Goal: Task Accomplishment & Management: Manage account settings

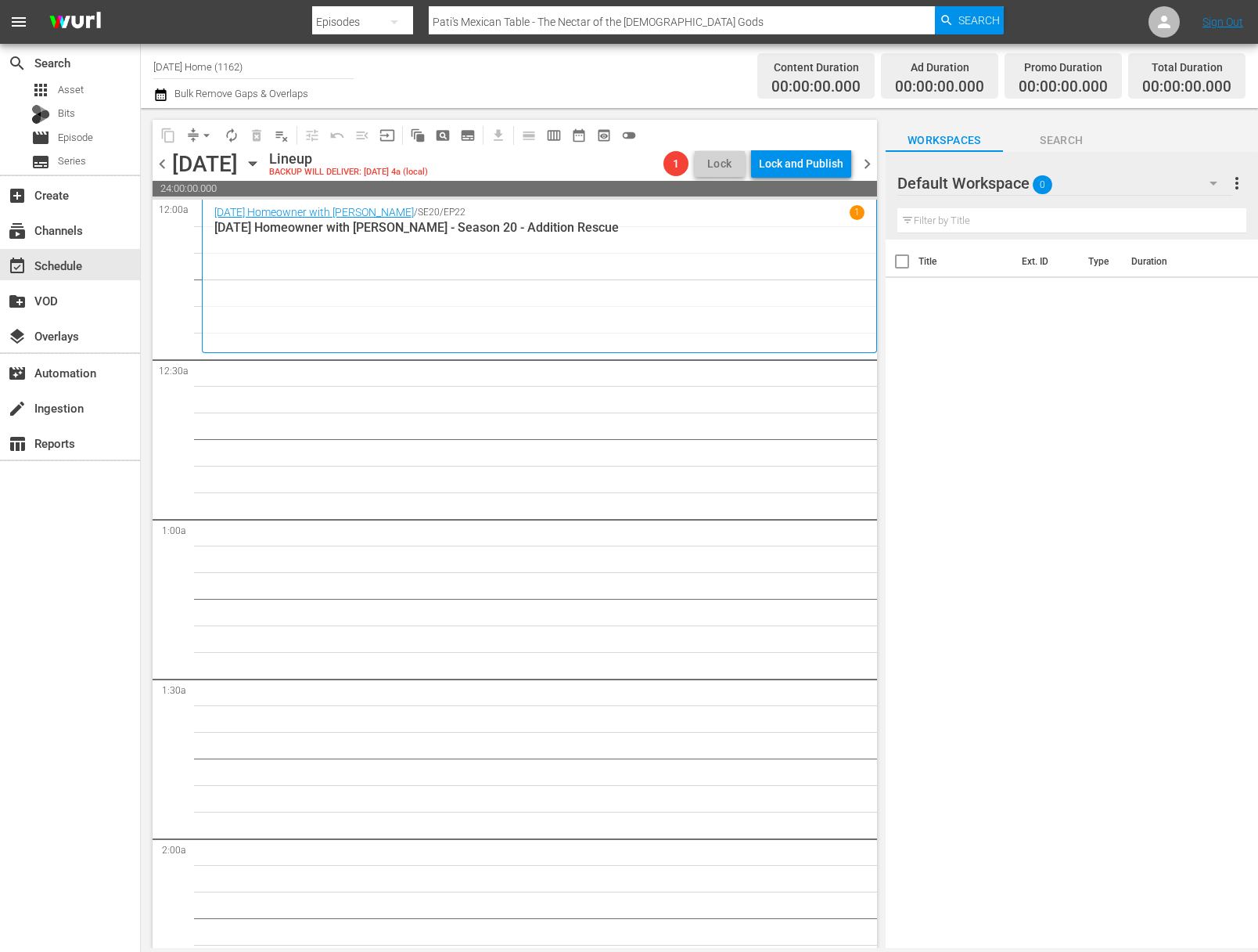
click at [261, 164] on icon "button" at bounding box center [253, 164] width 17 height 17
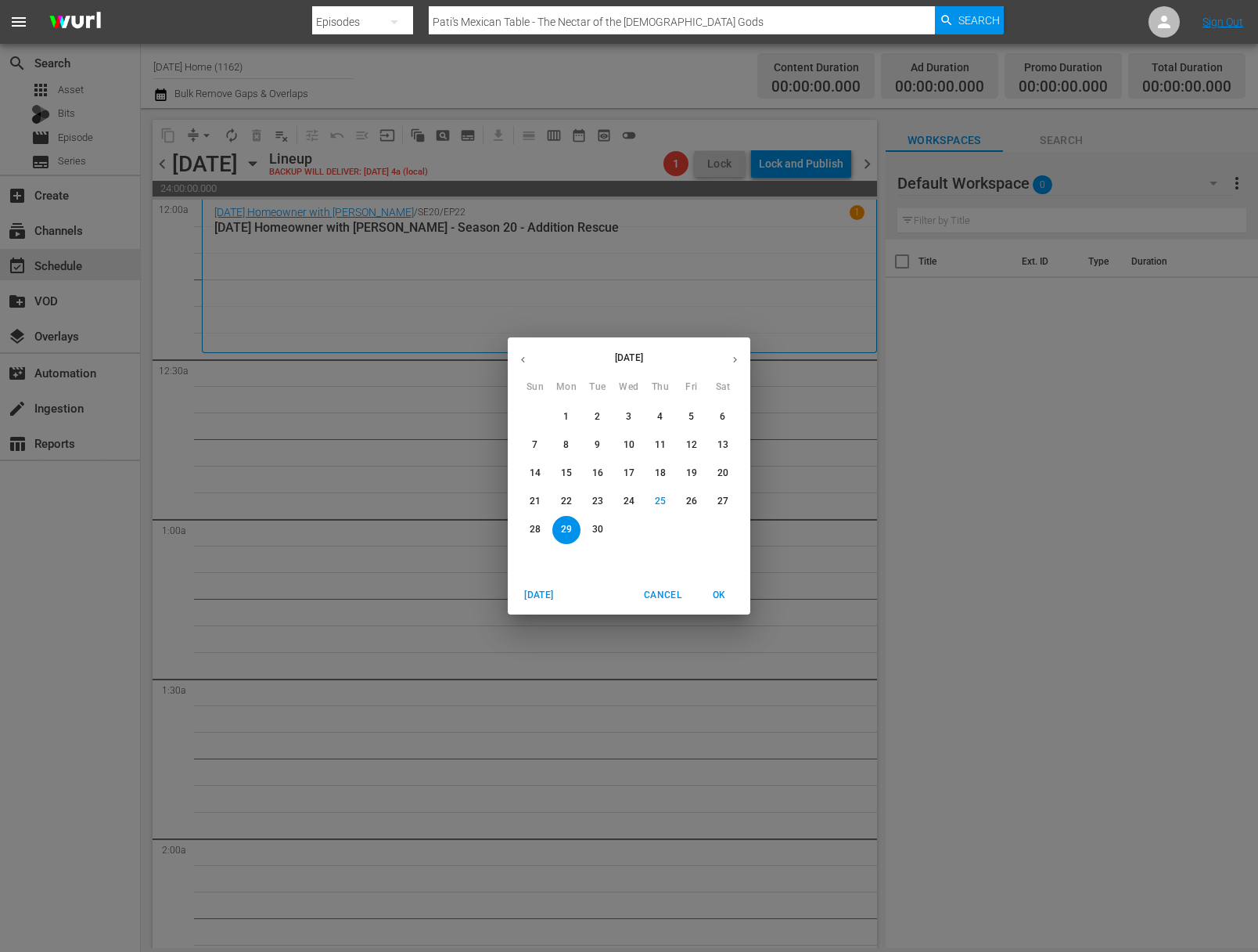
click at [528, 362] on icon "button" at bounding box center [523, 360] width 12 height 12
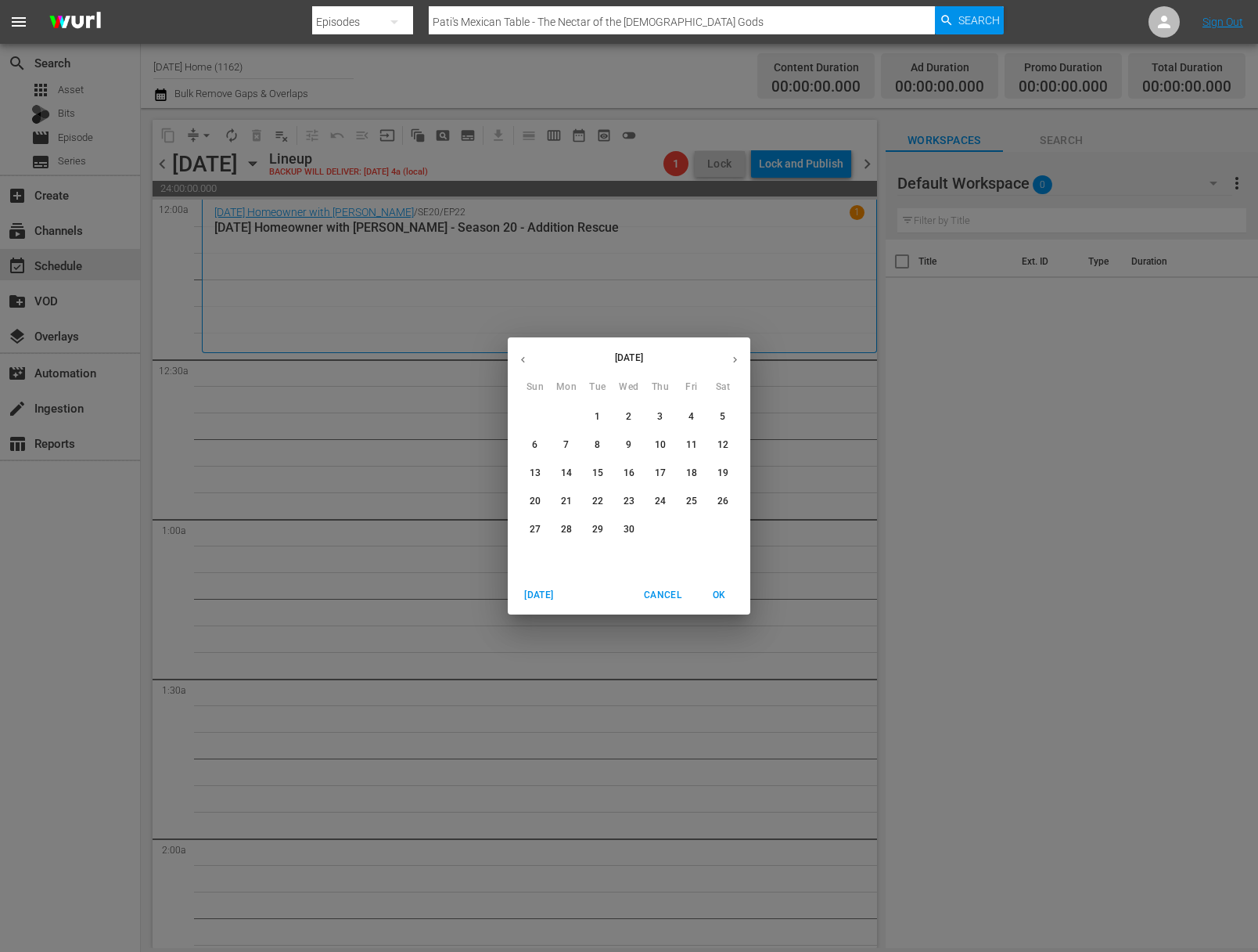
click at [402, 359] on div "[DATE] Sun Mon Tue Wed Thu Fri Sat 30 31 1 2 3 4 5 6 7 8 9 10 11 12 13 14 15 16…" at bounding box center [629, 476] width 1258 height 952
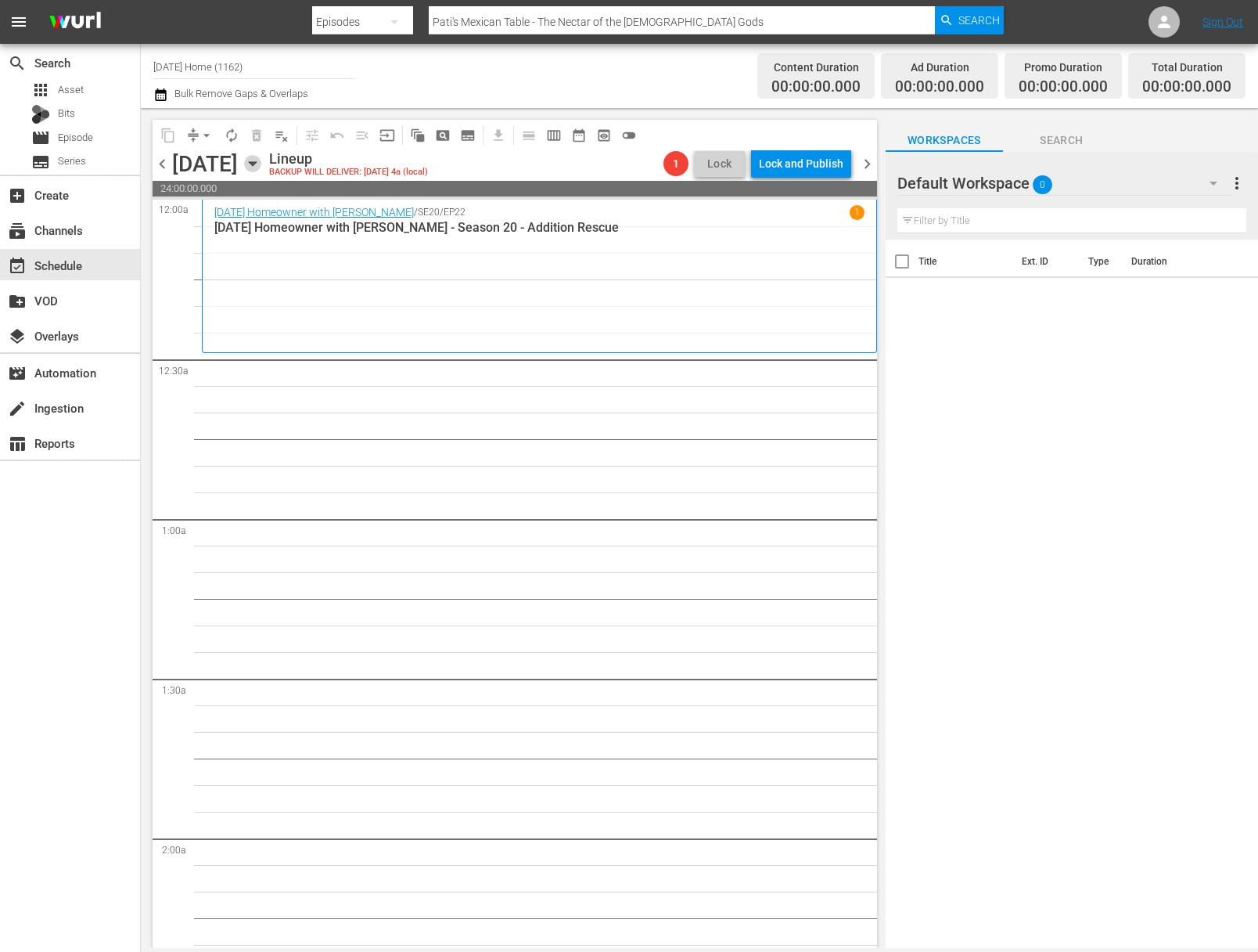
click at [261, 168] on icon "button" at bounding box center [253, 164] width 17 height 17
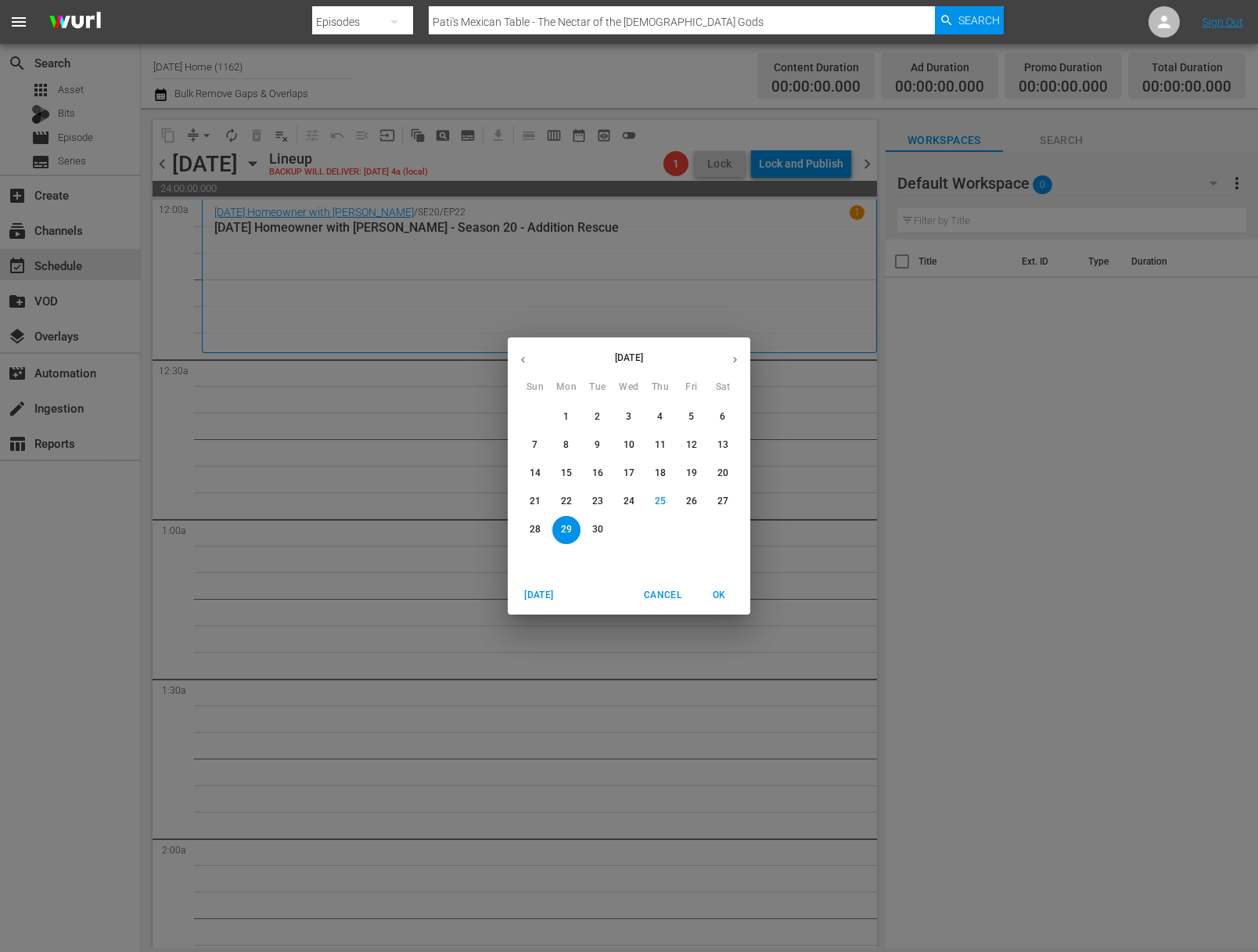
click at [606, 516] on div "30" at bounding box center [597, 529] width 31 height 28
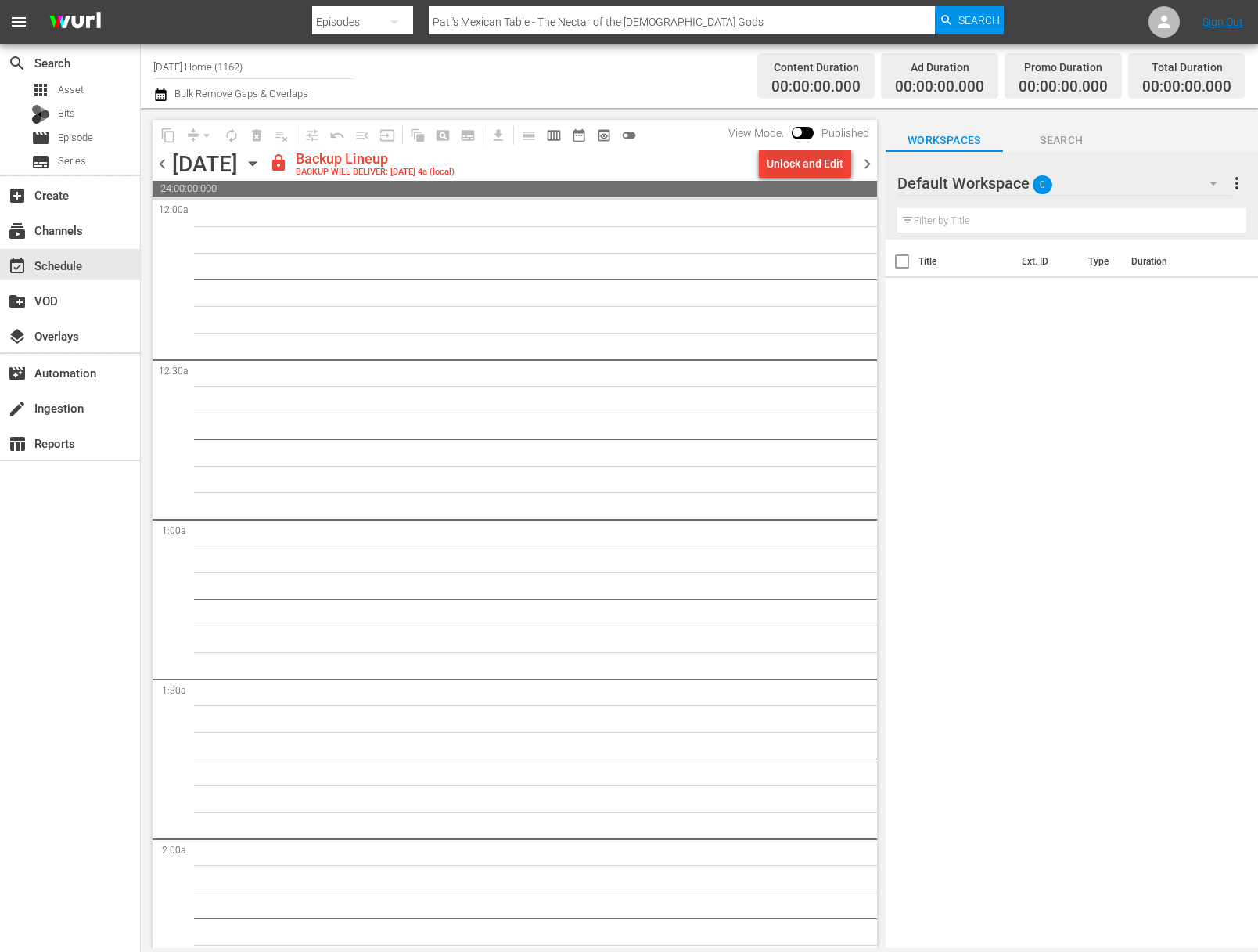
click at [810, 160] on div "Unlock and Edit" at bounding box center [805, 163] width 76 height 28
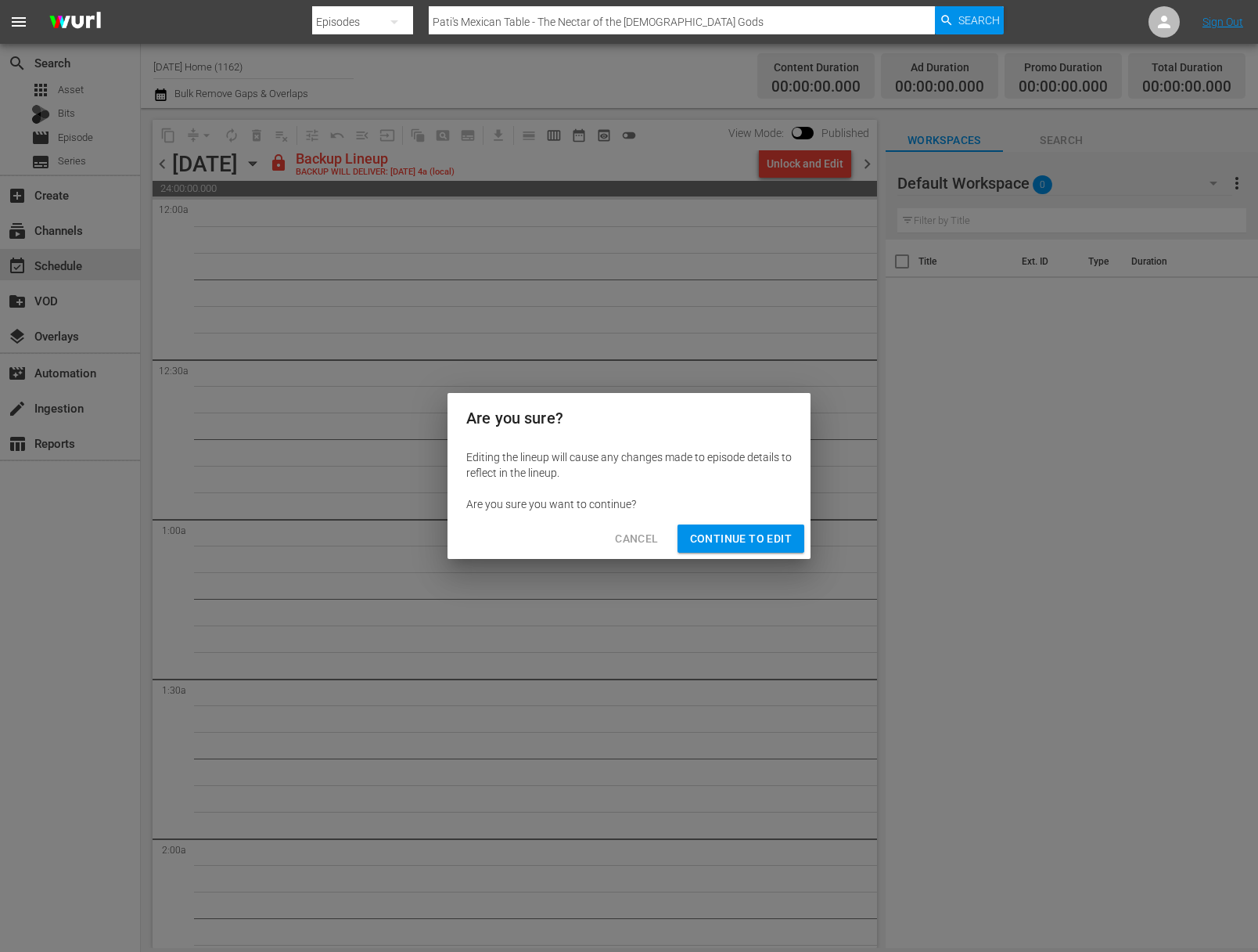
click at [763, 546] on span "Continue to Edit" at bounding box center [741, 539] width 102 height 20
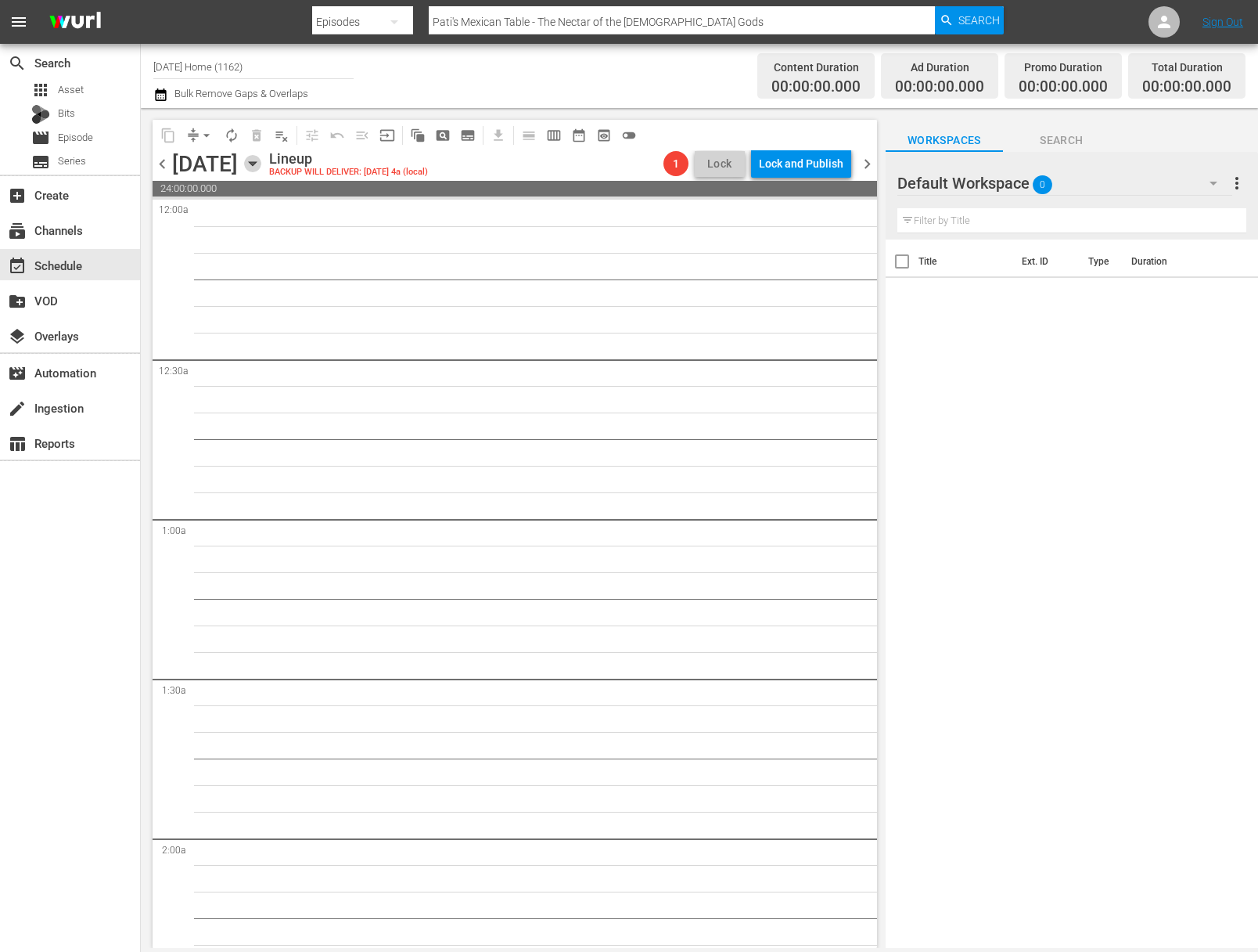
click at [261, 165] on icon "button" at bounding box center [253, 164] width 17 height 17
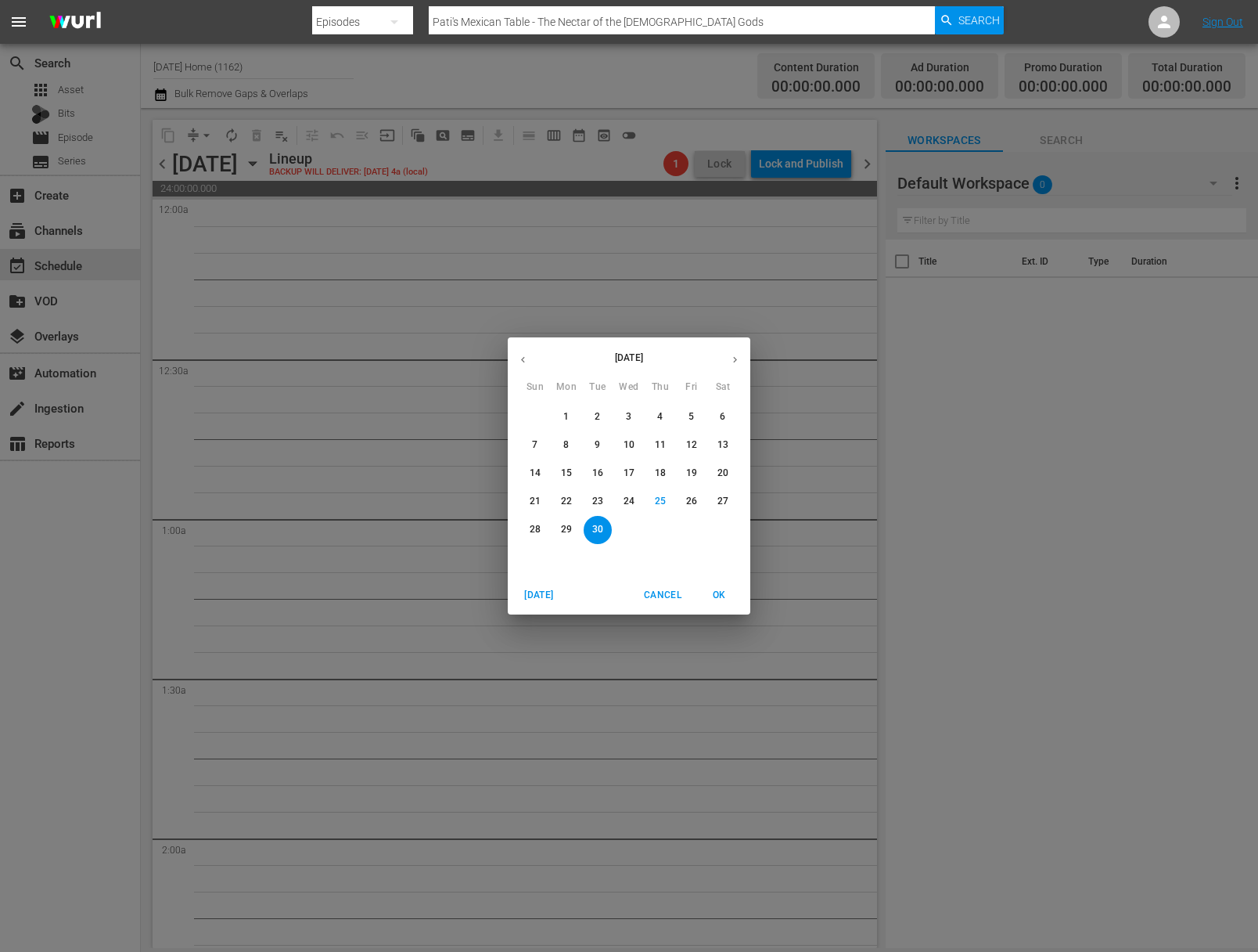
click at [740, 356] on icon "button" at bounding box center [735, 360] width 12 height 12
click at [636, 424] on button "1" at bounding box center [629, 417] width 28 height 28
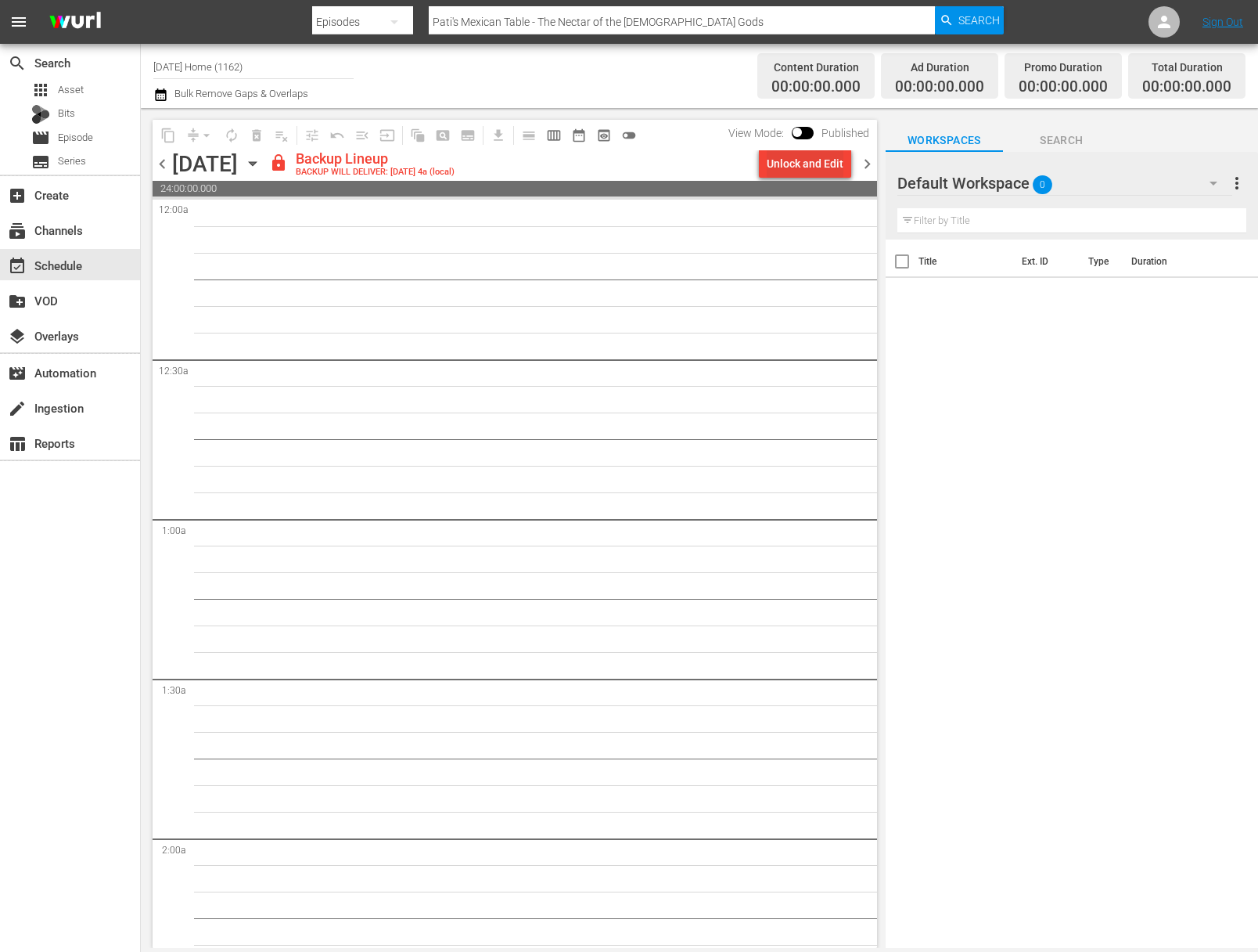
click at [820, 165] on div "Unlock and Edit" at bounding box center [805, 163] width 76 height 28
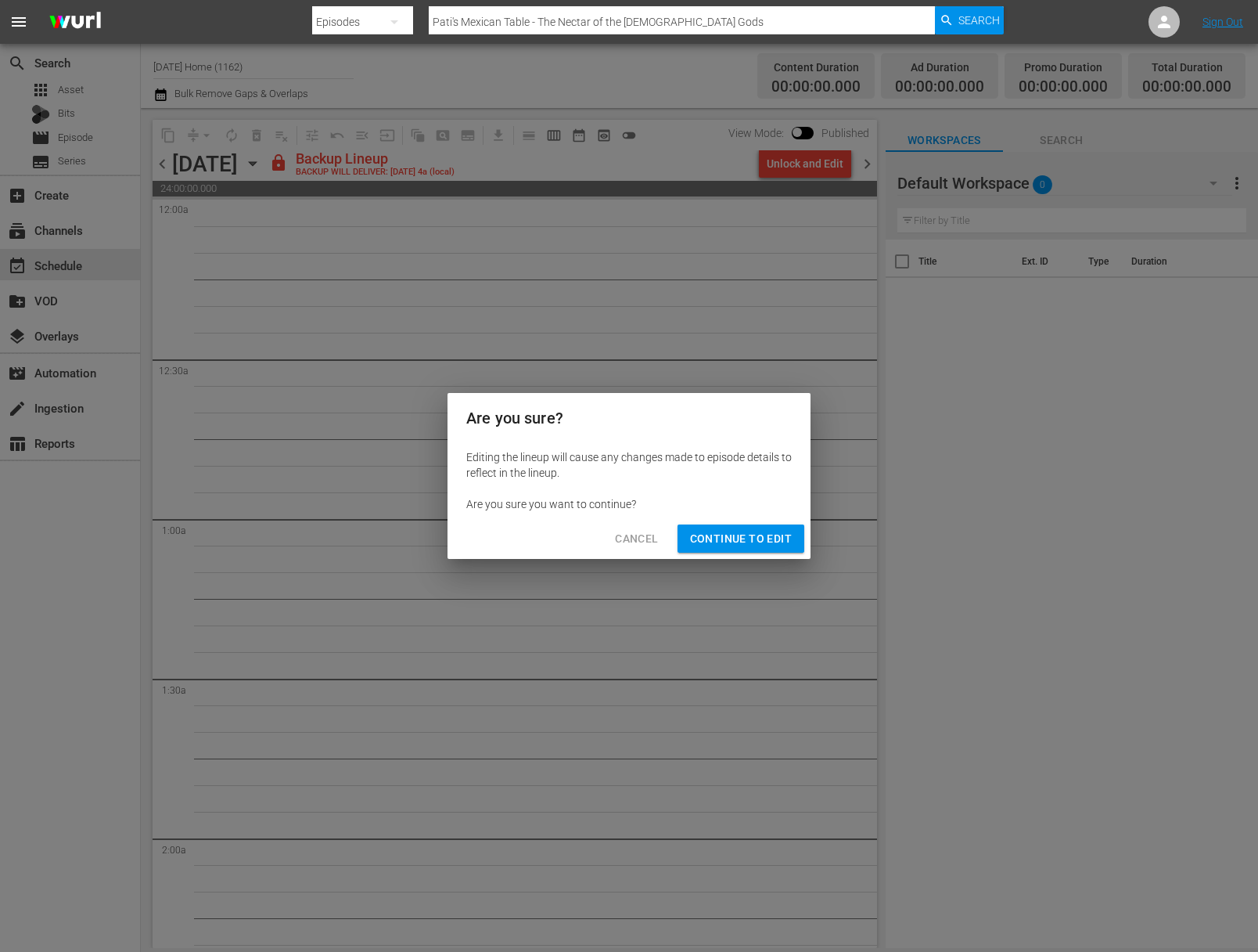
click at [745, 544] on span "Continue to Edit" at bounding box center [741, 539] width 102 height 20
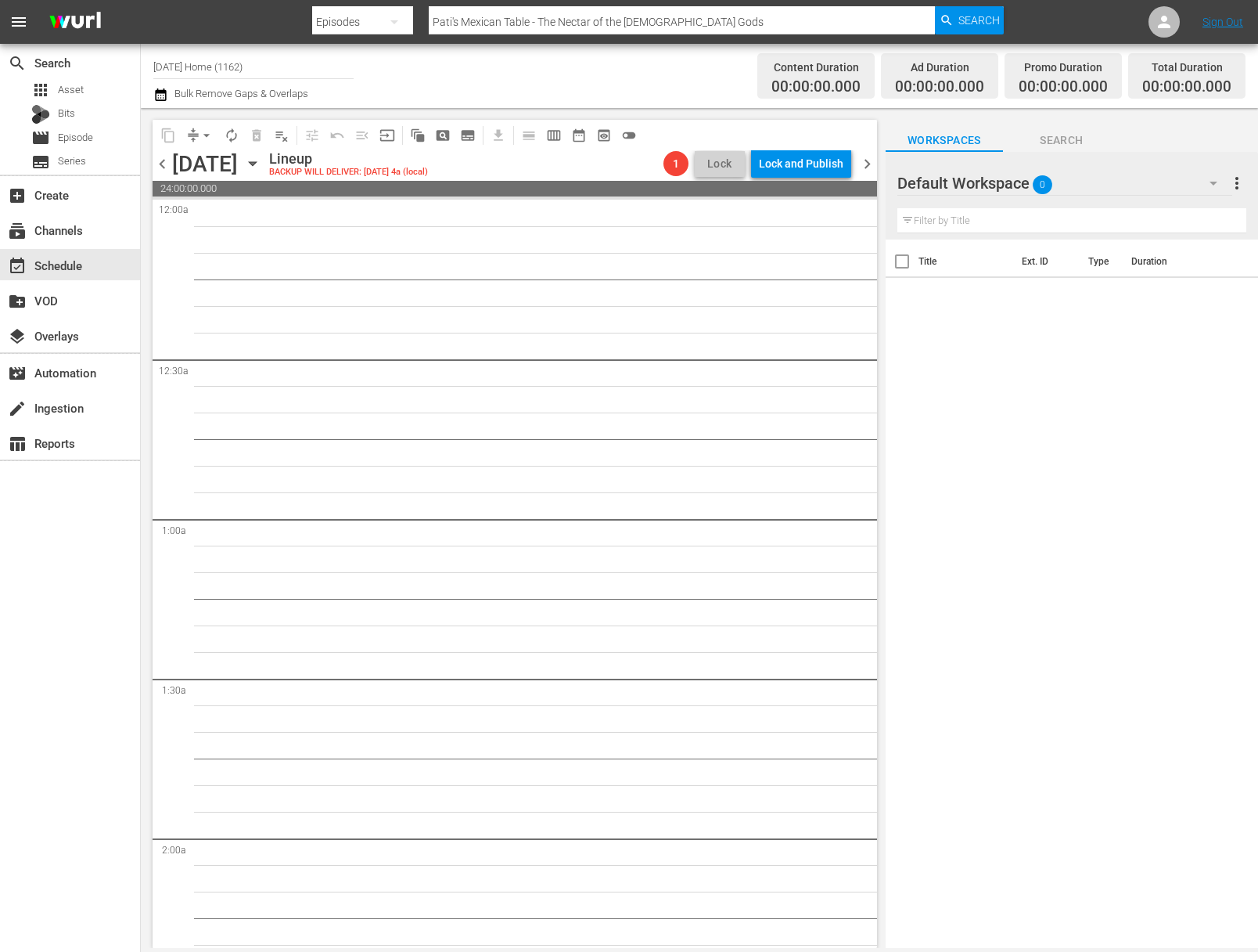
click at [261, 158] on icon "button" at bounding box center [253, 164] width 17 height 17
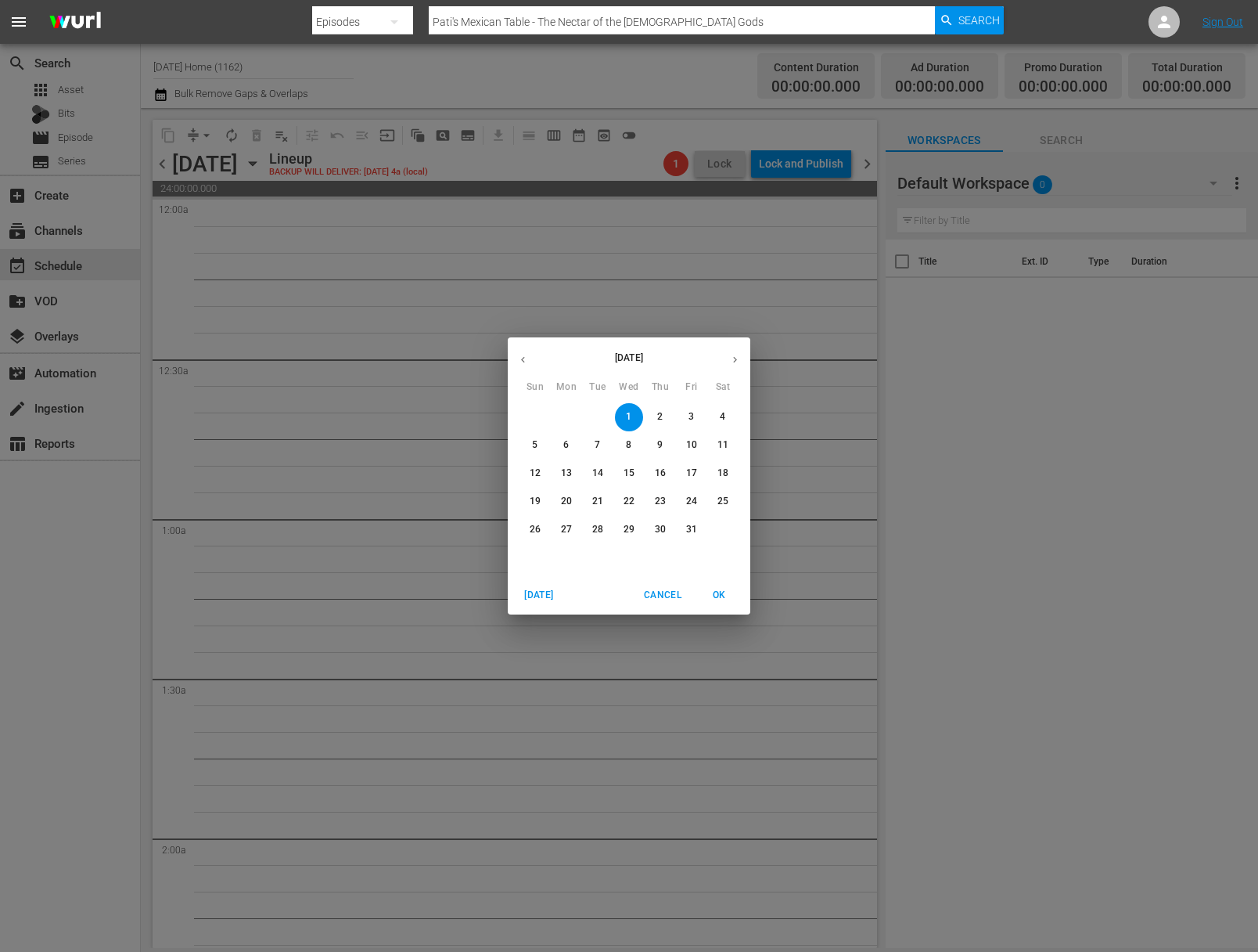
click at [520, 364] on icon "button" at bounding box center [523, 360] width 12 height 12
click at [559, 531] on span "29" at bounding box center [566, 529] width 28 height 14
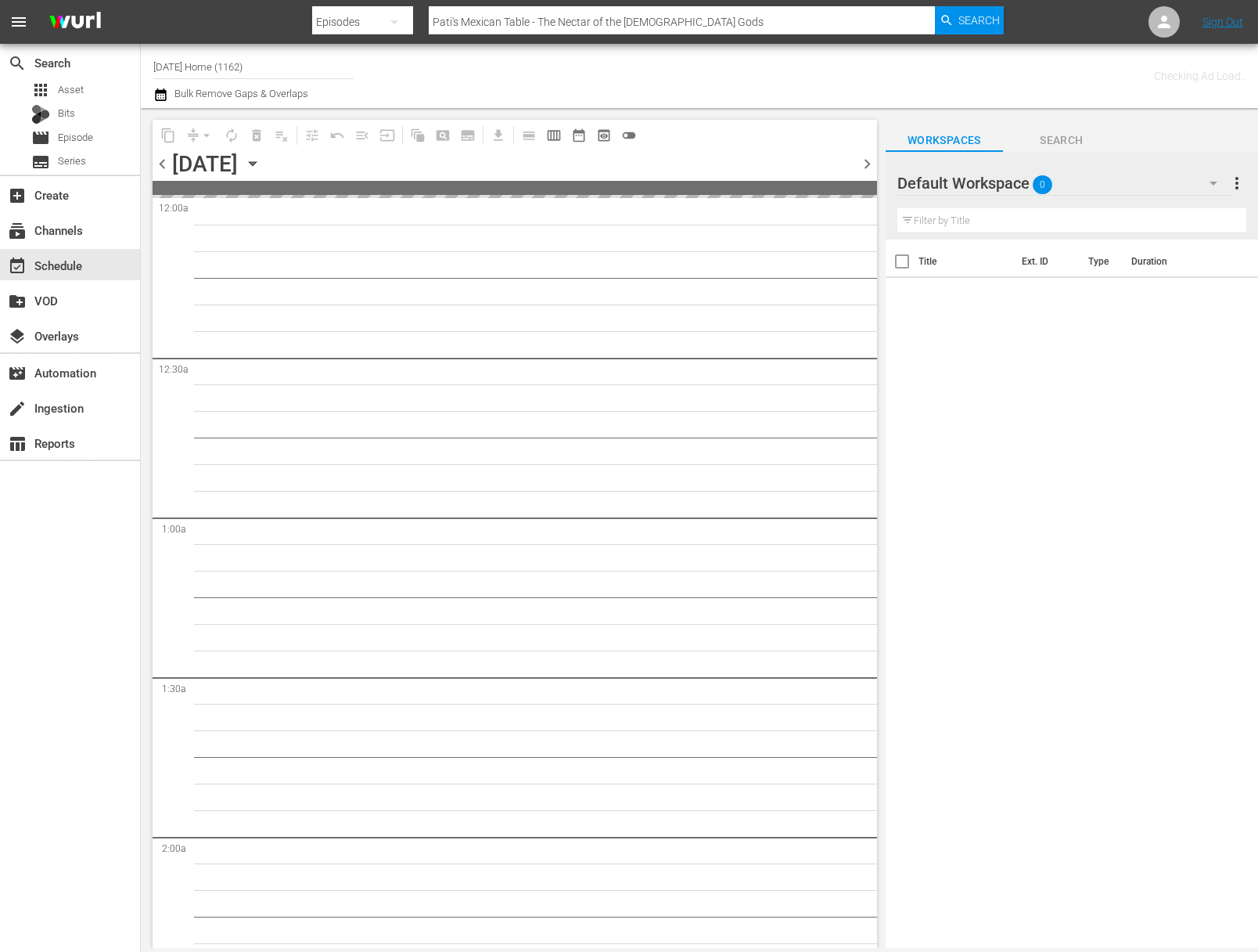
click at [256, 165] on icon "button" at bounding box center [252, 164] width 7 height 4
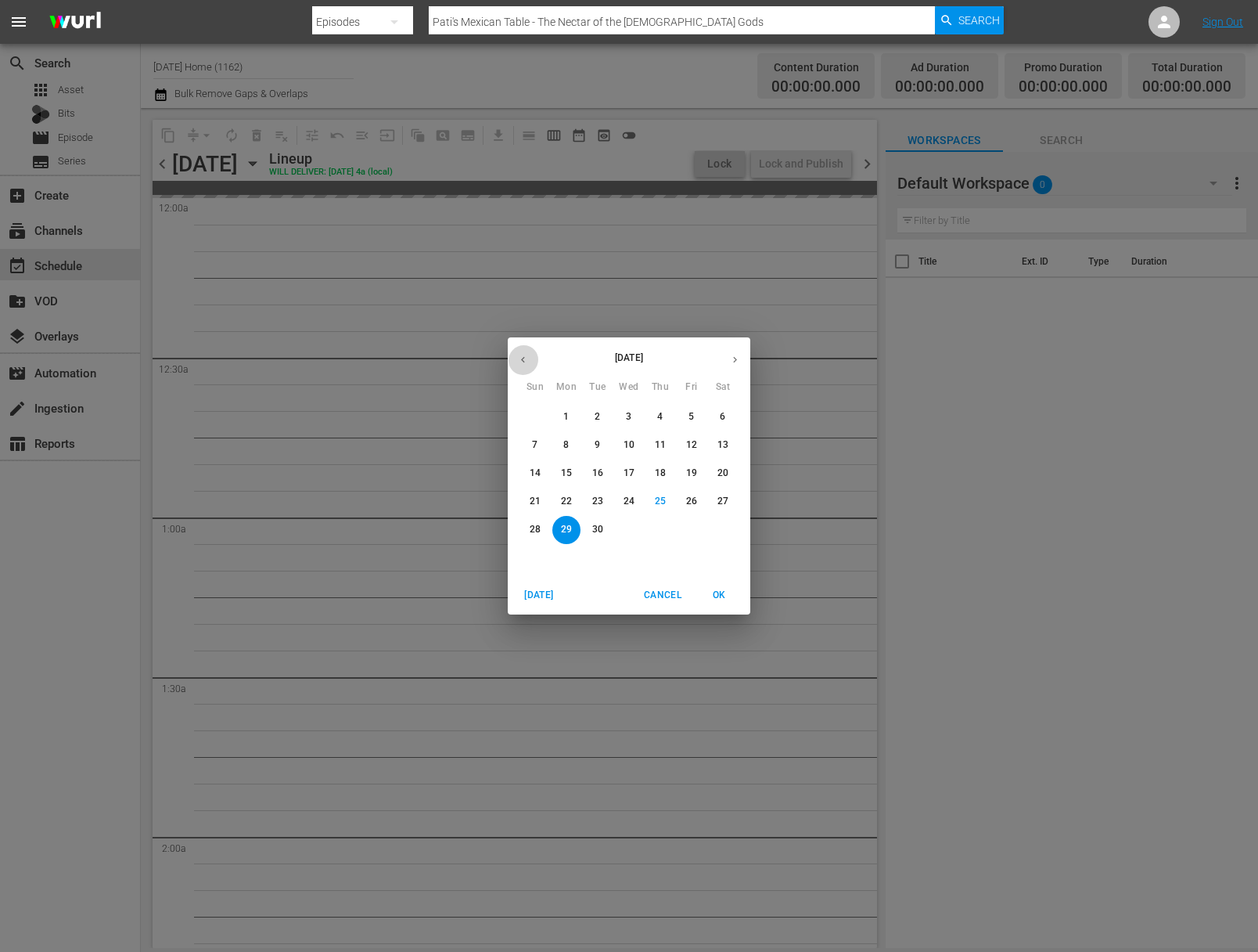
click at [524, 359] on icon "button" at bounding box center [523, 360] width 12 height 12
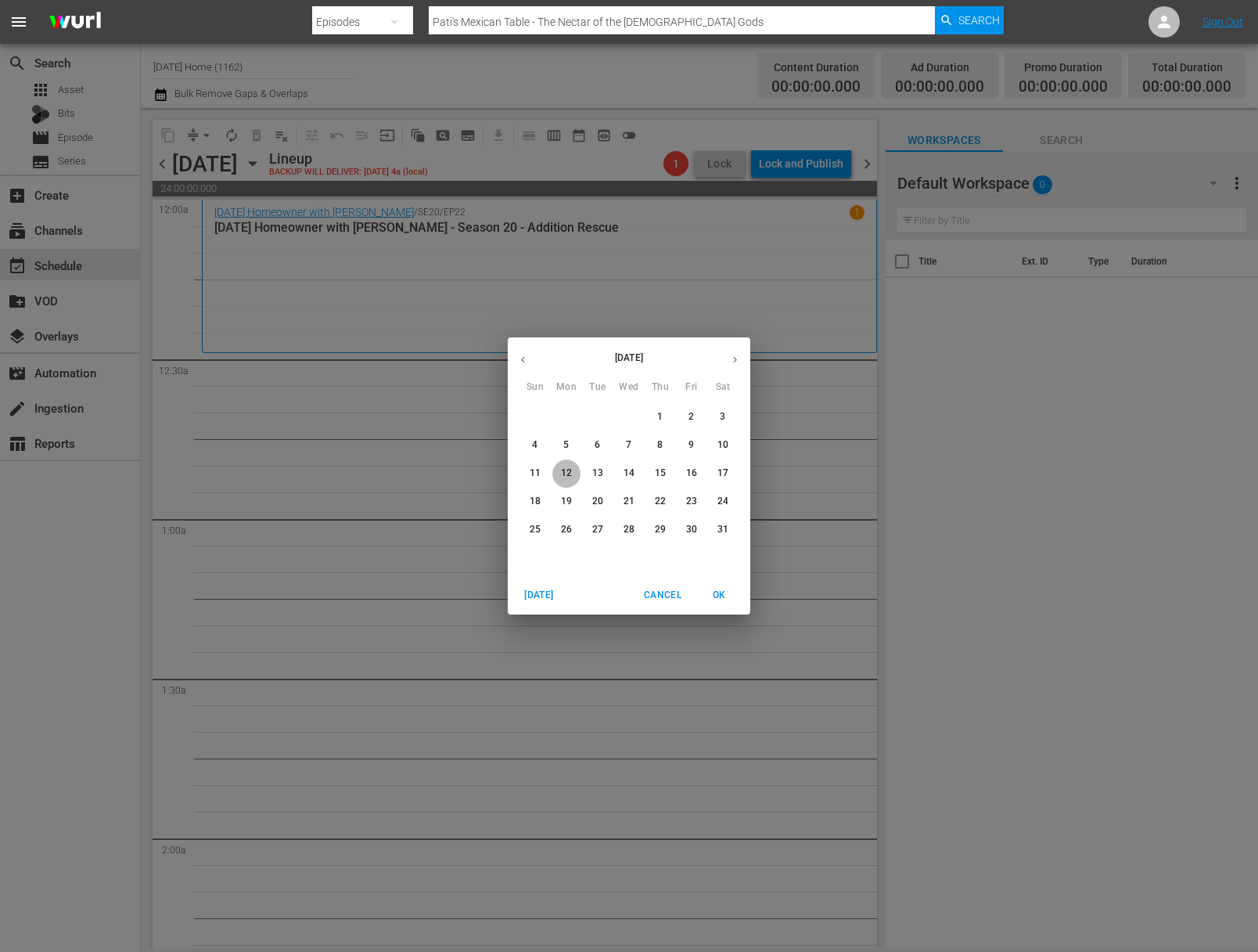
click at [561, 470] on p "12" at bounding box center [566, 473] width 11 height 14
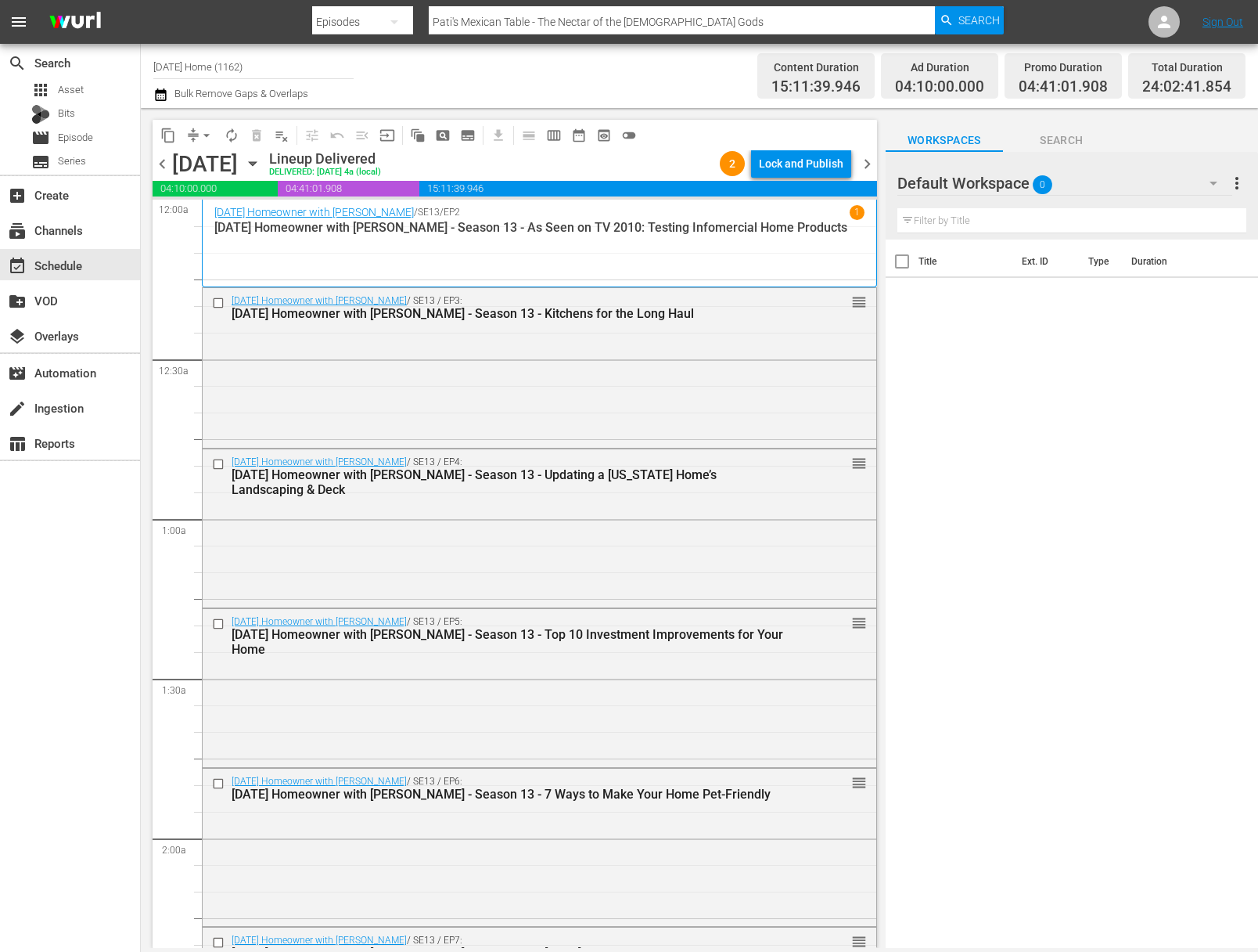
click at [266, 165] on div "[DATE] [DATE]" at bounding box center [219, 164] width 93 height 25
click at [256, 163] on icon "button" at bounding box center [252, 164] width 7 height 4
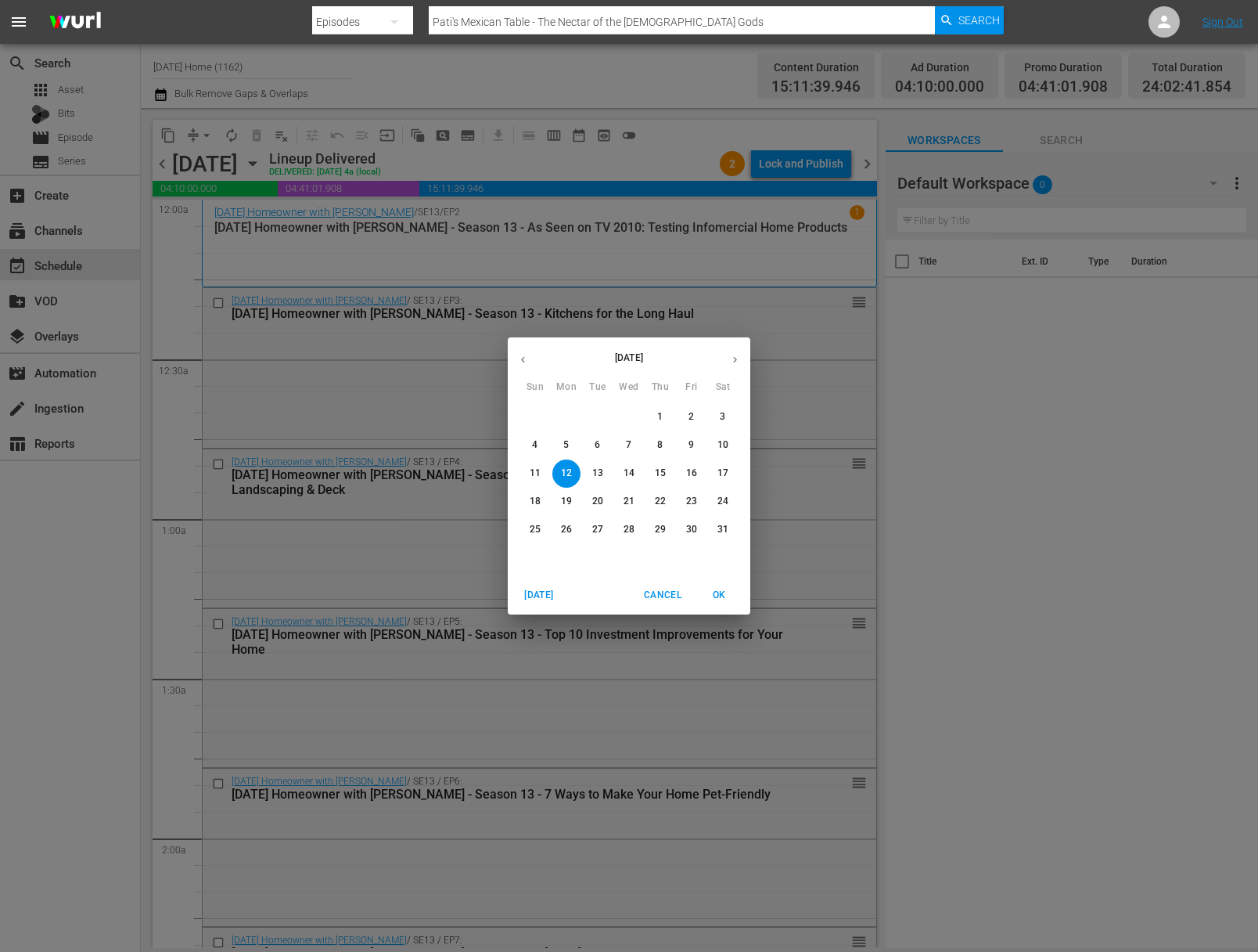
click at [544, 476] on span "11" at bounding box center [534, 473] width 28 height 14
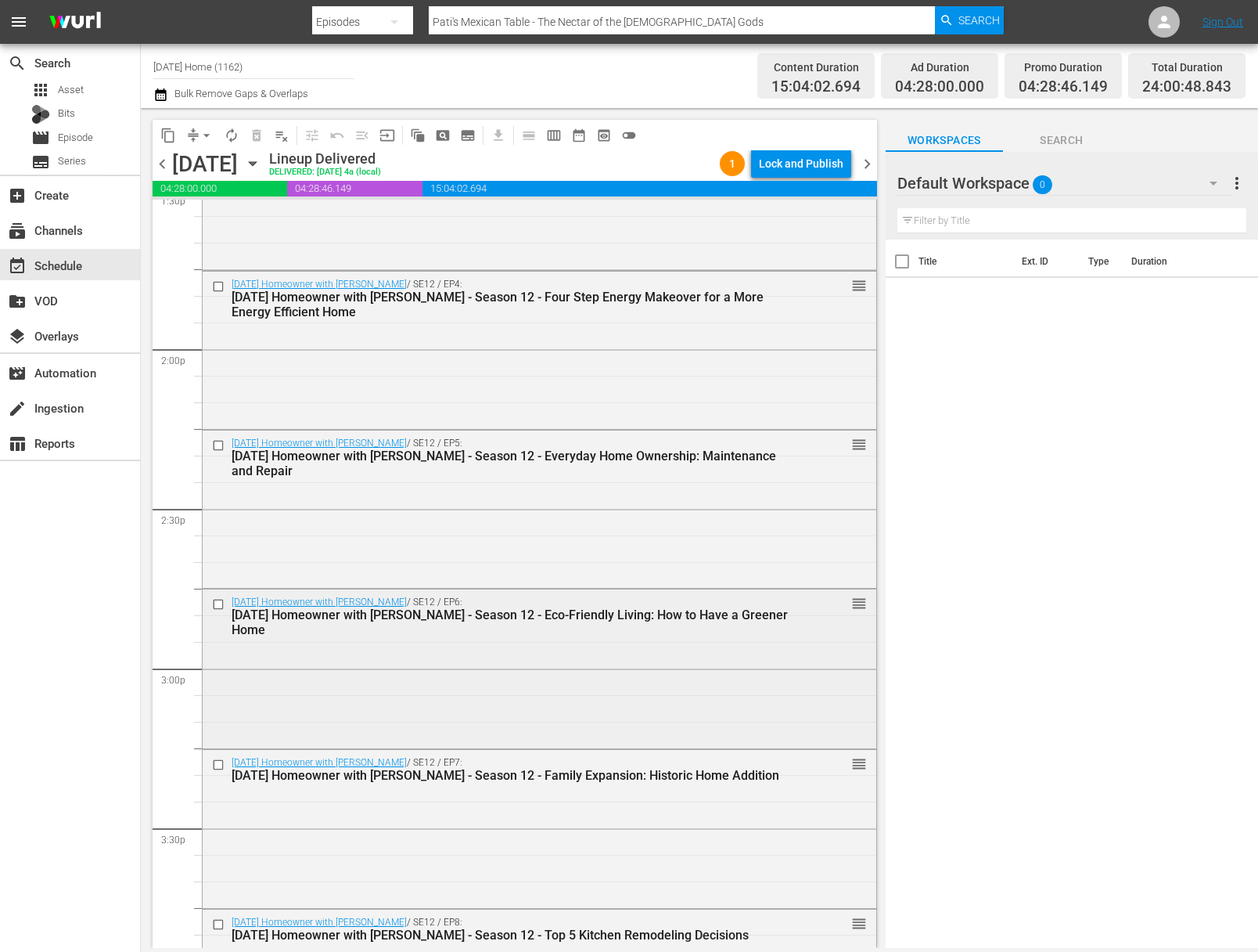
scroll to position [4201, 0]
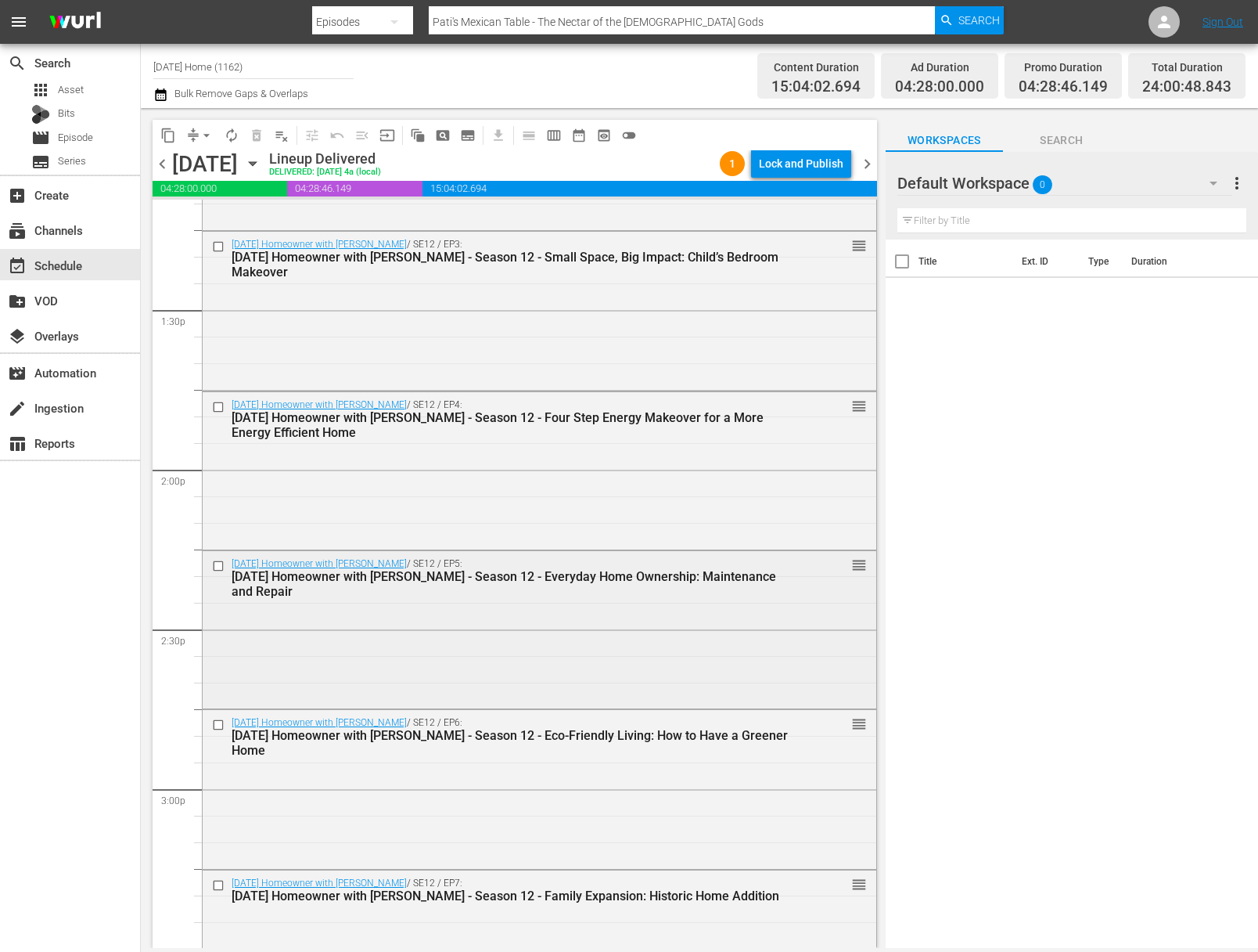
click at [216, 560] on input "checkbox" at bounding box center [220, 567] width 16 height 14
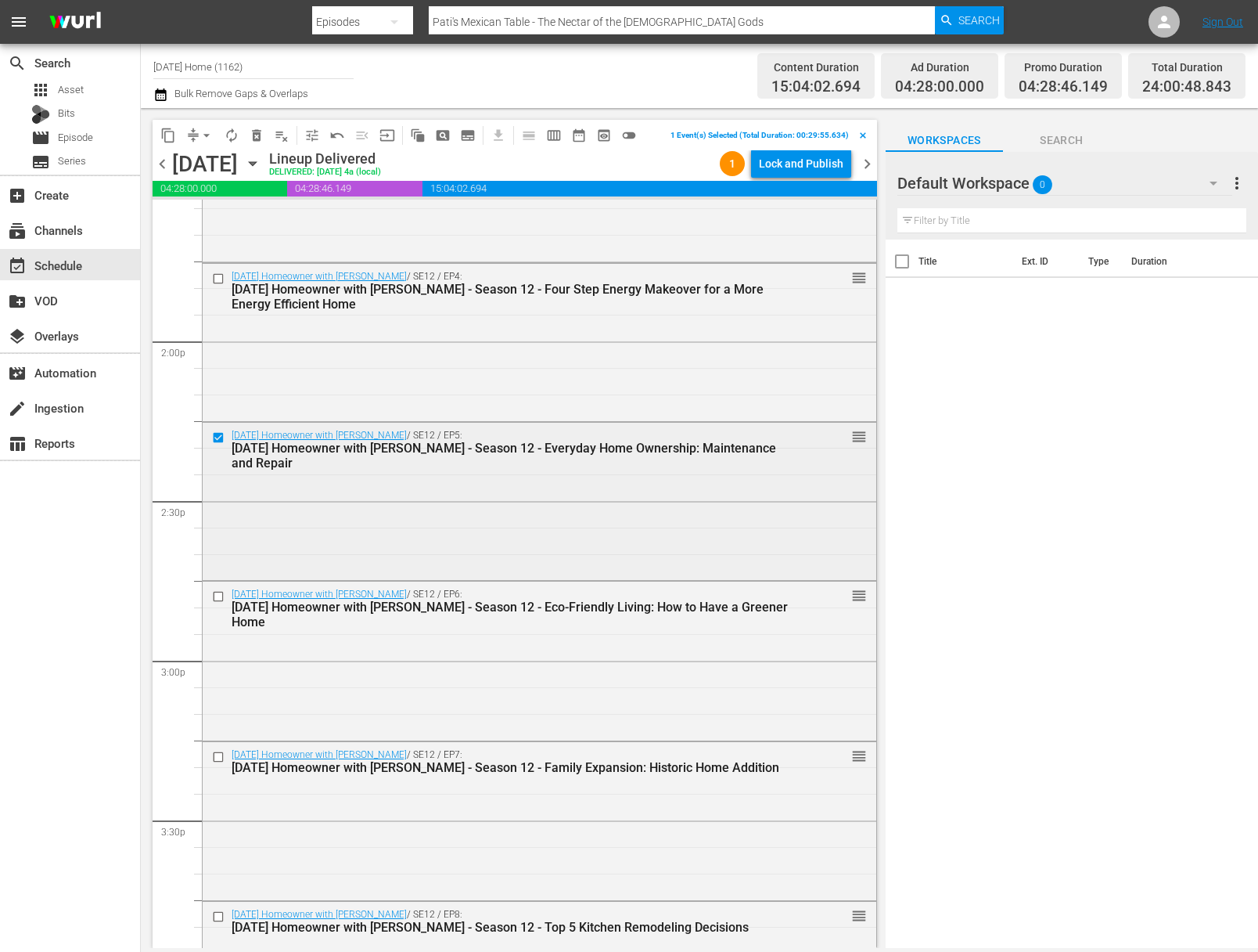
scroll to position [4331, 0]
click at [219, 591] on input "checkbox" at bounding box center [220, 596] width 16 height 14
click at [220, 753] on input "checkbox" at bounding box center [220, 756] width 16 height 14
click at [224, 754] on input "checkbox" at bounding box center [220, 757] width 16 height 14
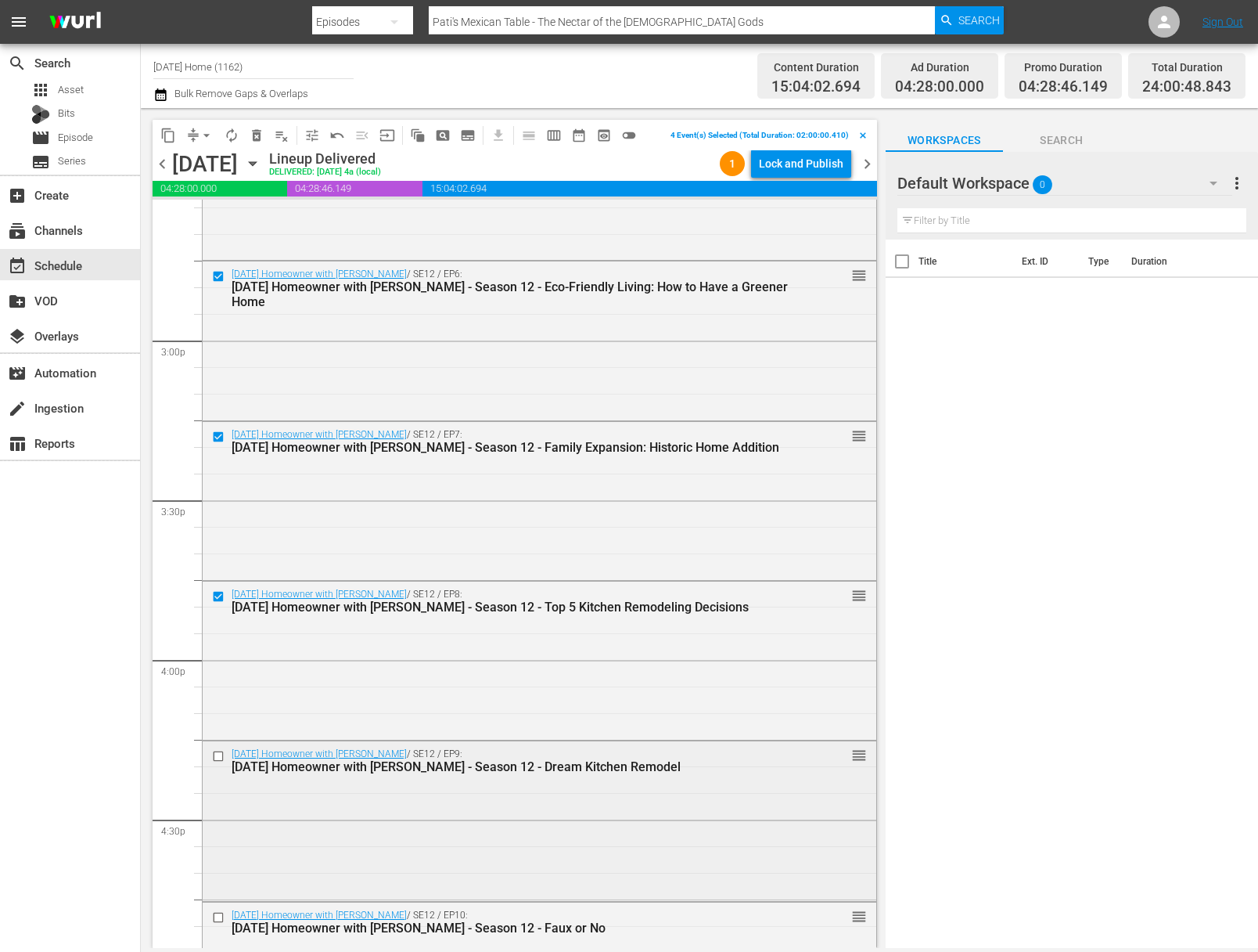
click at [217, 753] on input "checkbox" at bounding box center [220, 756] width 16 height 14
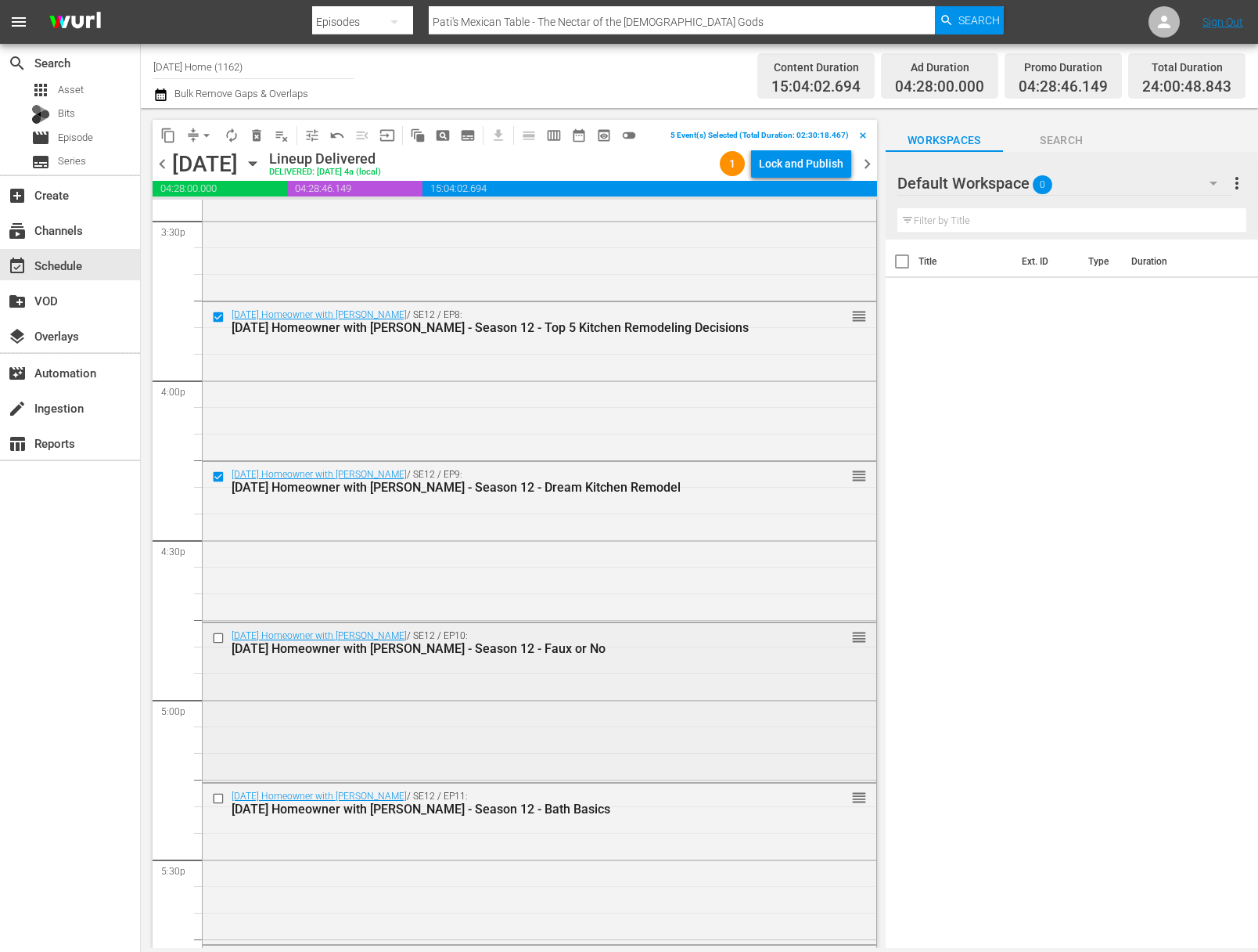
scroll to position [4995, 0]
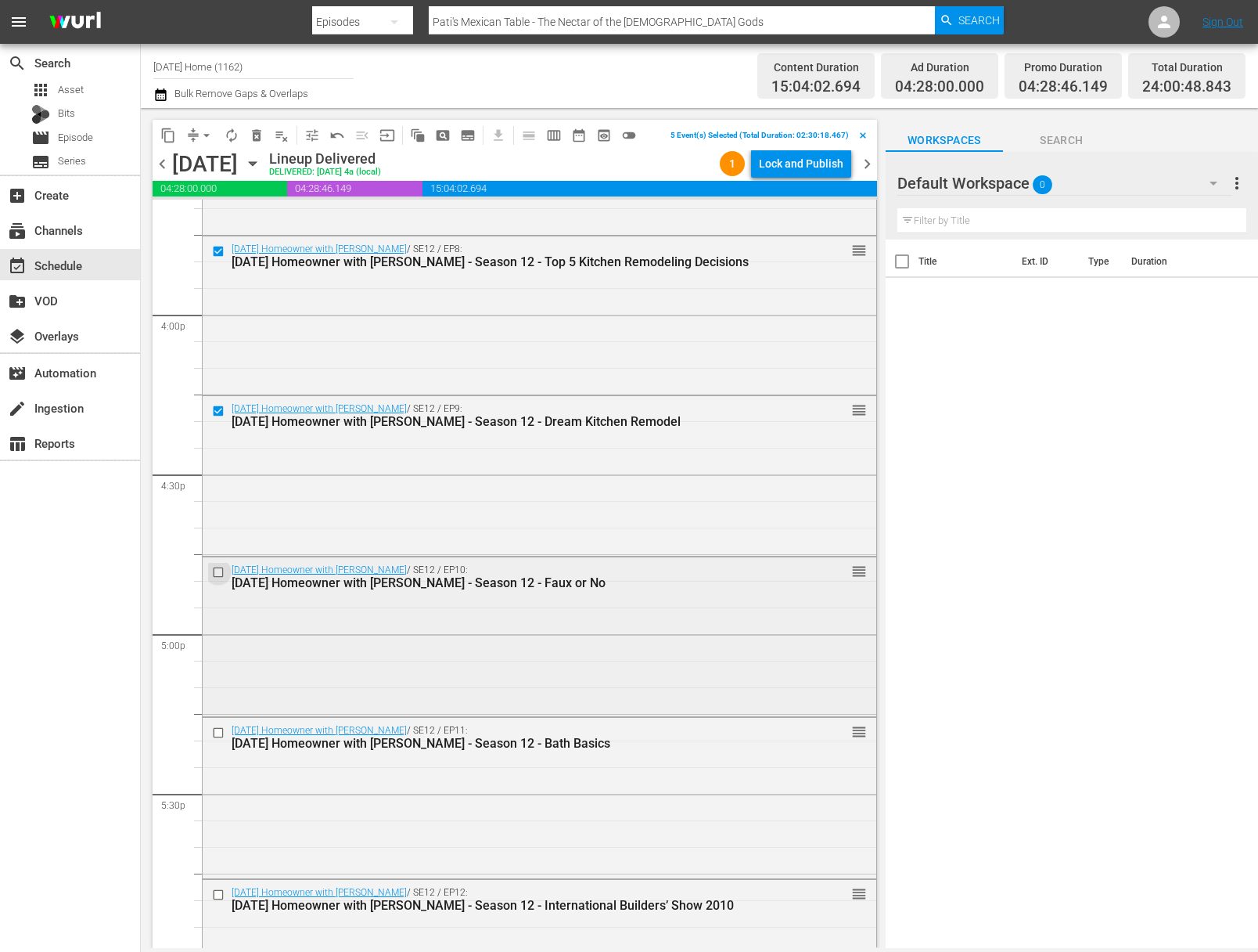
click at [221, 572] on input "checkbox" at bounding box center [220, 572] width 16 height 14
click at [217, 728] on input "checkbox" at bounding box center [220, 733] width 16 height 14
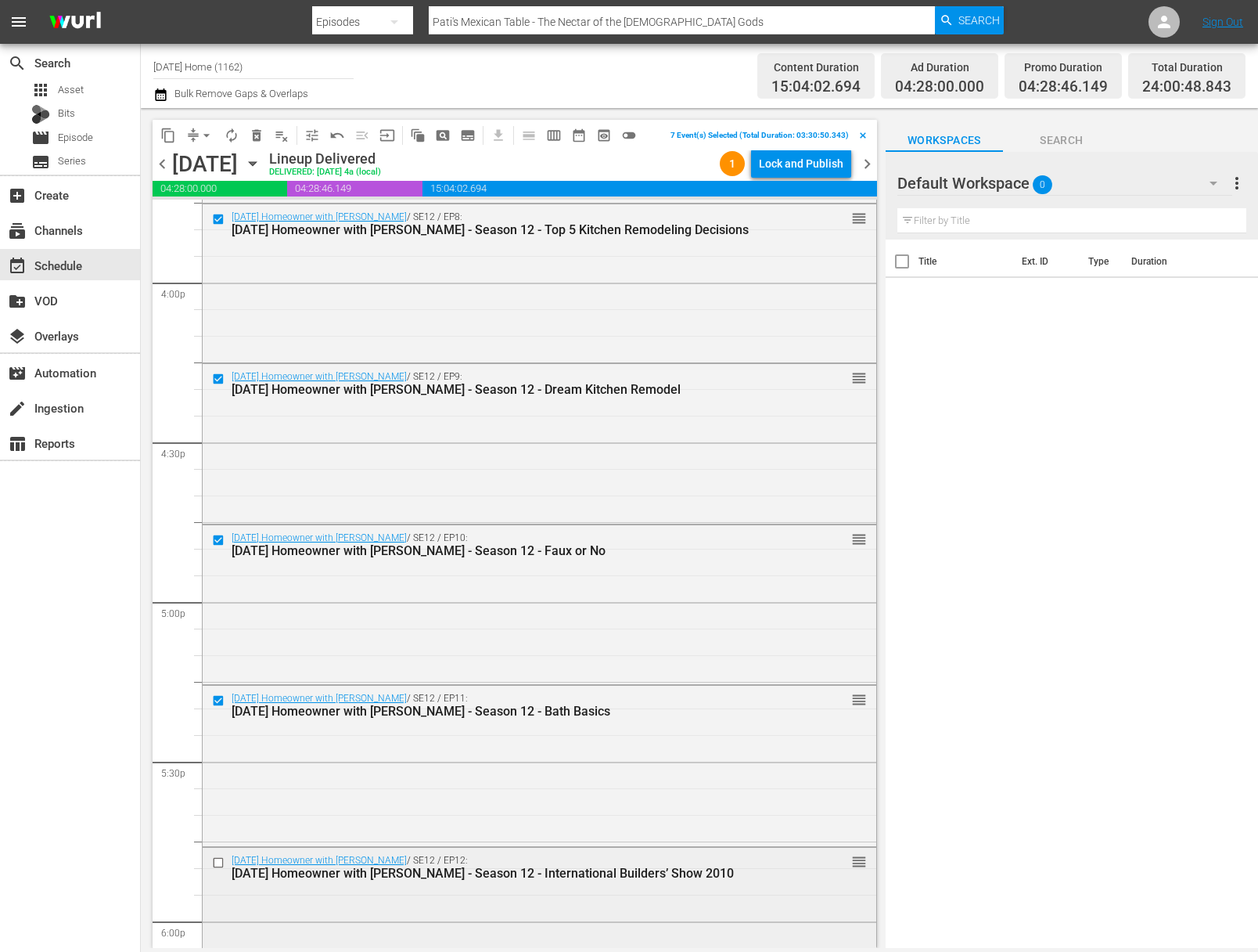
click at [217, 860] on input "checkbox" at bounding box center [220, 862] width 16 height 14
click at [219, 861] on input "checkbox" at bounding box center [220, 863] width 16 height 14
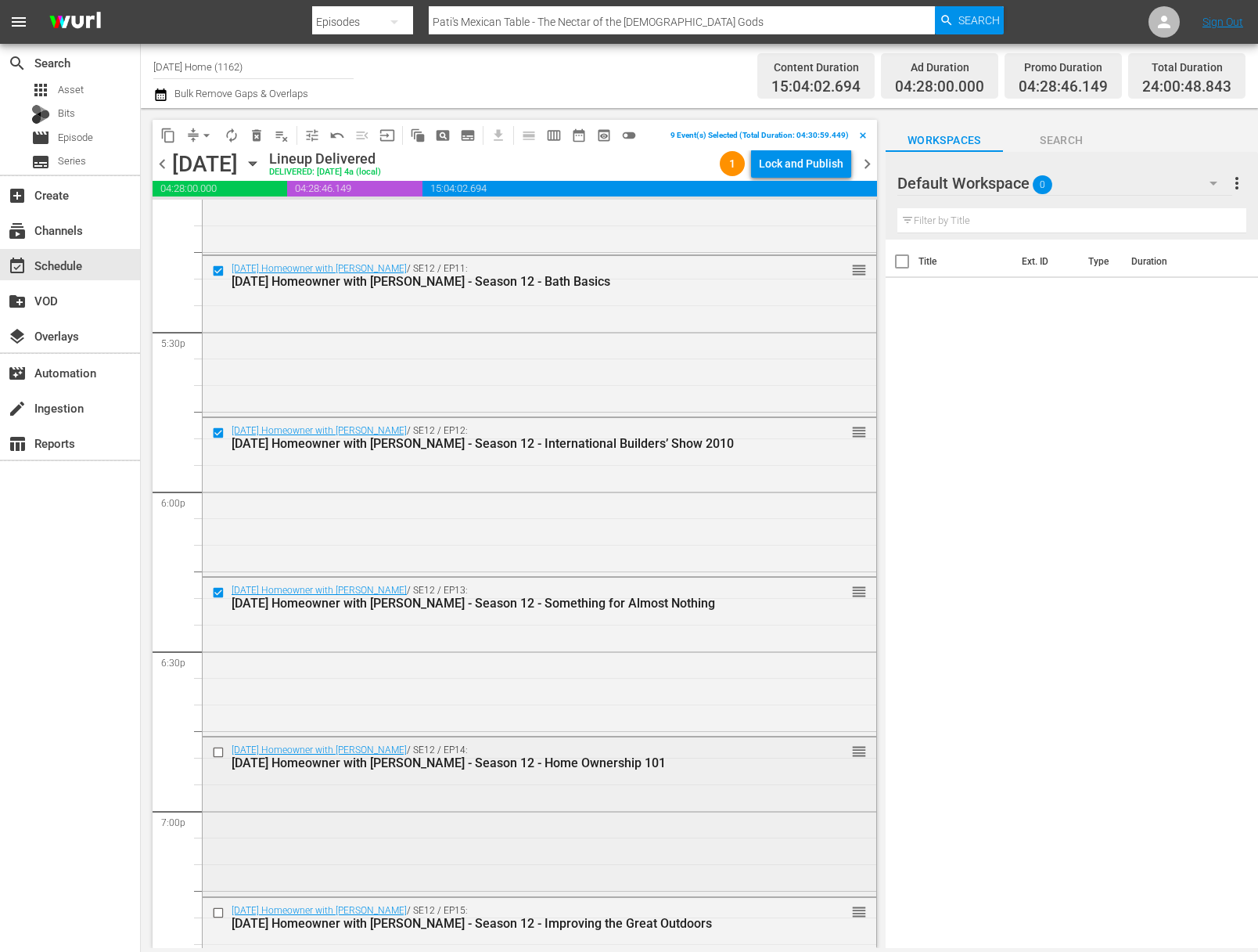
scroll to position [5519, 0]
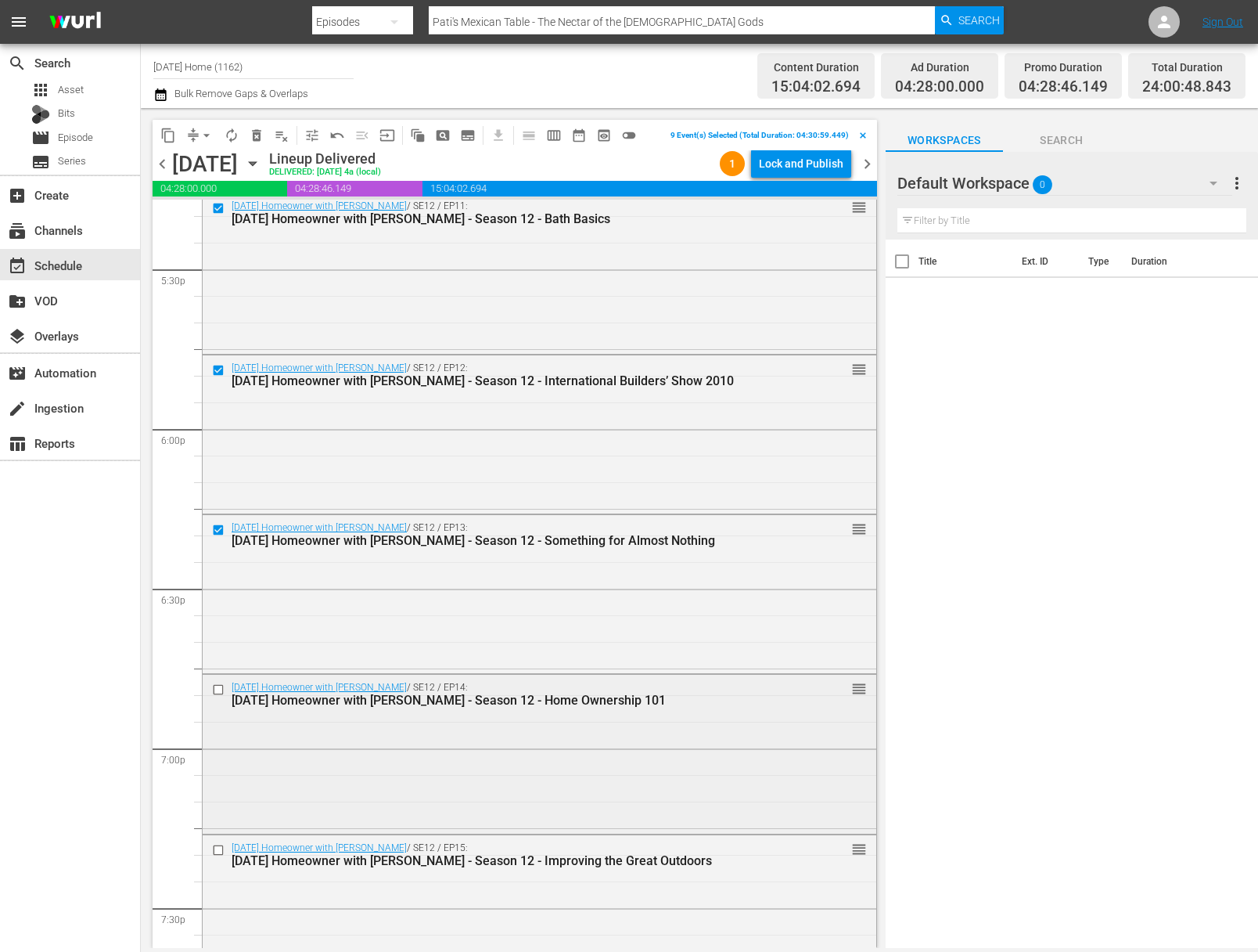
click at [219, 683] on div at bounding box center [220, 690] width 24 height 19
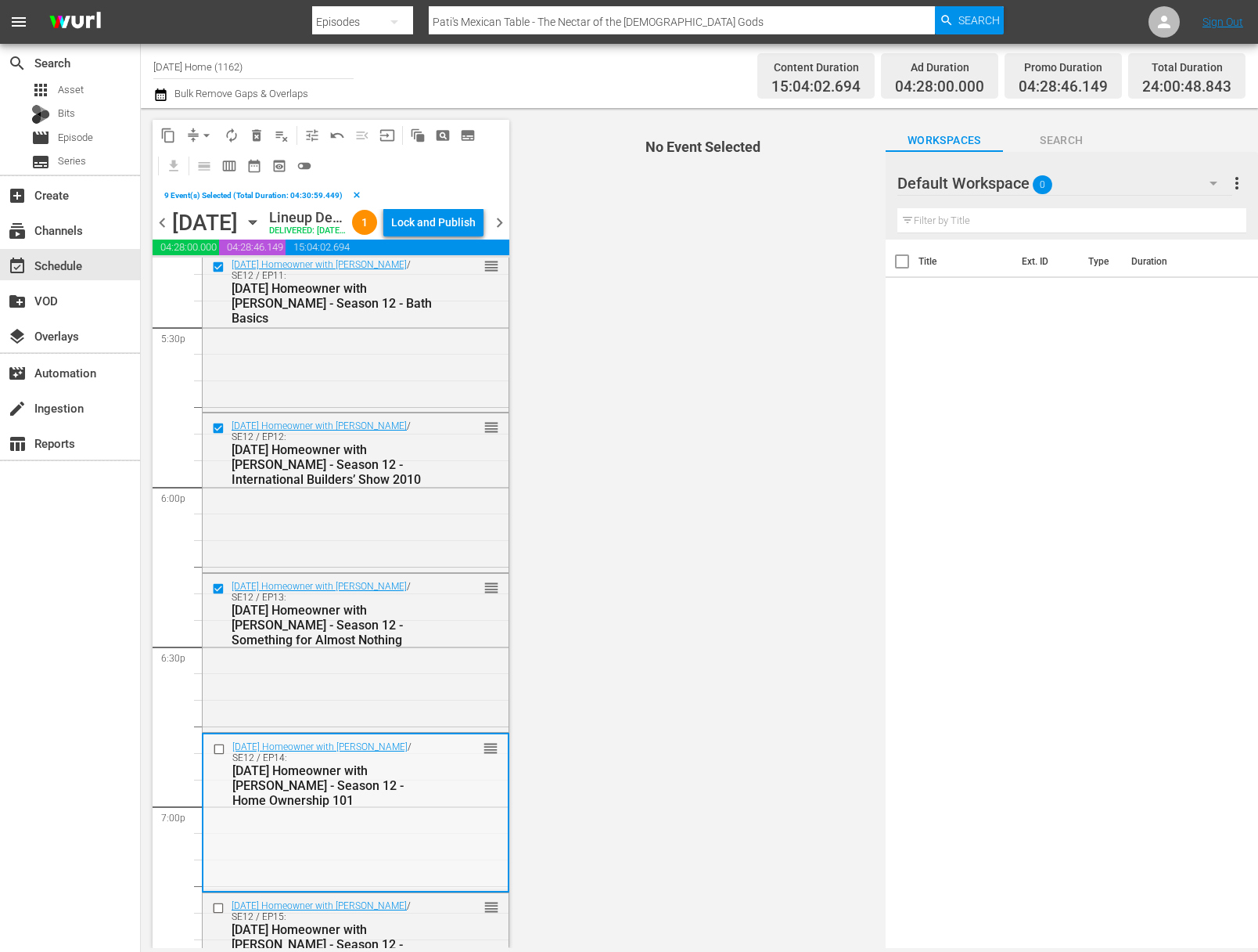
click at [219, 852] on div "[DATE] Homeowner with [PERSON_NAME] / SE12 / EP14: [DATE] Homeowner with [PERSO…" at bounding box center [355, 811] width 305 height 155
click at [221, 755] on input "checkbox" at bounding box center [221, 749] width 16 height 14
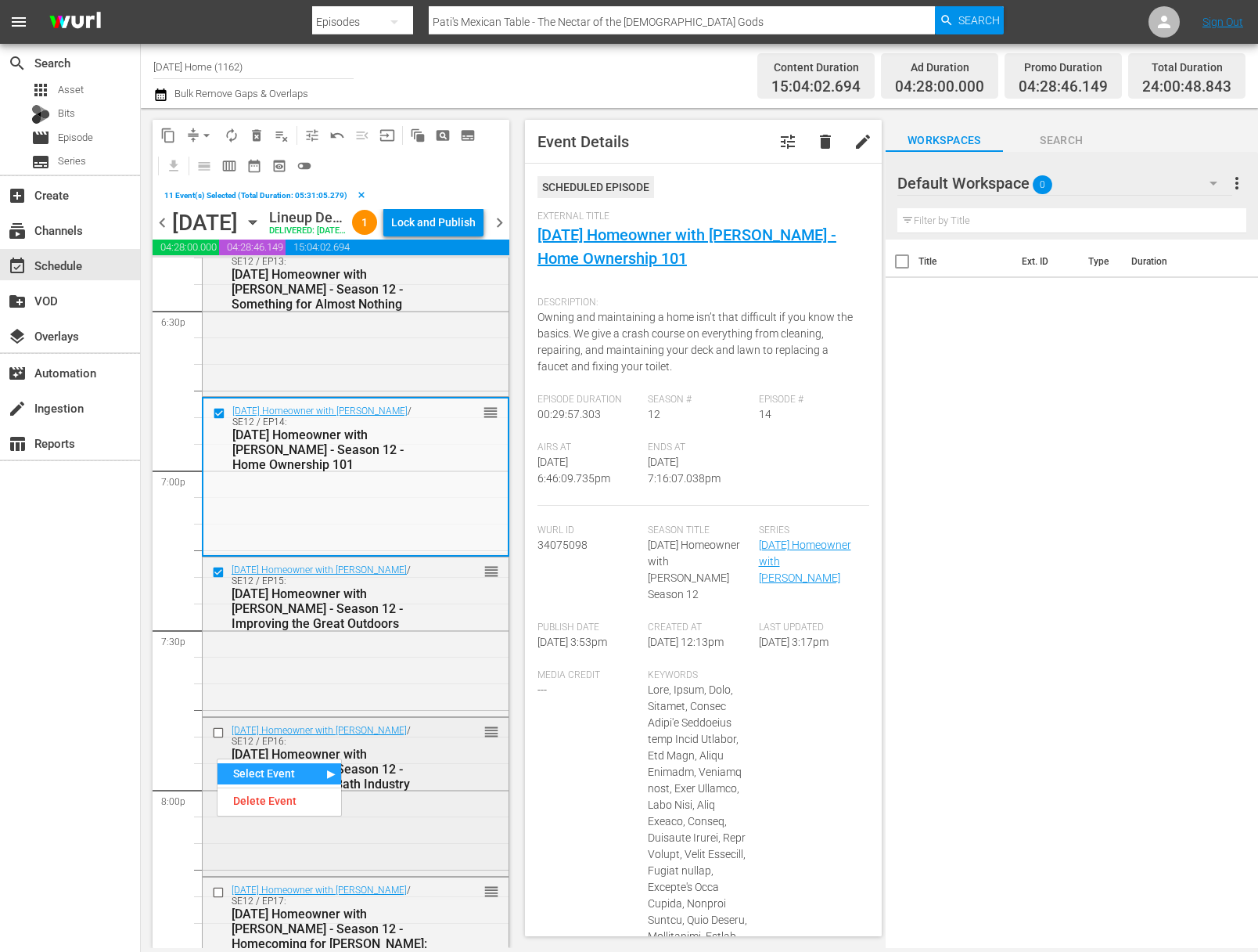
click at [221, 740] on input "checkbox" at bounding box center [220, 733] width 16 height 14
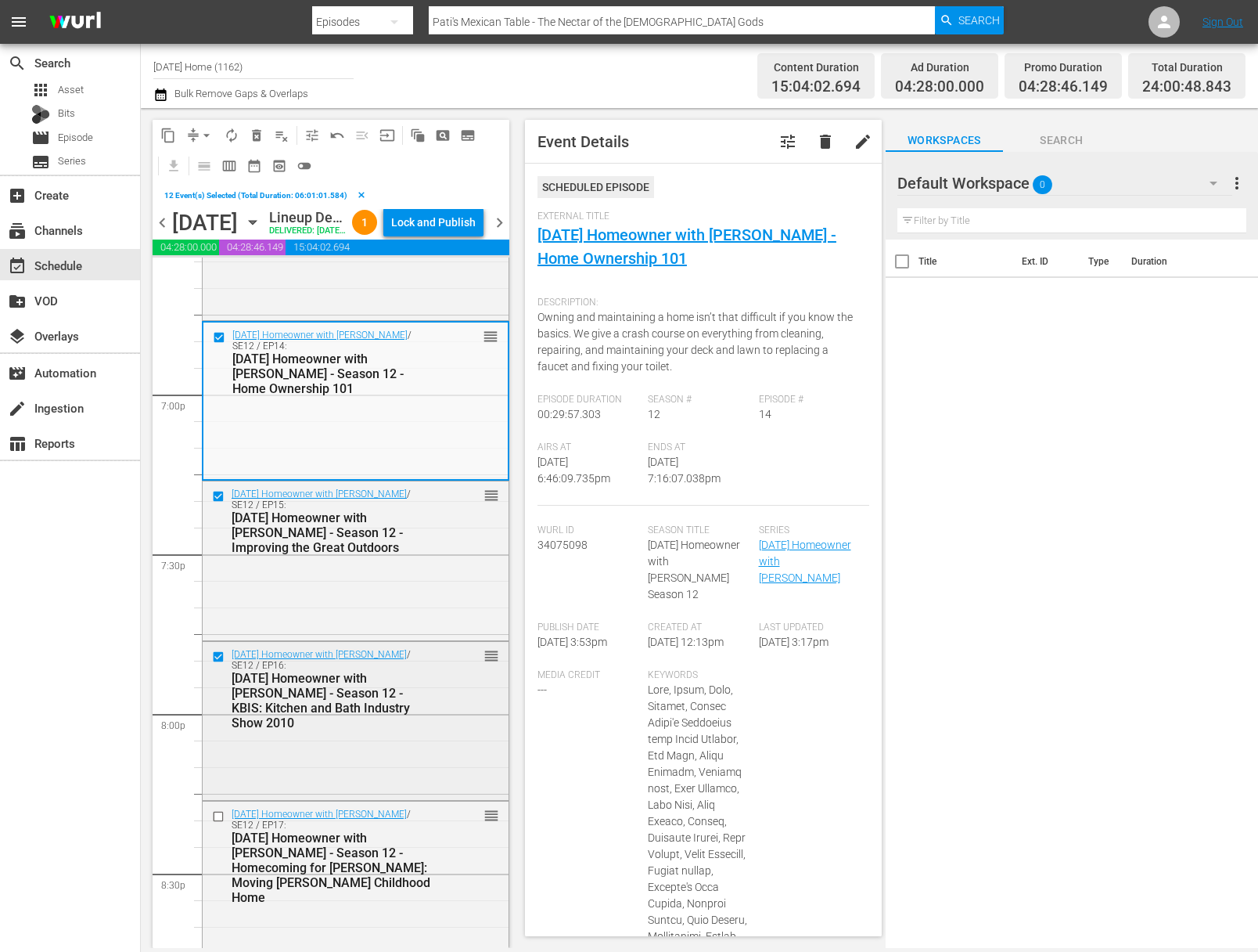
scroll to position [6009, 0]
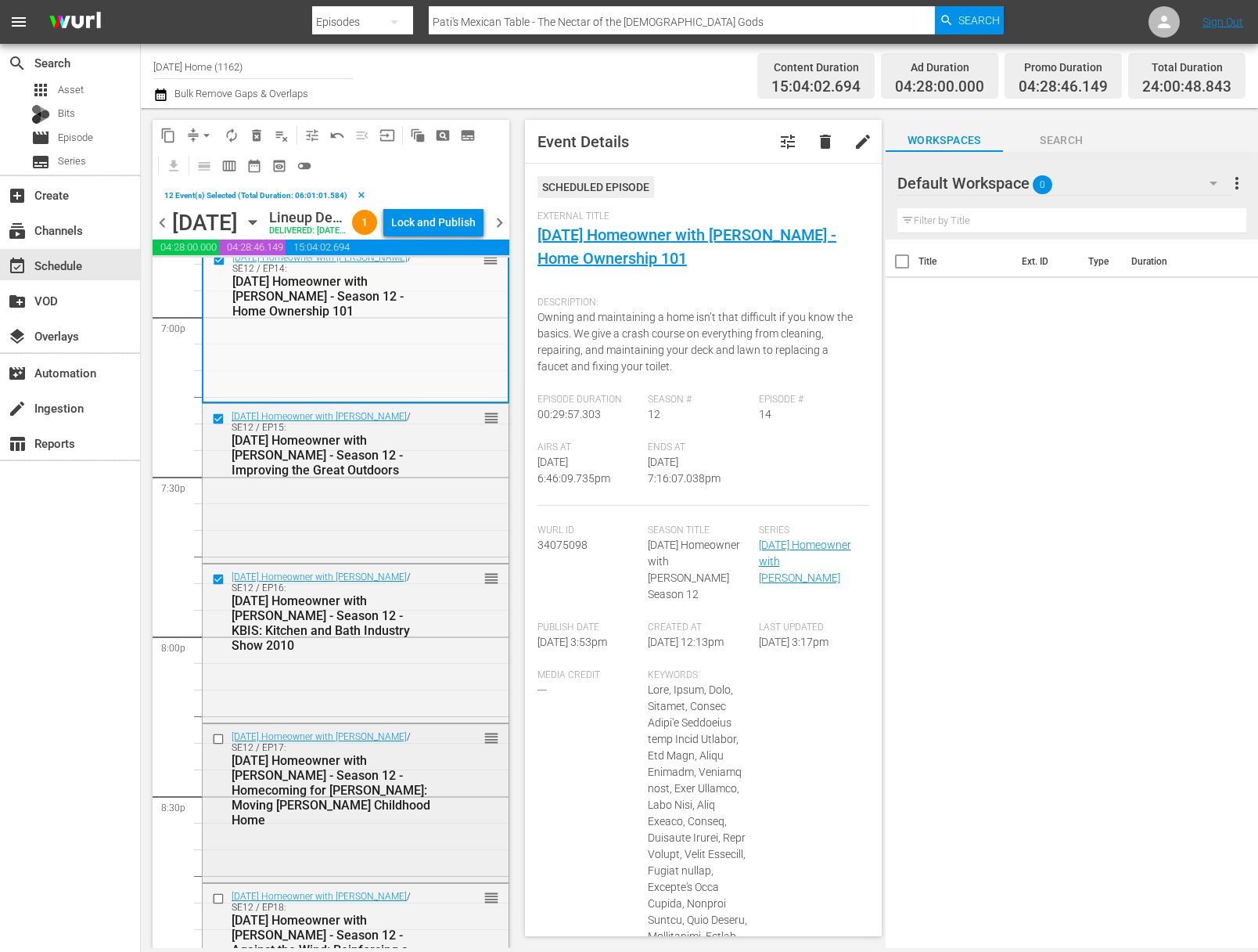
click at [224, 745] on input "checkbox" at bounding box center [220, 739] width 16 height 14
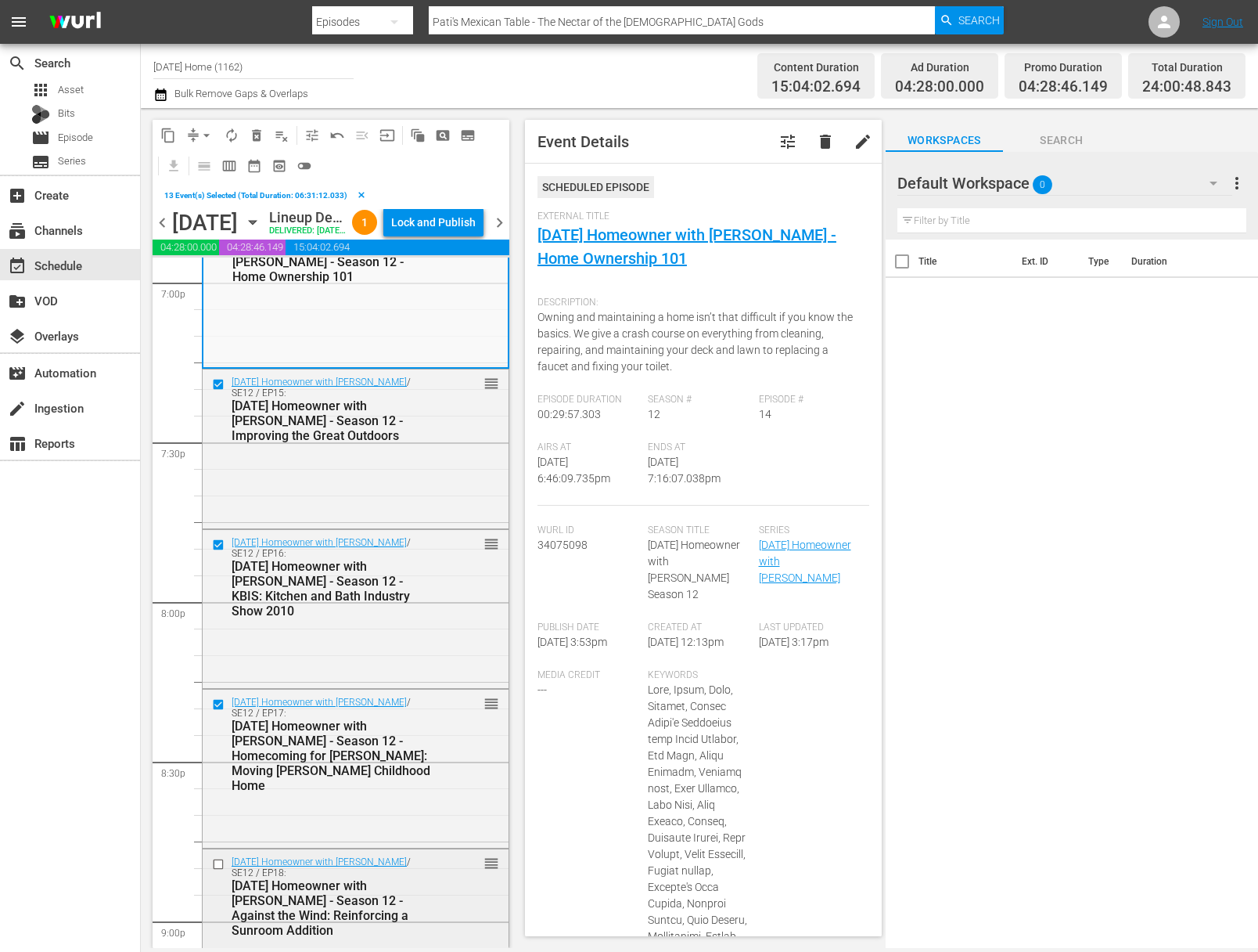
click at [217, 871] on input "checkbox" at bounding box center [220, 865] width 16 height 14
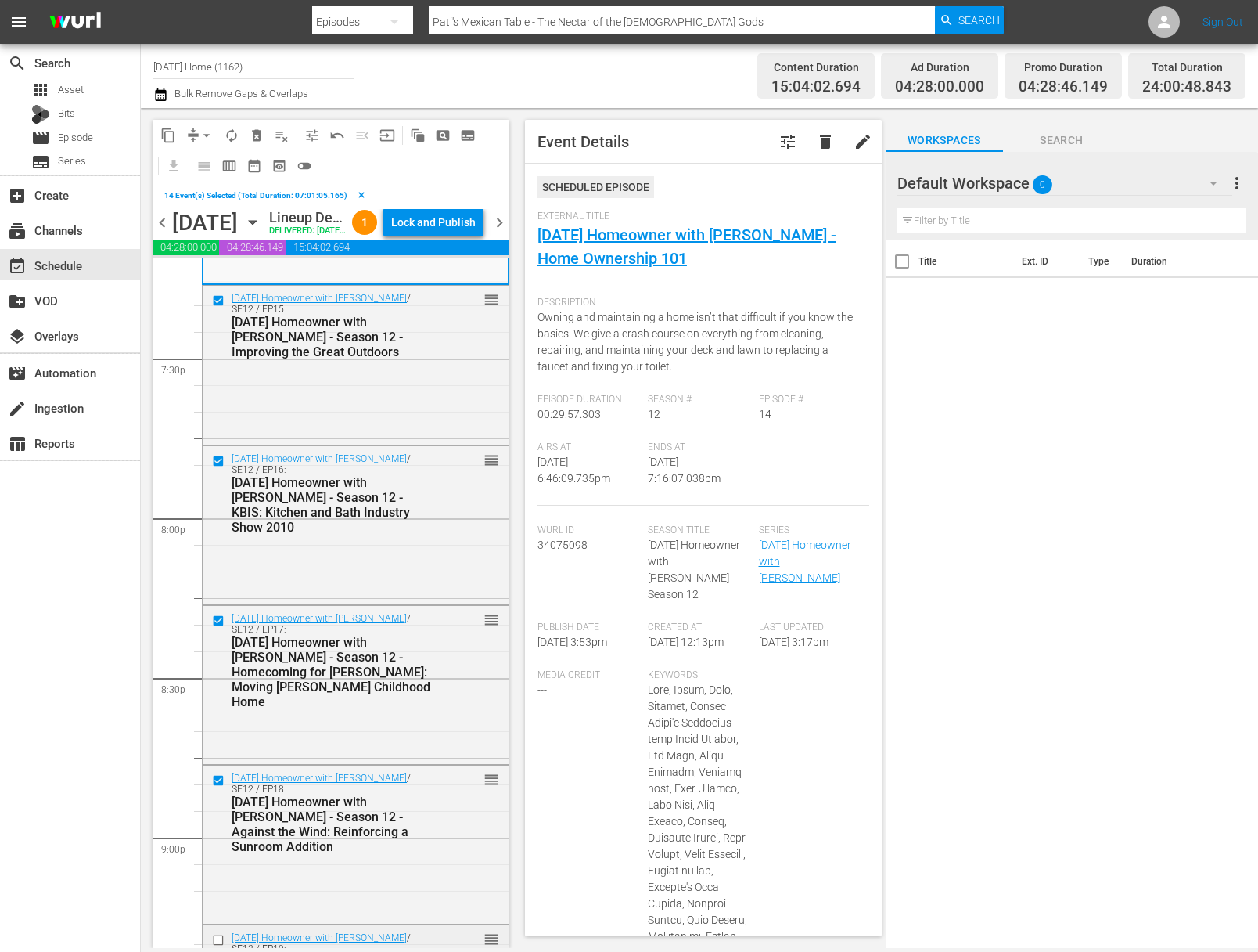
scroll to position [6379, 0]
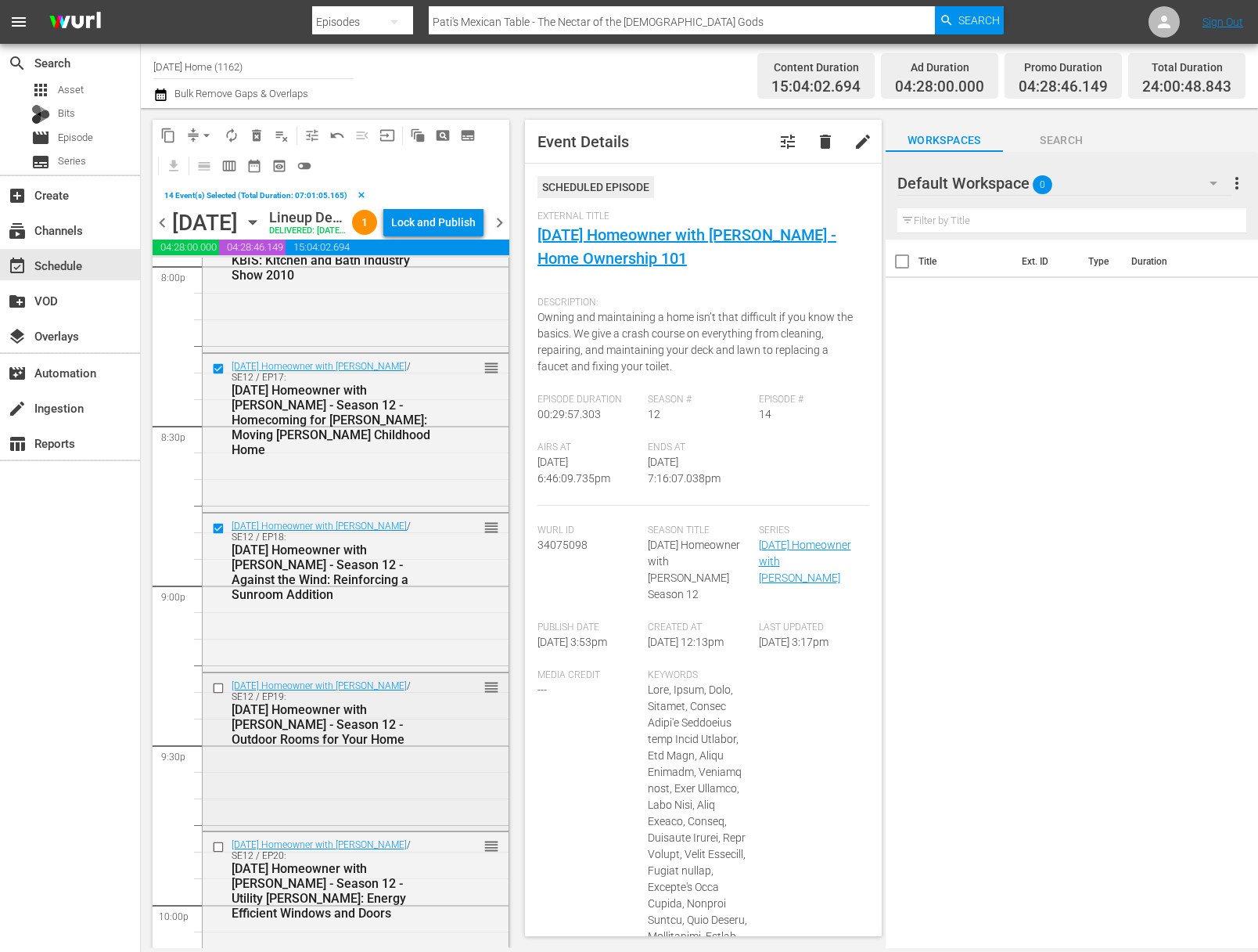
click at [217, 695] on input "checkbox" at bounding box center [220, 689] width 16 height 14
click at [220, 854] on input "checkbox" at bounding box center [220, 847] width 16 height 14
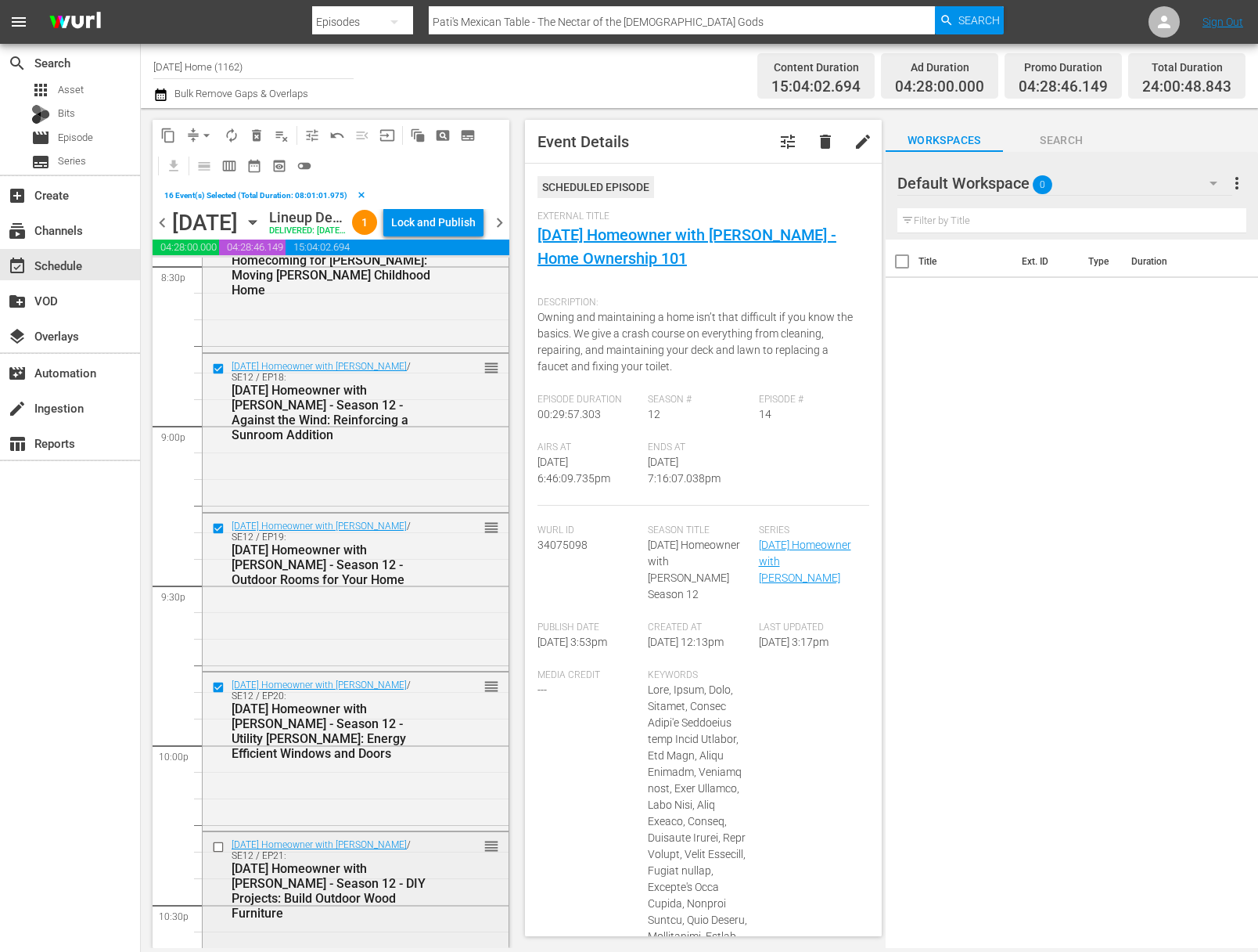
click at [218, 854] on input "checkbox" at bounding box center [220, 848] width 16 height 14
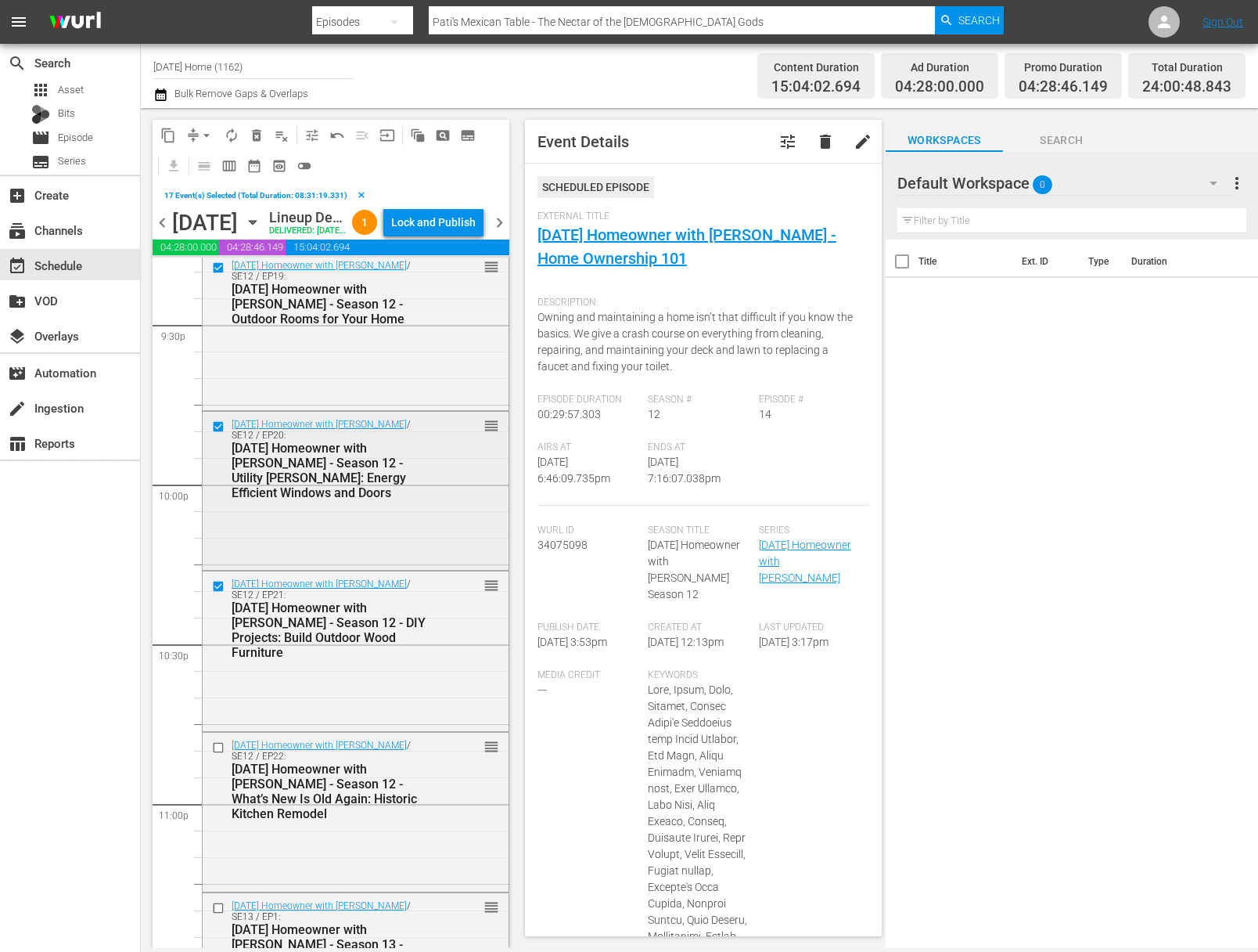
scroll to position [6884, 0]
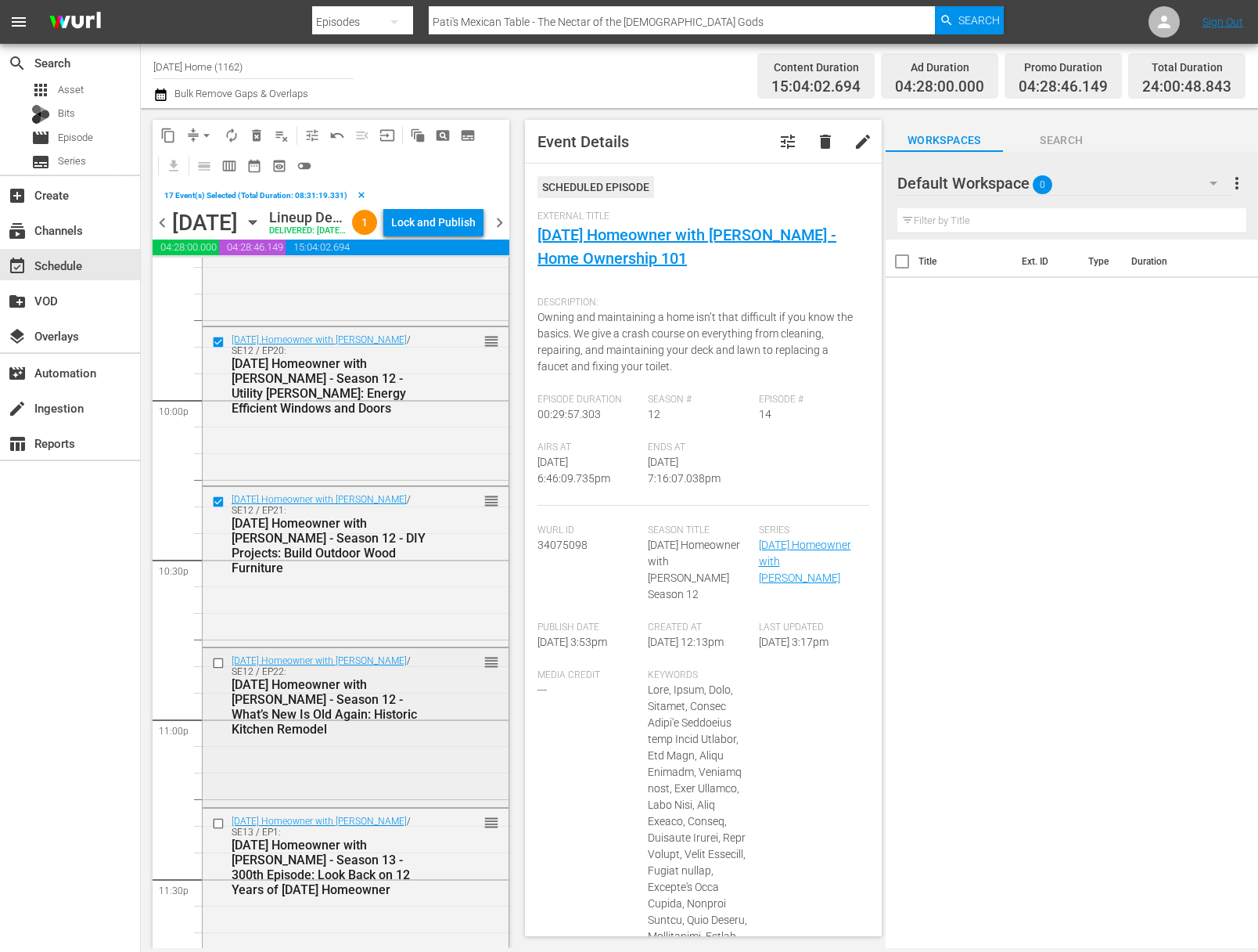
click at [217, 670] on input "checkbox" at bounding box center [220, 664] width 16 height 14
click at [217, 830] on input "checkbox" at bounding box center [220, 823] width 16 height 14
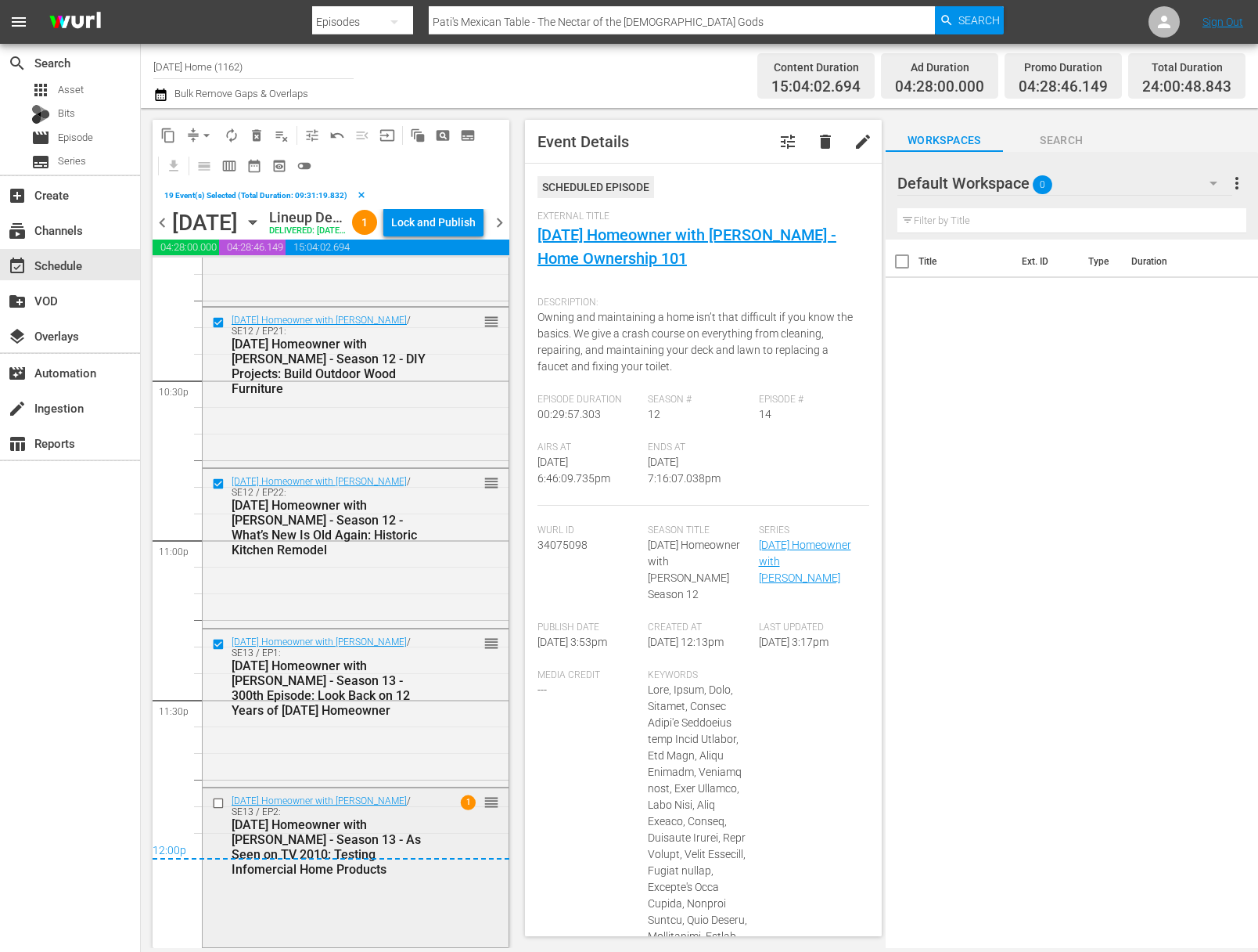
scroll to position [7087, 0]
click at [217, 804] on input "checkbox" at bounding box center [220, 804] width 16 height 14
click at [176, 129] on button "content_copy" at bounding box center [169, 136] width 25 height 25
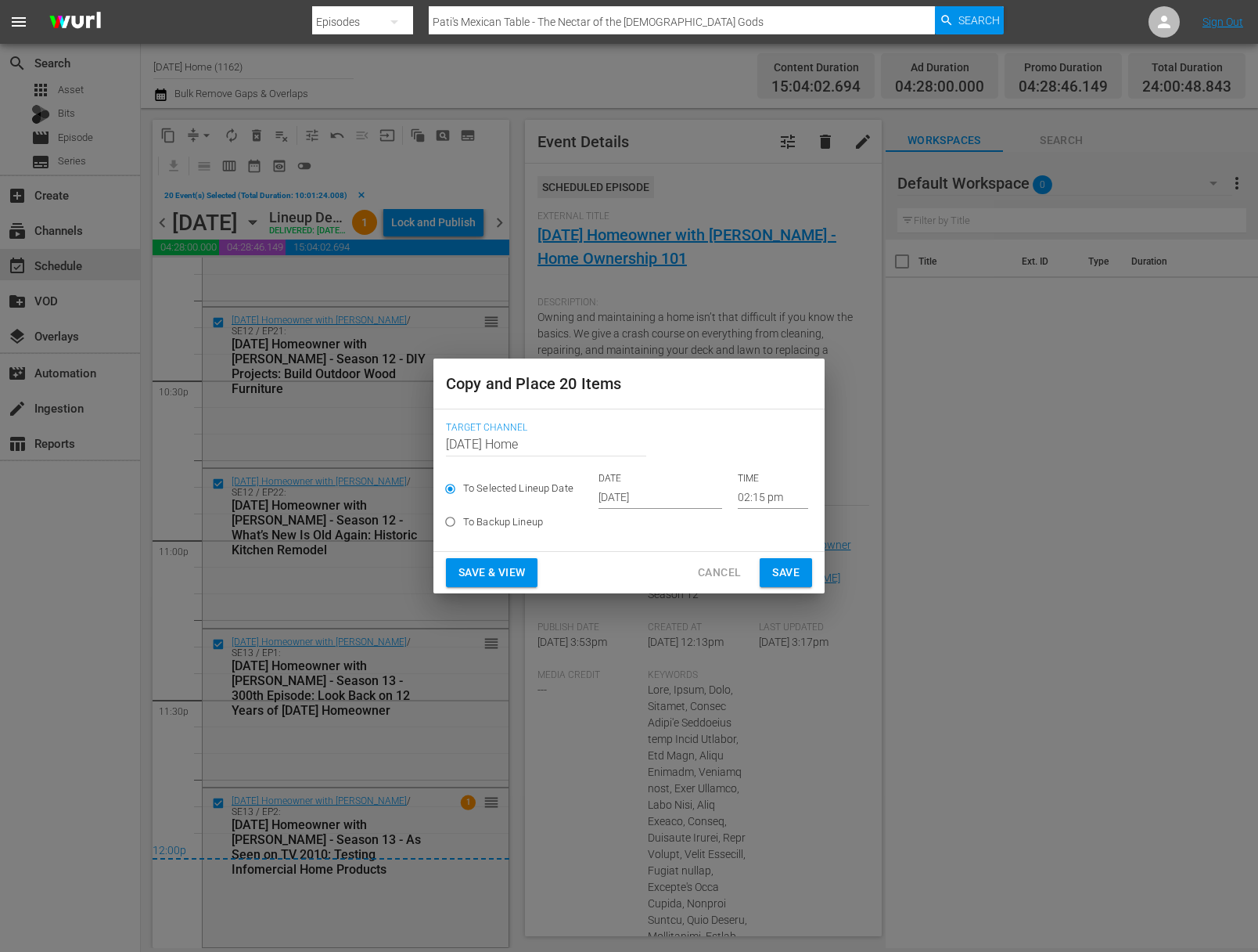
click at [647, 496] on input "[DATE]" at bounding box center [661, 497] width 124 height 24
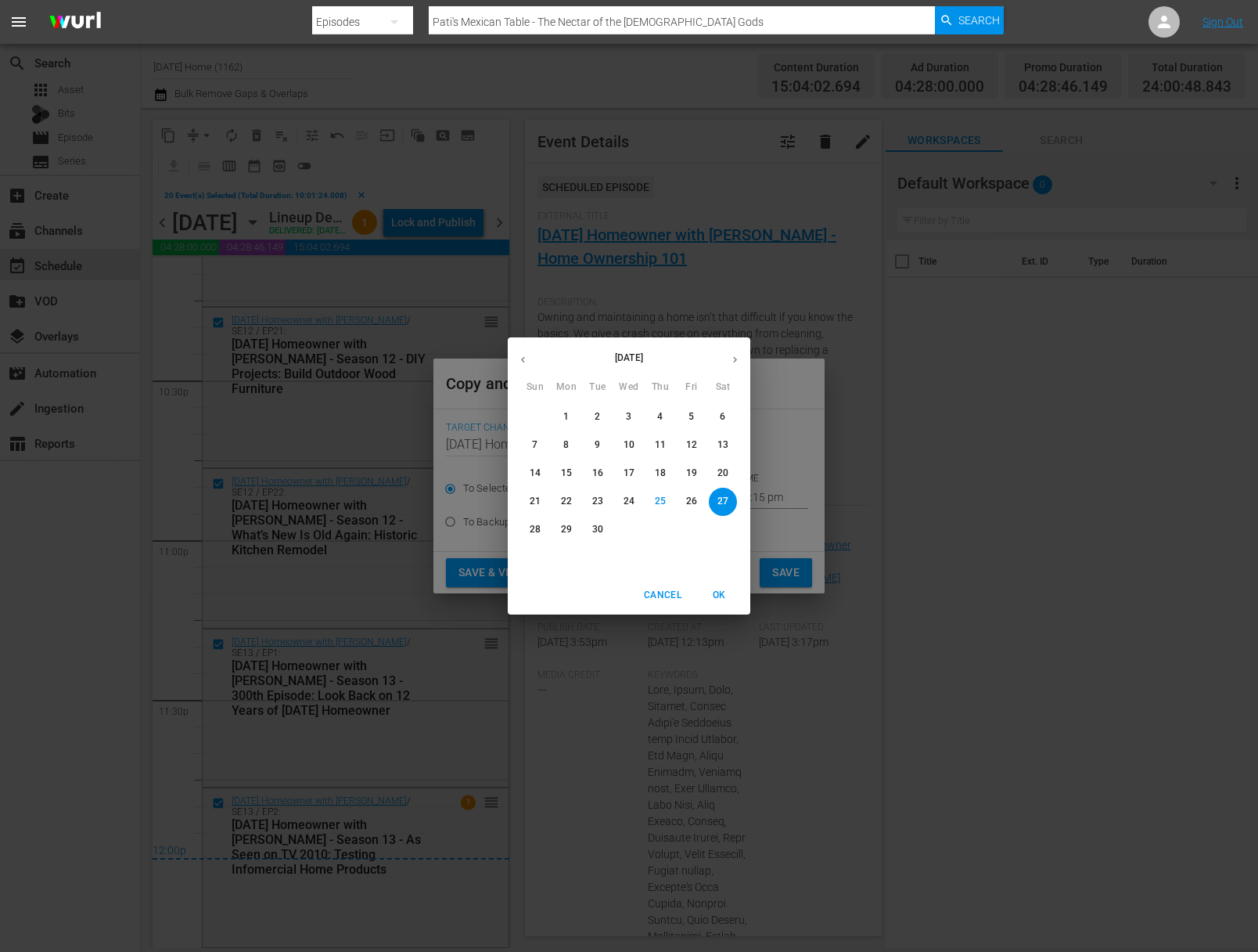
click at [567, 532] on p "29" at bounding box center [566, 529] width 11 height 14
type input "[DATE]"
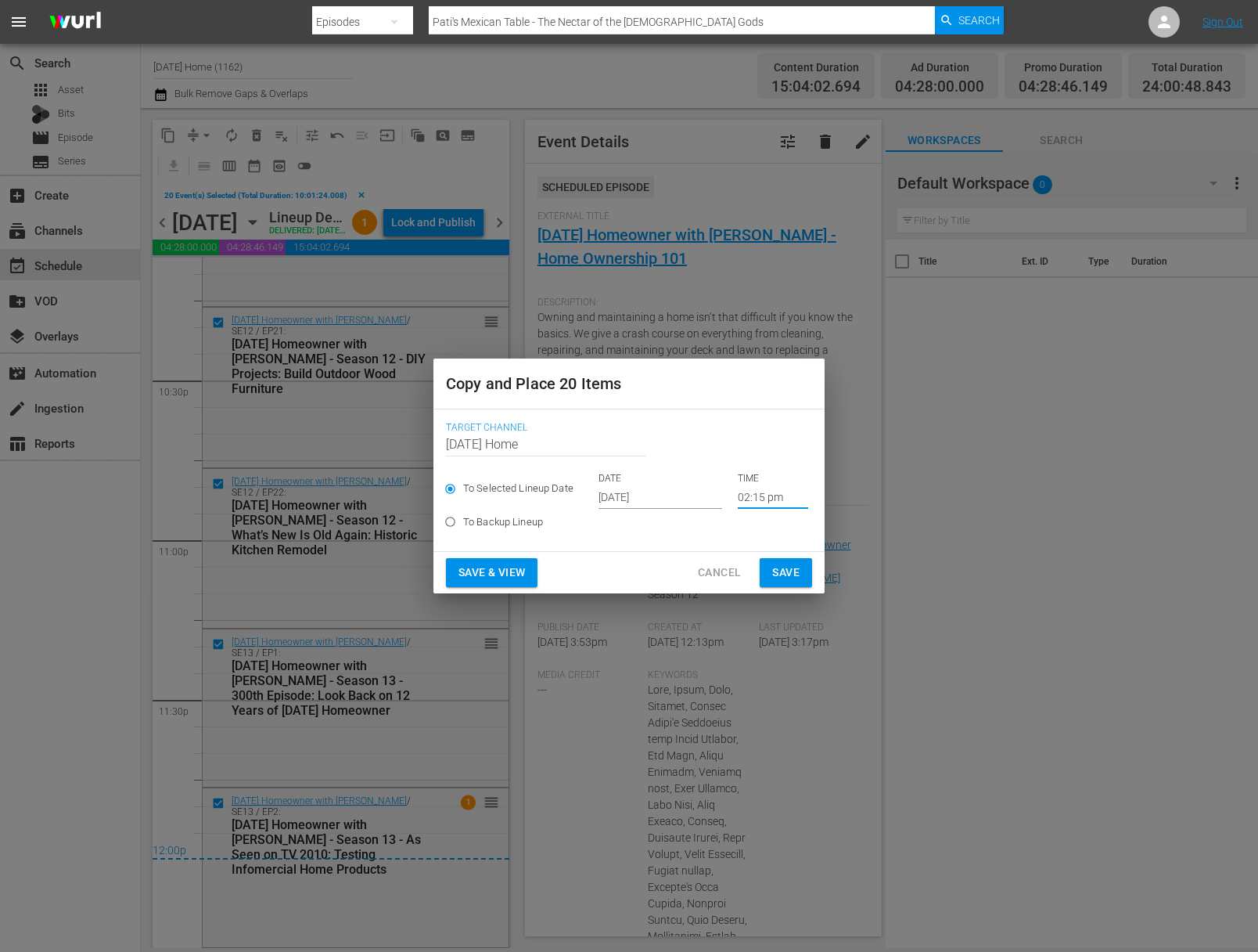
click at [742, 499] on input "02:15 pm" at bounding box center [773, 497] width 70 height 24
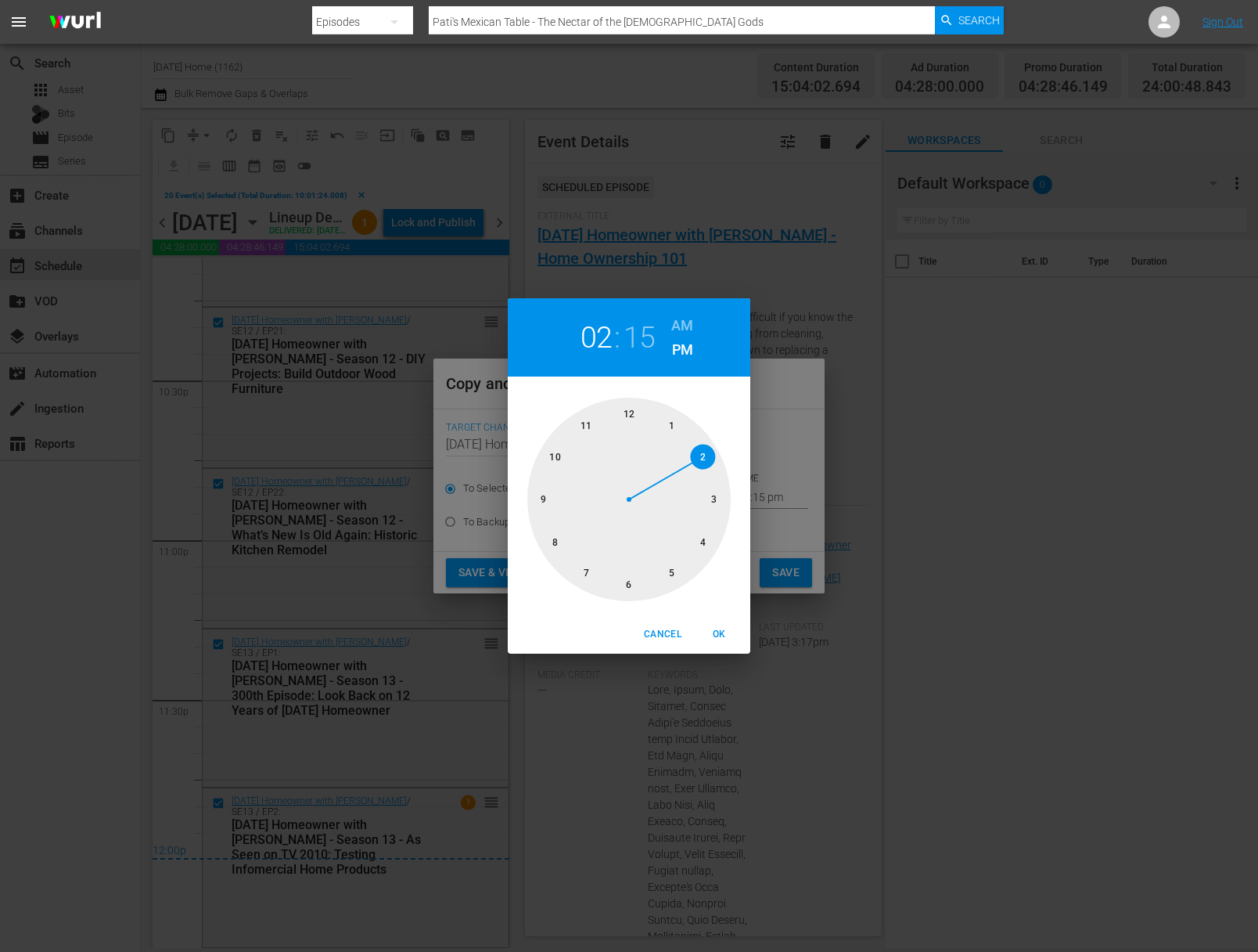
click at [632, 413] on div at bounding box center [629, 500] width 204 height 204
click at [629, 587] on div at bounding box center [629, 500] width 204 height 204
click at [691, 324] on h6 "AM" at bounding box center [683, 326] width 22 height 25
click at [718, 634] on span "OK" at bounding box center [719, 634] width 37 height 16
type input "12:30 am"
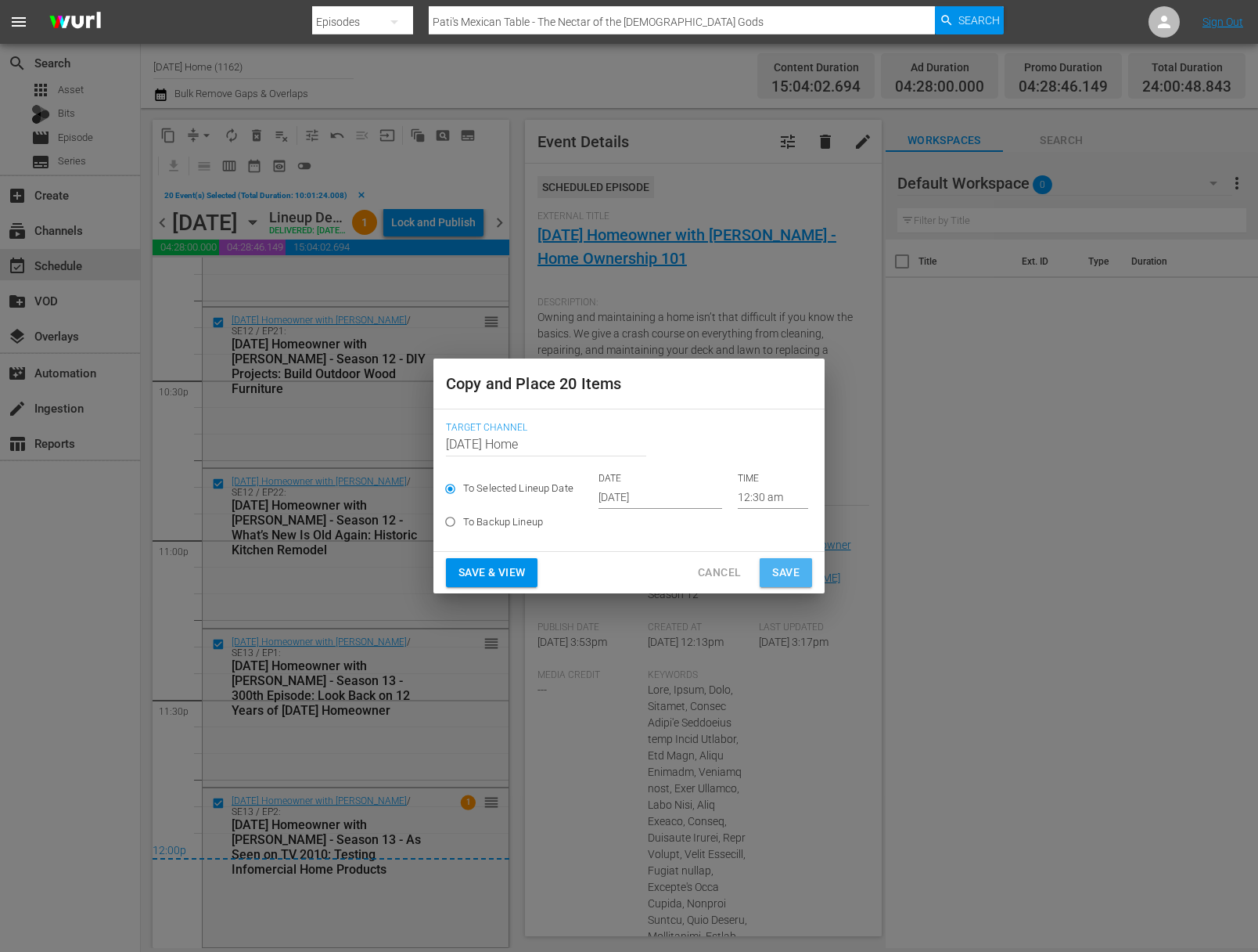
click at [796, 568] on span "Save" at bounding box center [786, 572] width 27 height 20
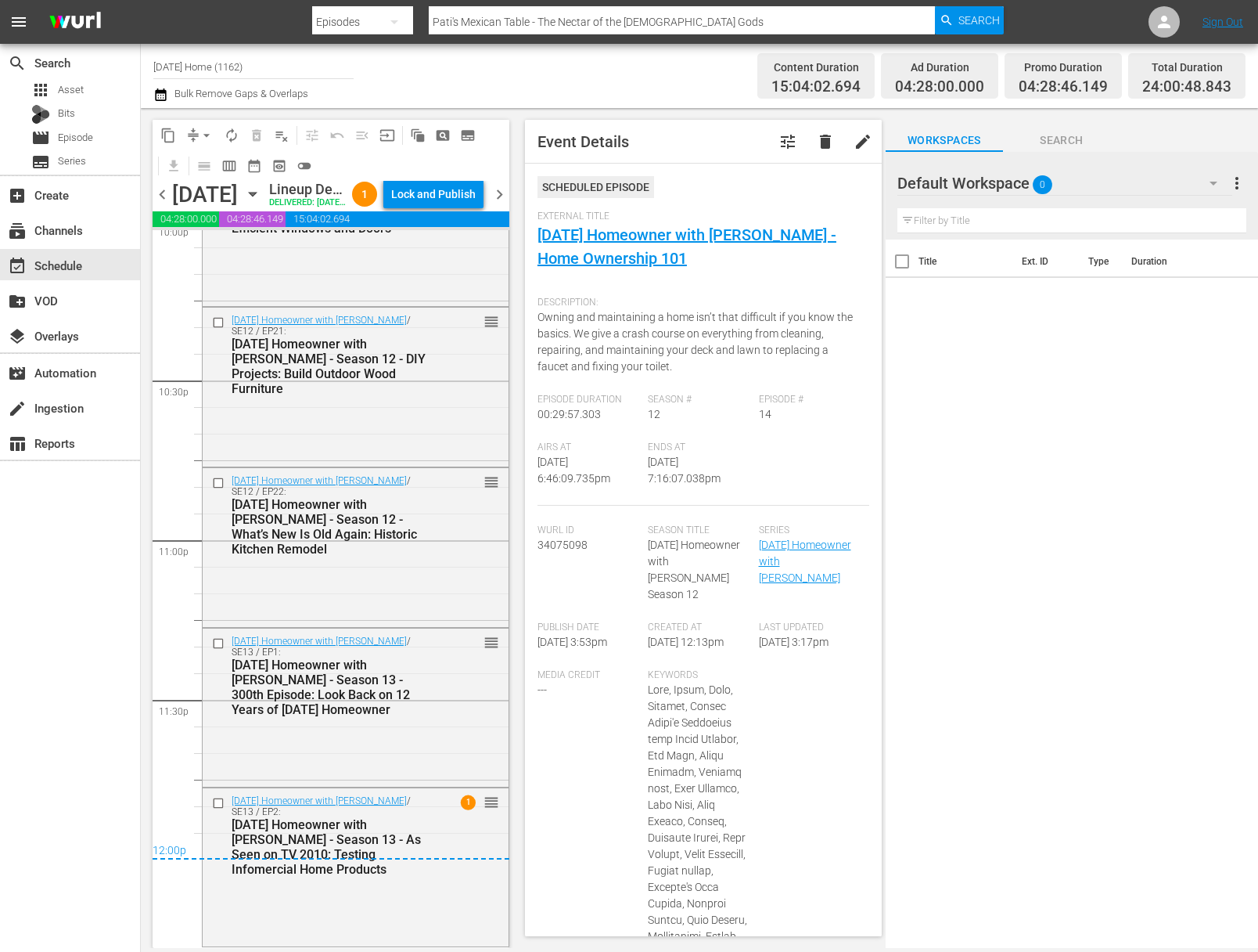
scroll to position [7060, 0]
click at [502, 204] on span "chevron_right" at bounding box center [500, 194] width 20 height 20
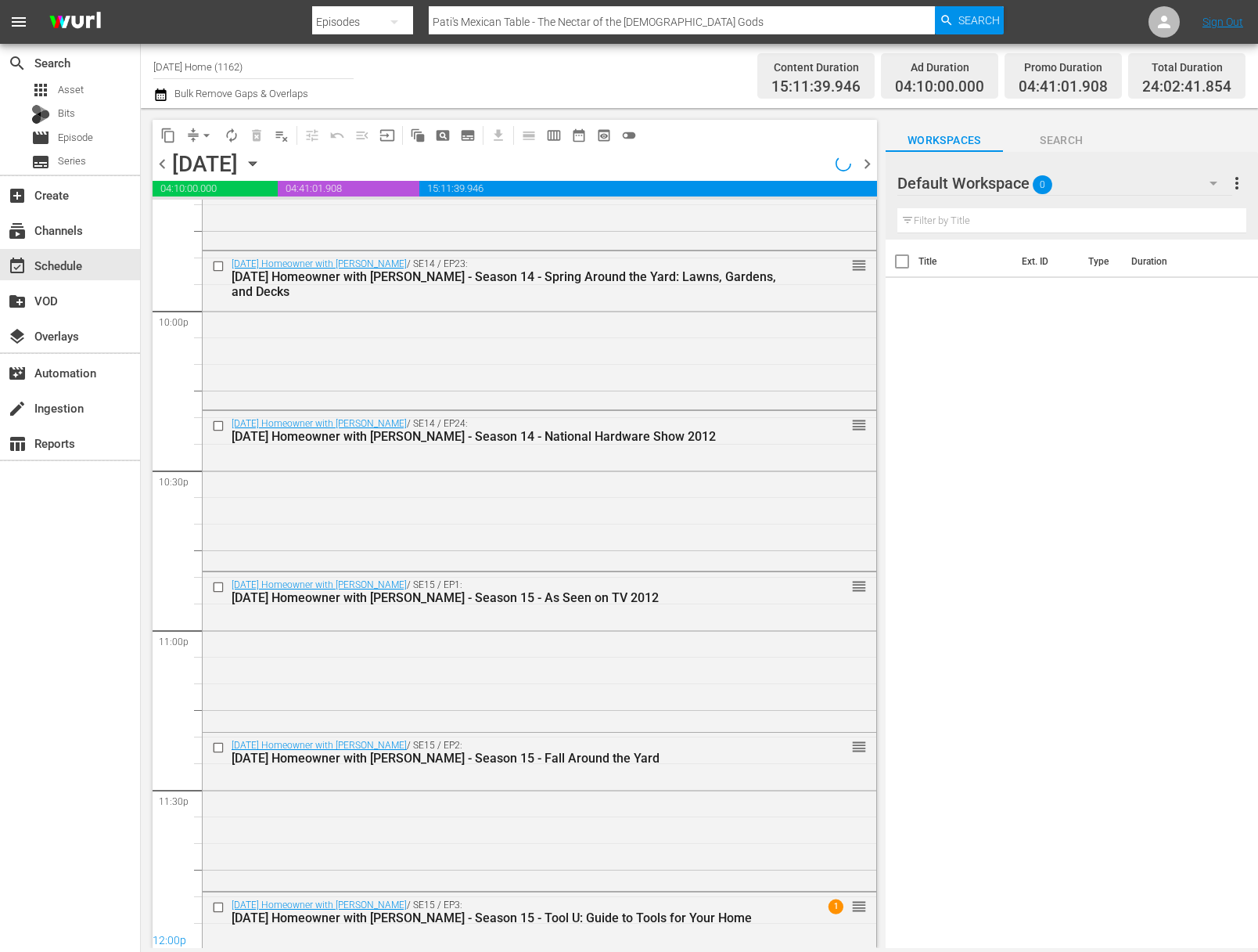
scroll to position [6289, 0]
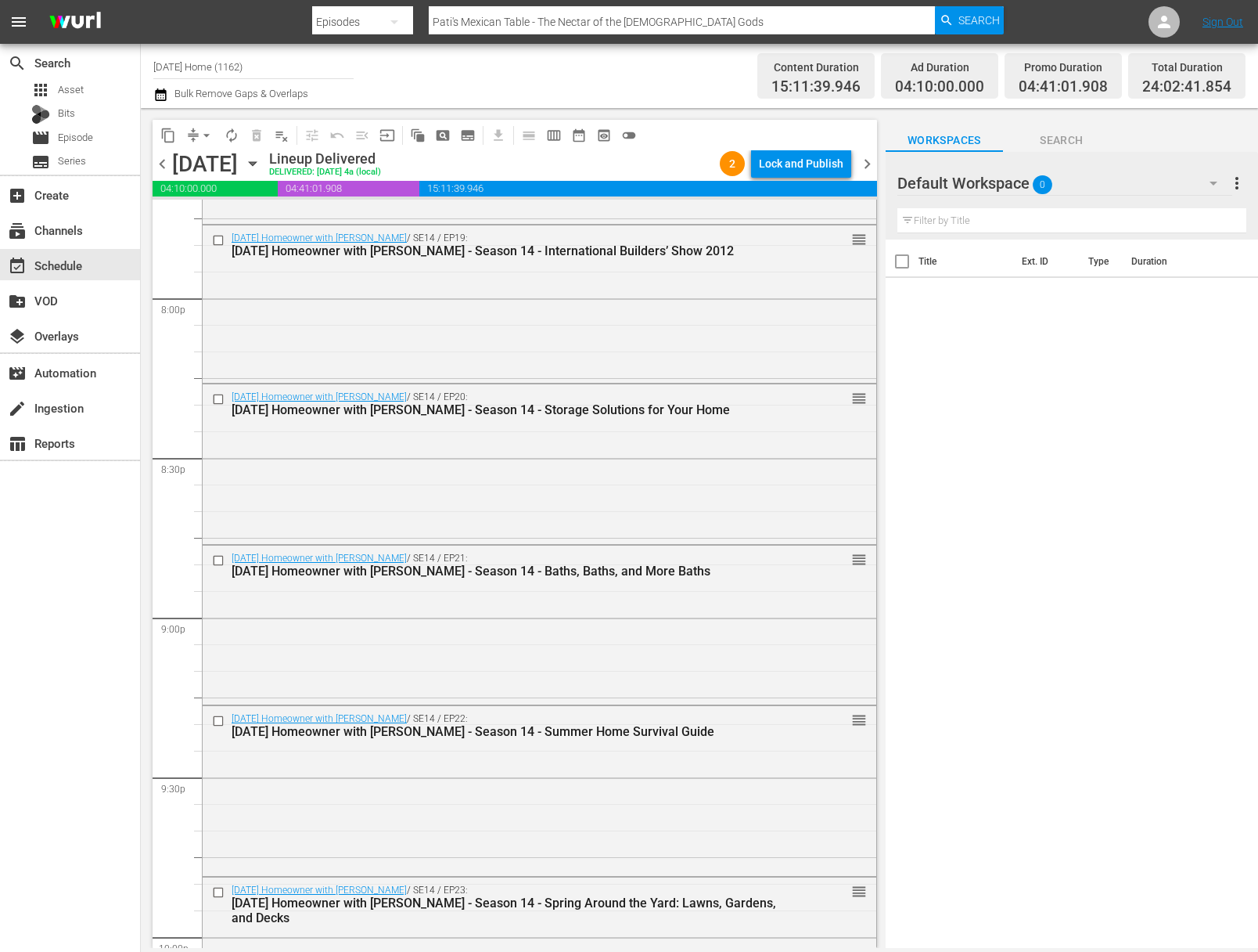
click at [266, 155] on div "[DATE] [DATE]" at bounding box center [219, 164] width 93 height 25
click at [261, 157] on icon "button" at bounding box center [253, 164] width 17 height 17
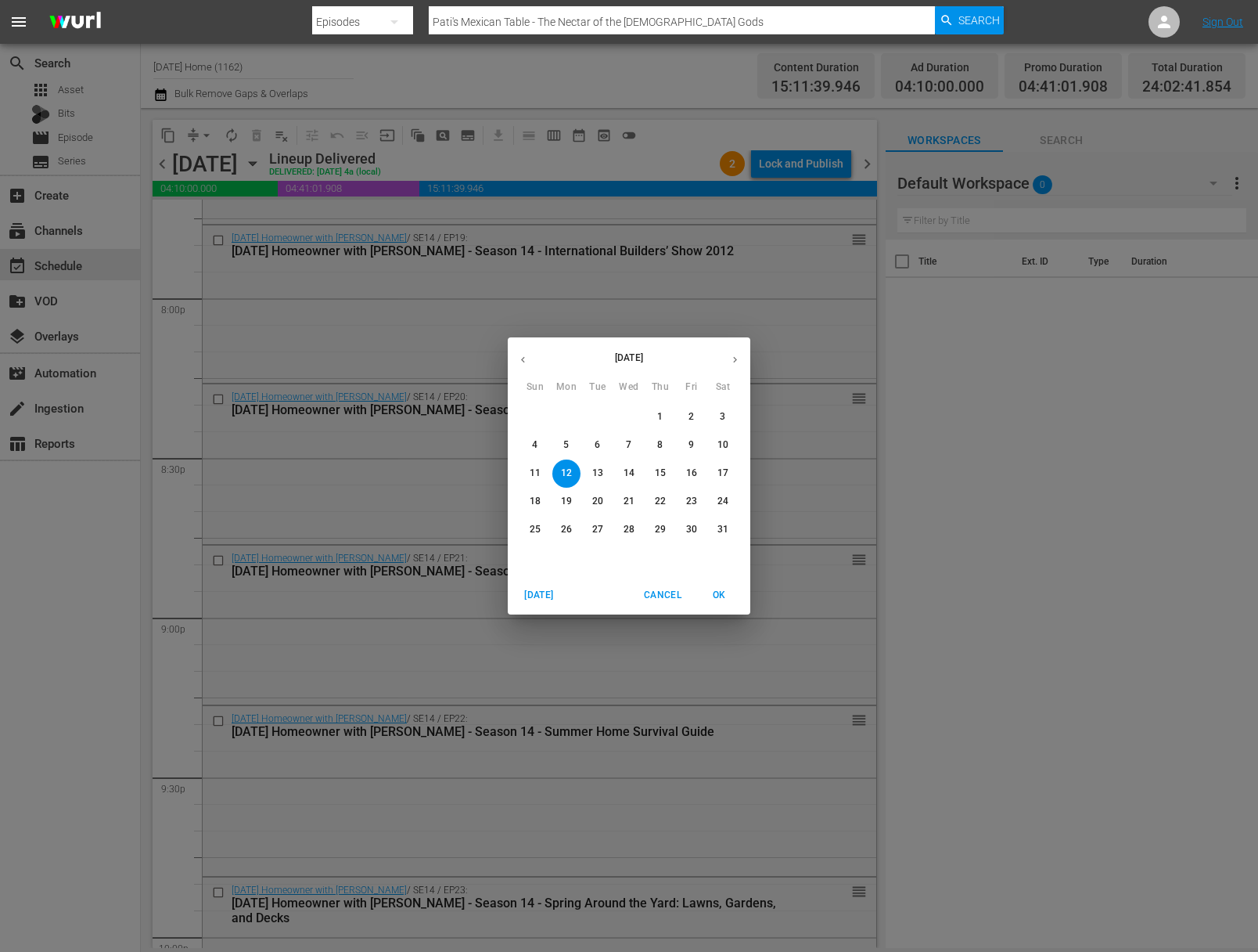
click at [729, 350] on button "button" at bounding box center [735, 360] width 31 height 31
click at [573, 533] on span "29" at bounding box center [566, 529] width 28 height 14
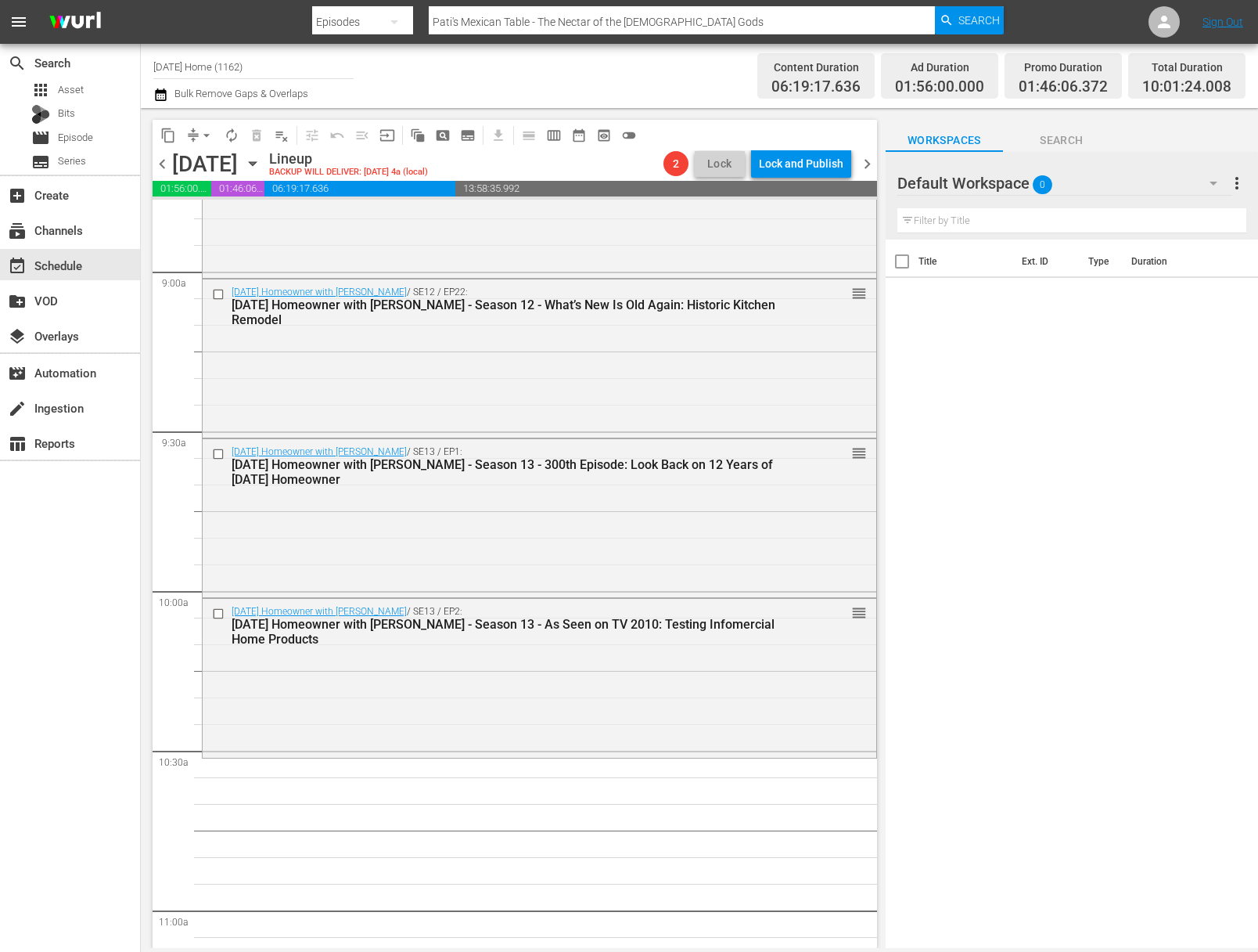
scroll to position [2888, 0]
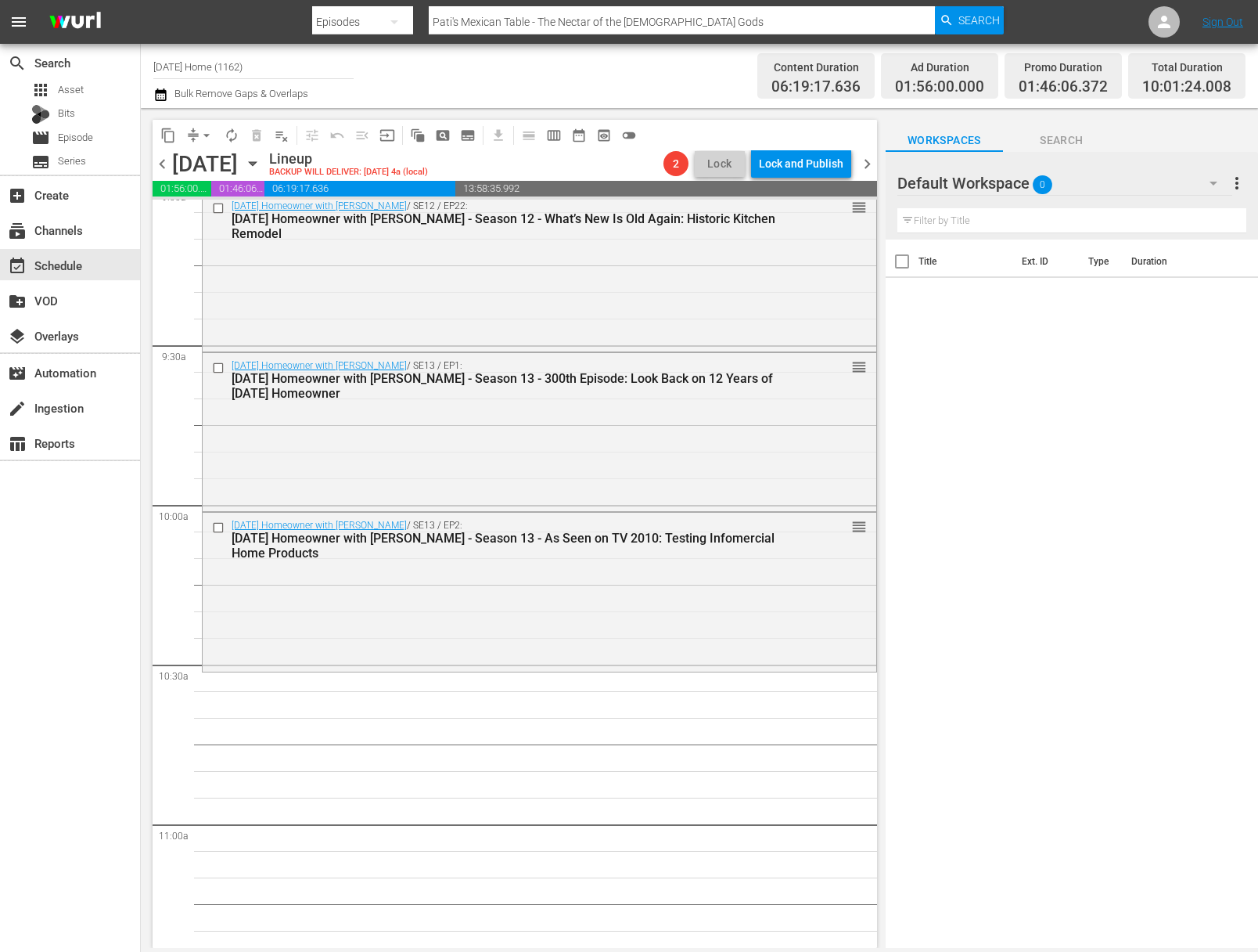
click at [256, 163] on icon "button" at bounding box center [252, 164] width 7 height 4
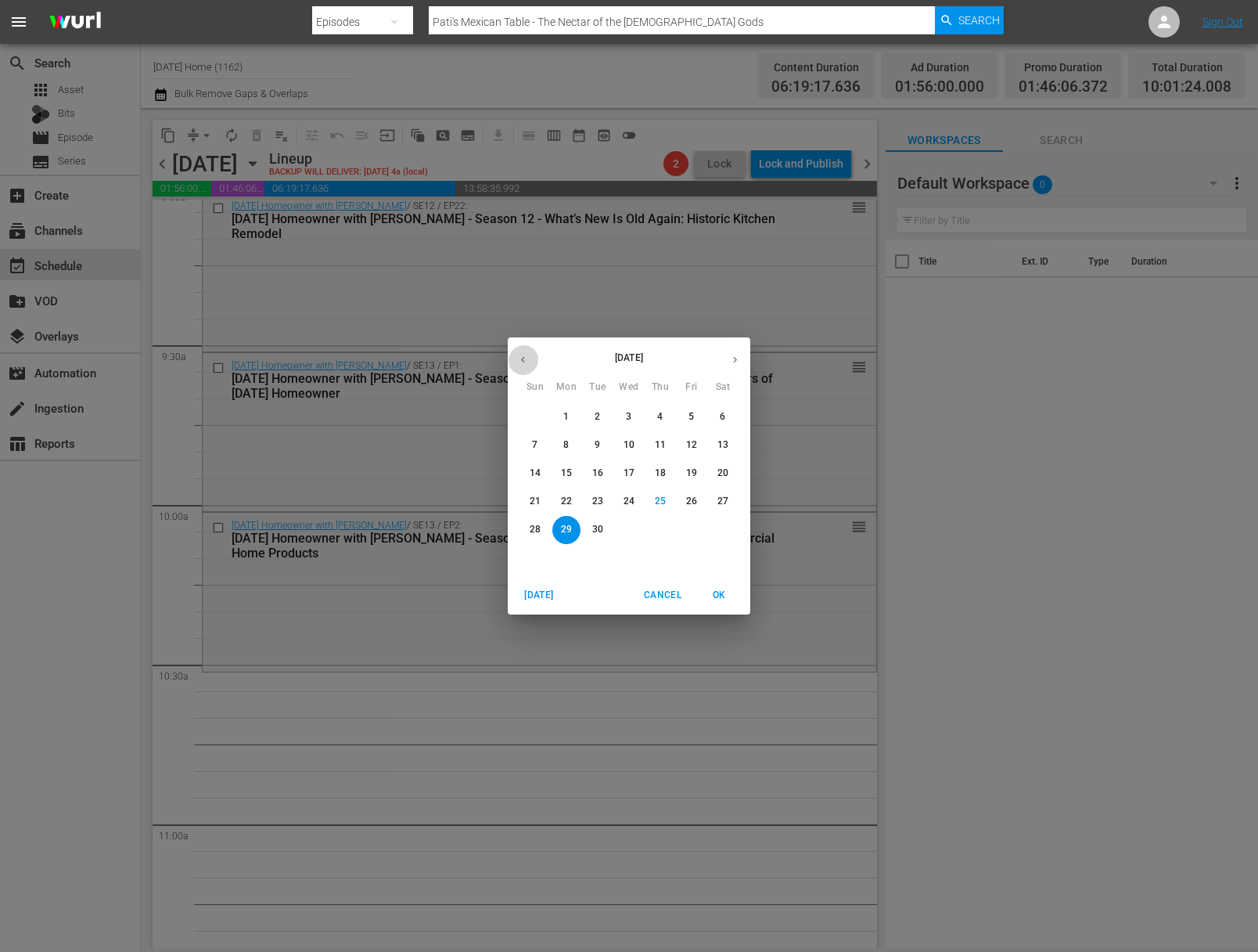
click at [526, 353] on button "button" at bounding box center [523, 360] width 31 height 31
click at [576, 474] on span "12" at bounding box center [566, 473] width 28 height 14
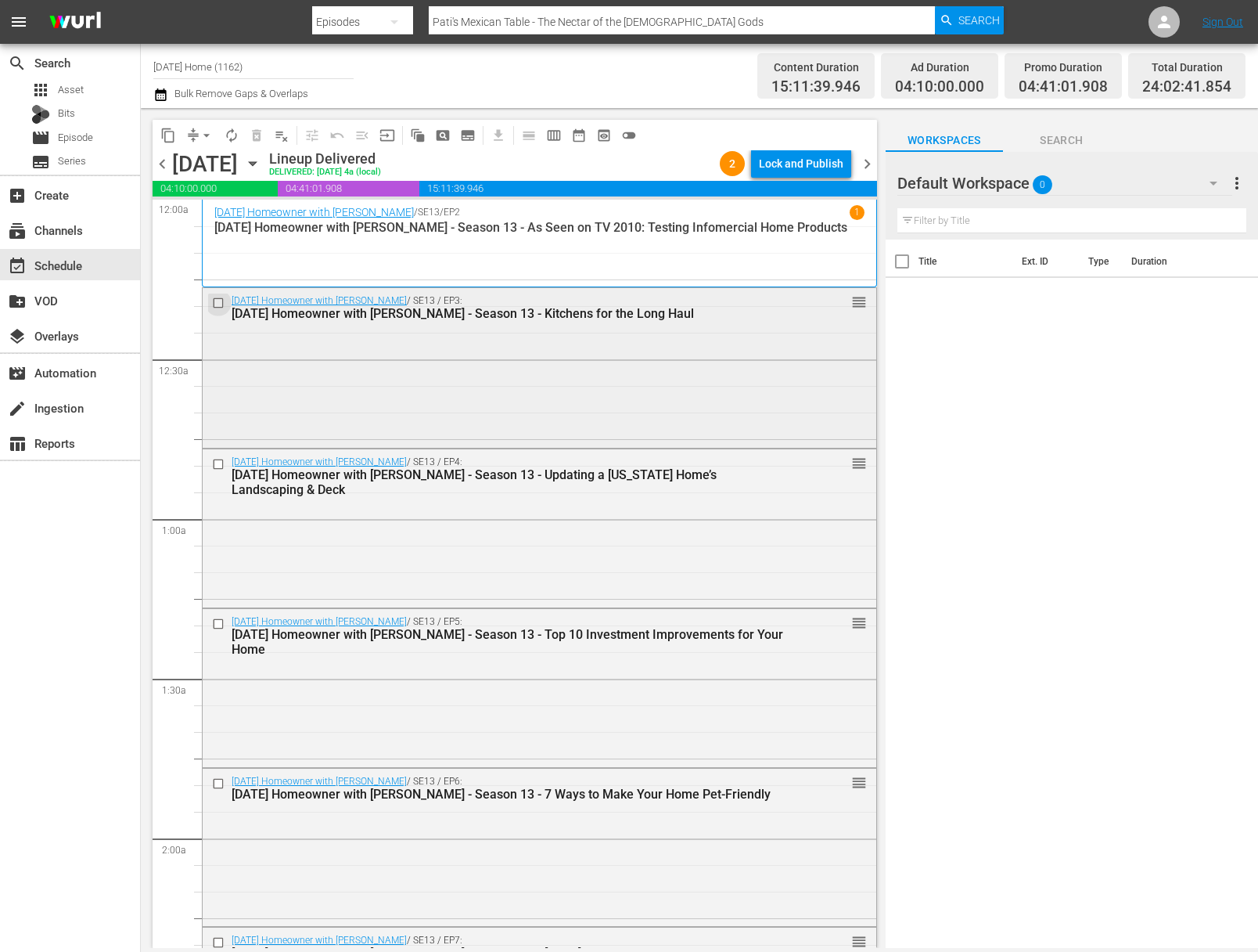
click at [215, 305] on input "checkbox" at bounding box center [220, 304] width 16 height 14
click at [220, 464] on input "checkbox" at bounding box center [220, 465] width 16 height 14
click at [217, 628] on input "checkbox" at bounding box center [220, 624] width 16 height 14
click at [218, 781] on input "checkbox" at bounding box center [220, 784] width 16 height 14
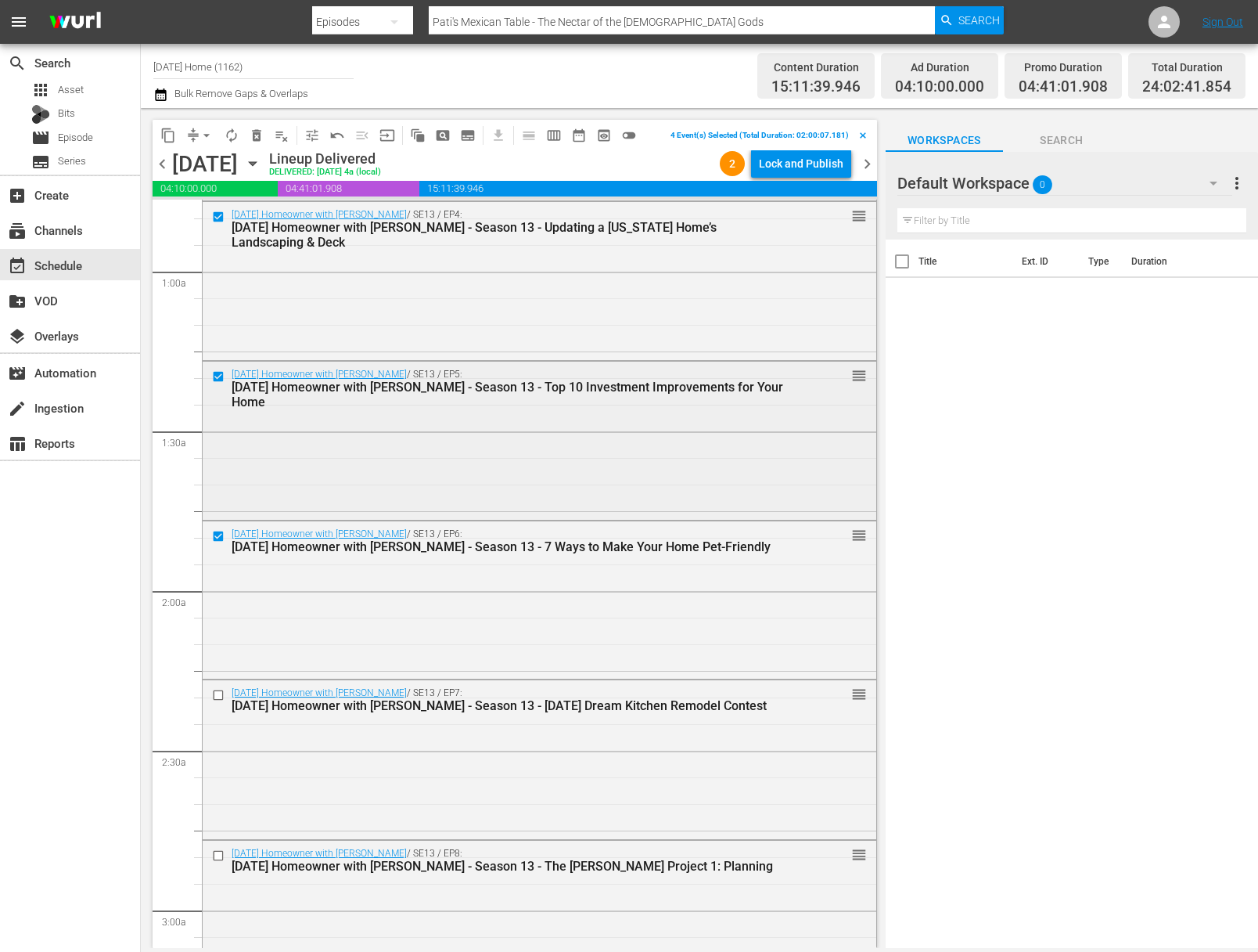
scroll to position [345, 0]
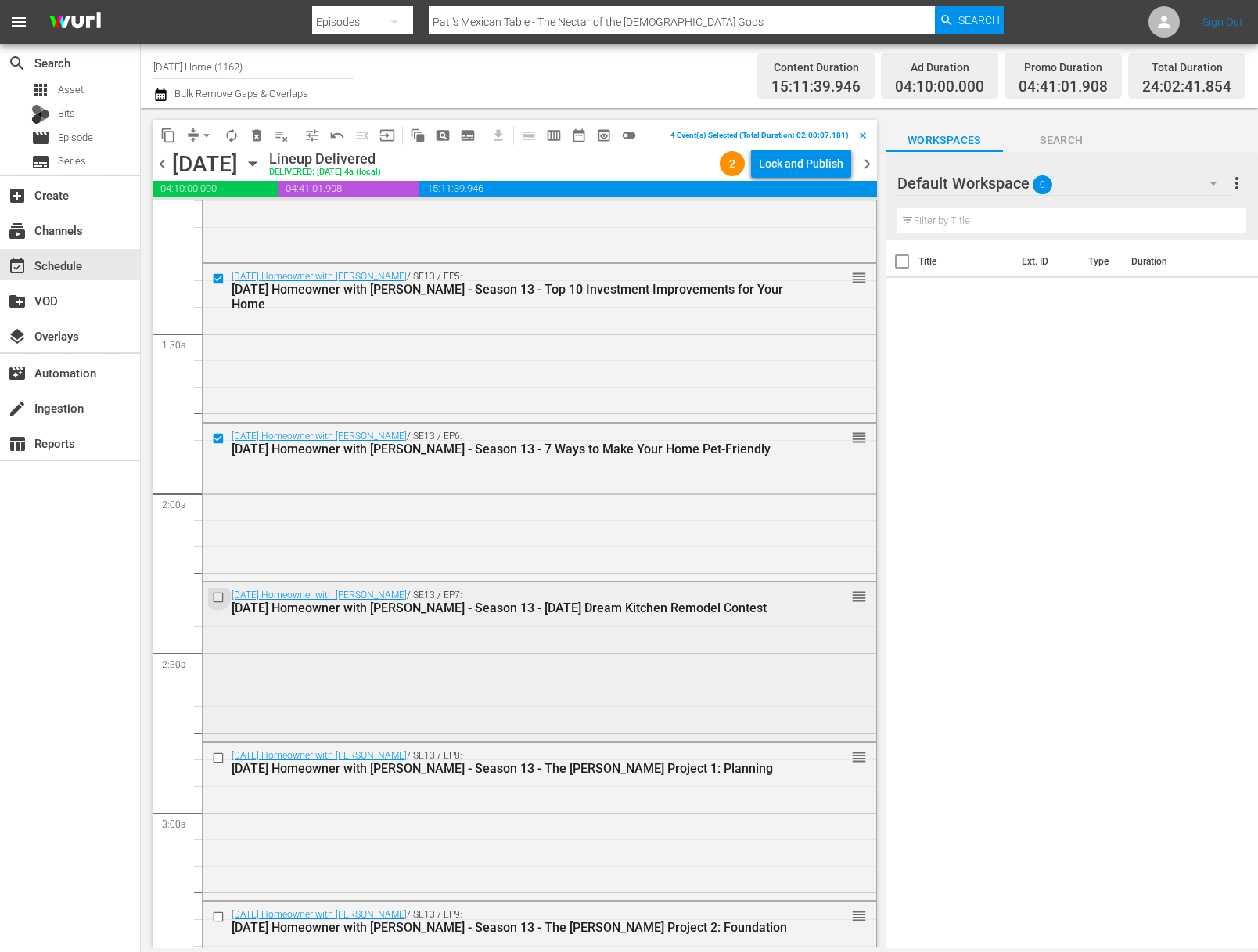
click at [217, 592] on input "checkbox" at bounding box center [220, 598] width 16 height 14
click at [220, 757] on input "checkbox" at bounding box center [220, 758] width 16 height 14
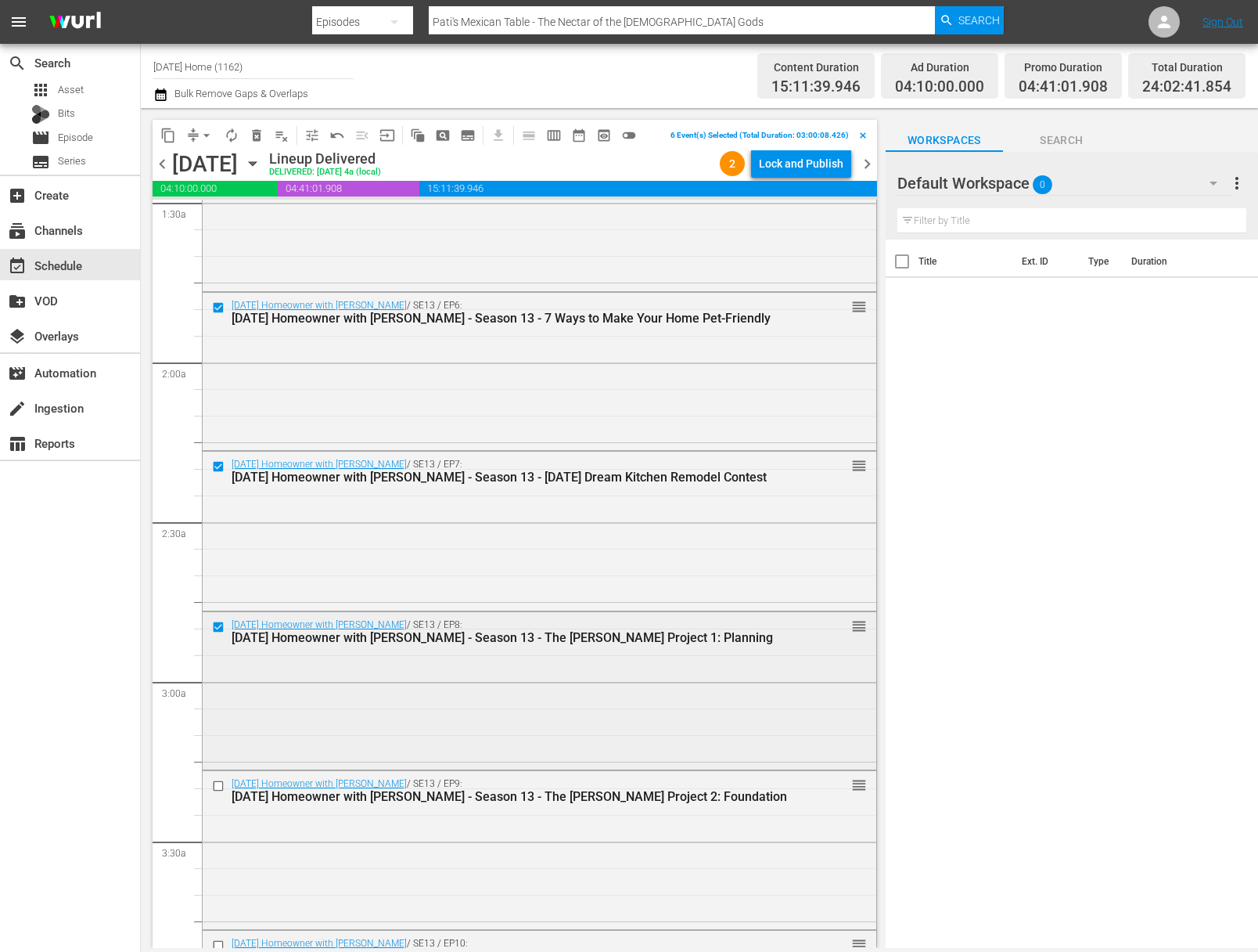
scroll to position [505, 0]
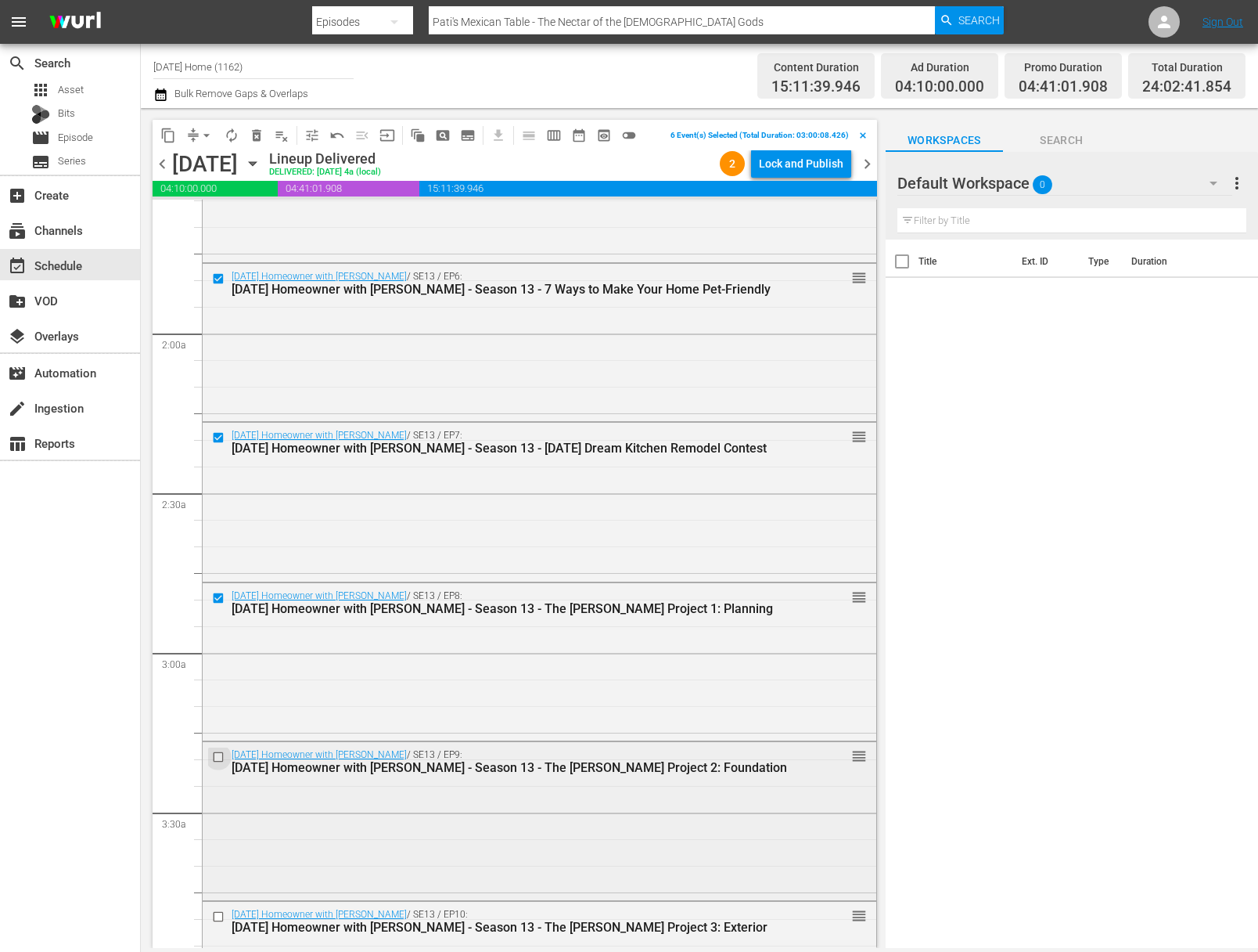
click at [219, 759] on input "checkbox" at bounding box center [220, 758] width 16 height 14
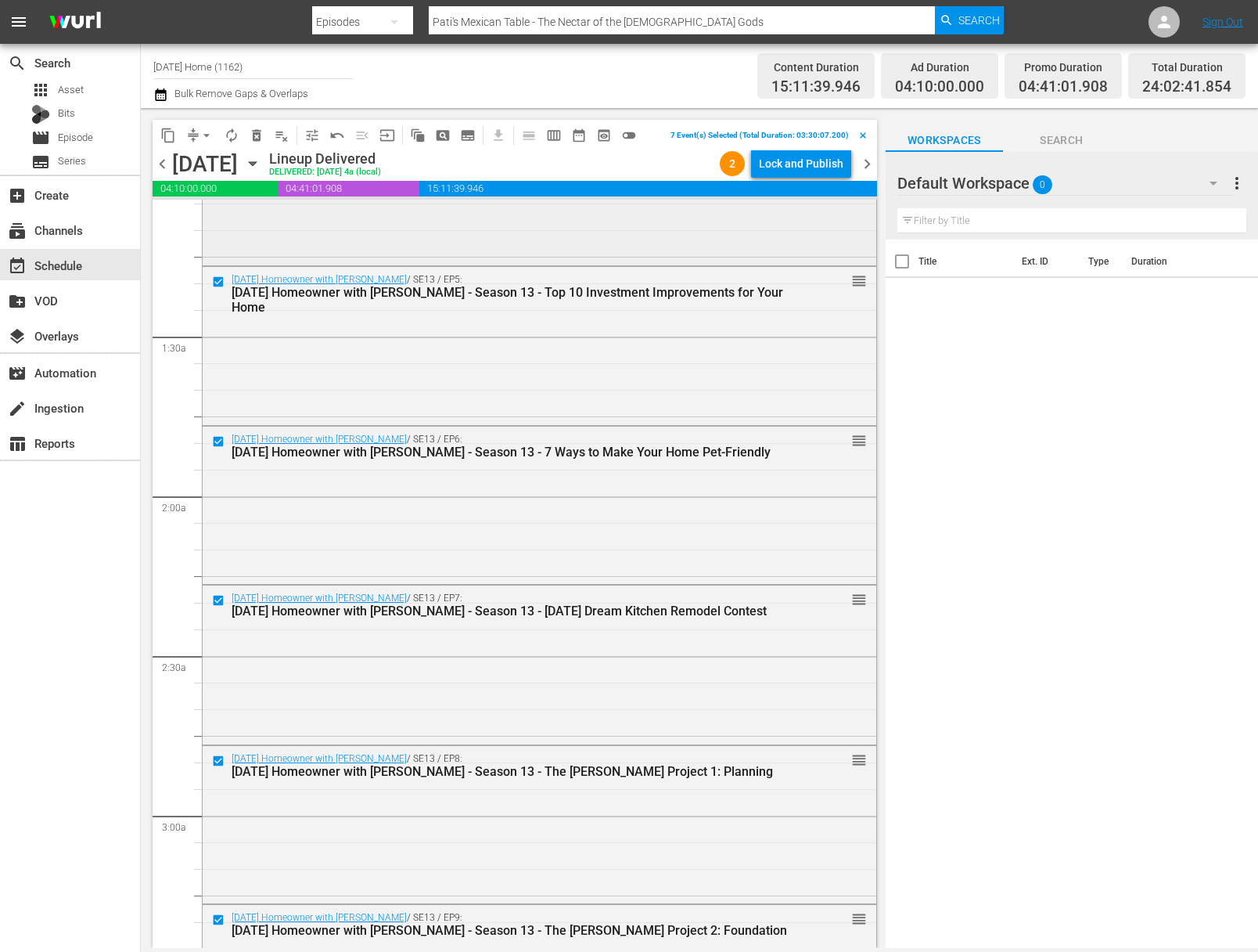
scroll to position [0, 0]
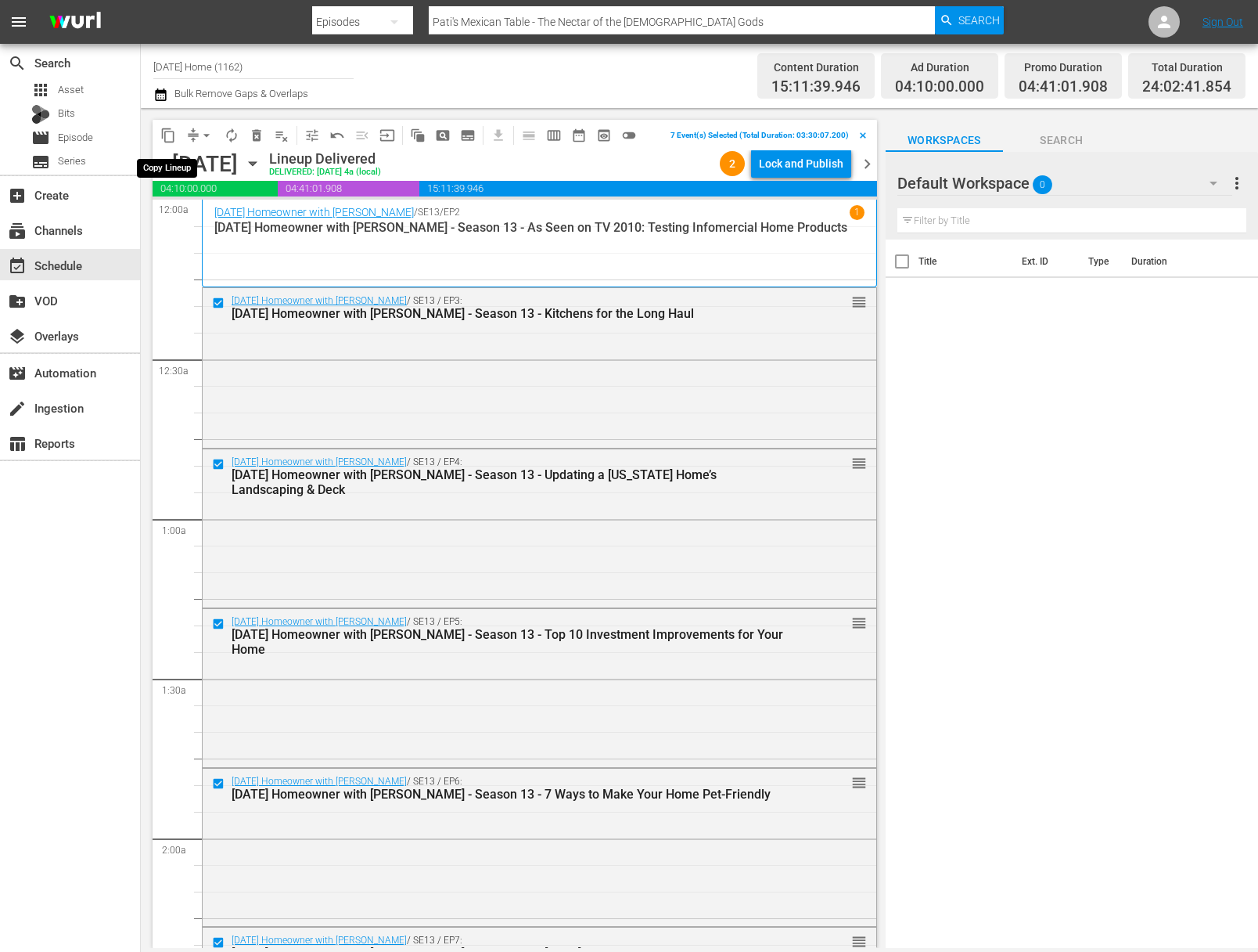
click at [174, 134] on span "content_copy" at bounding box center [168, 135] width 15 height 15
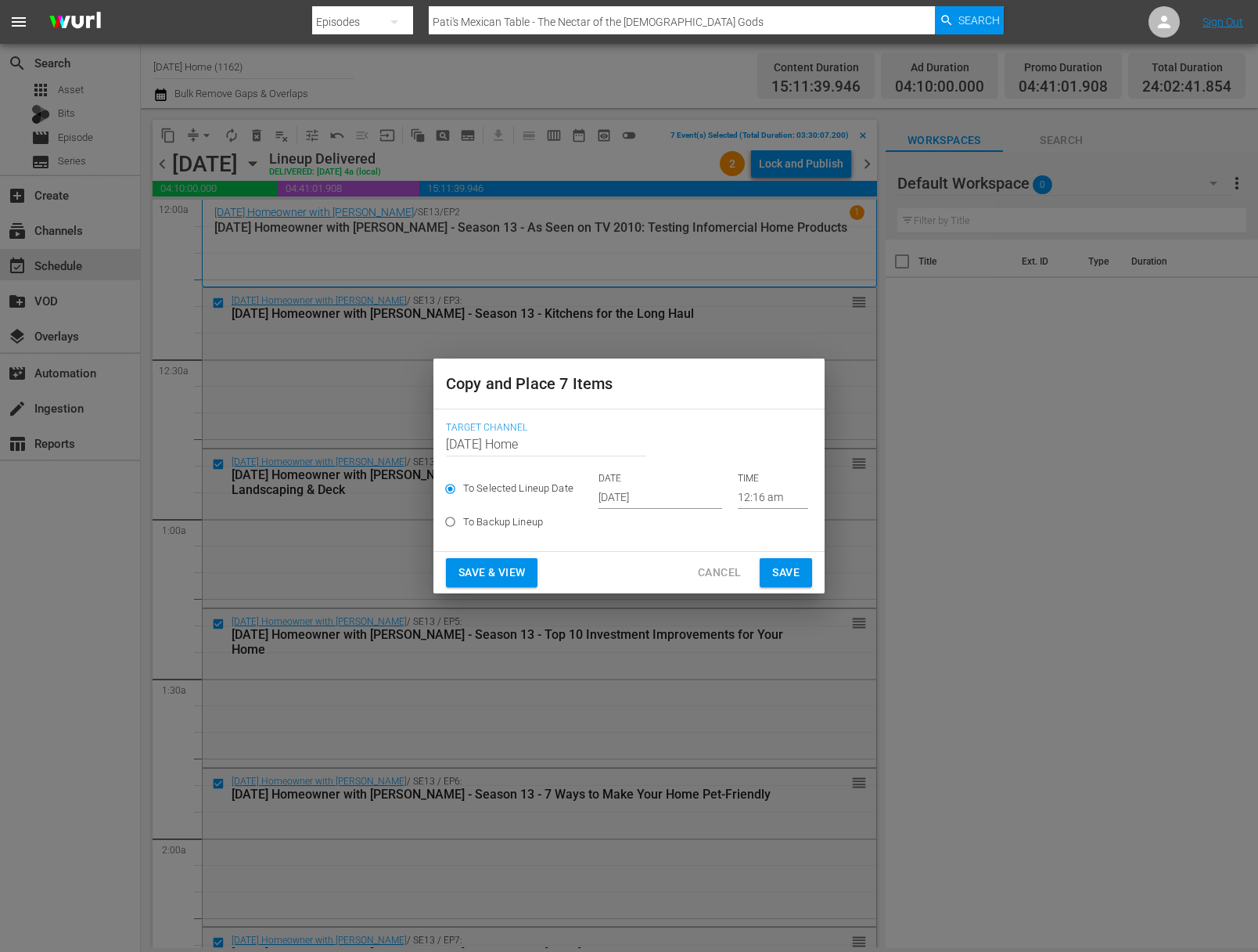
click at [723, 569] on span "Cancel" at bounding box center [719, 572] width 43 height 20
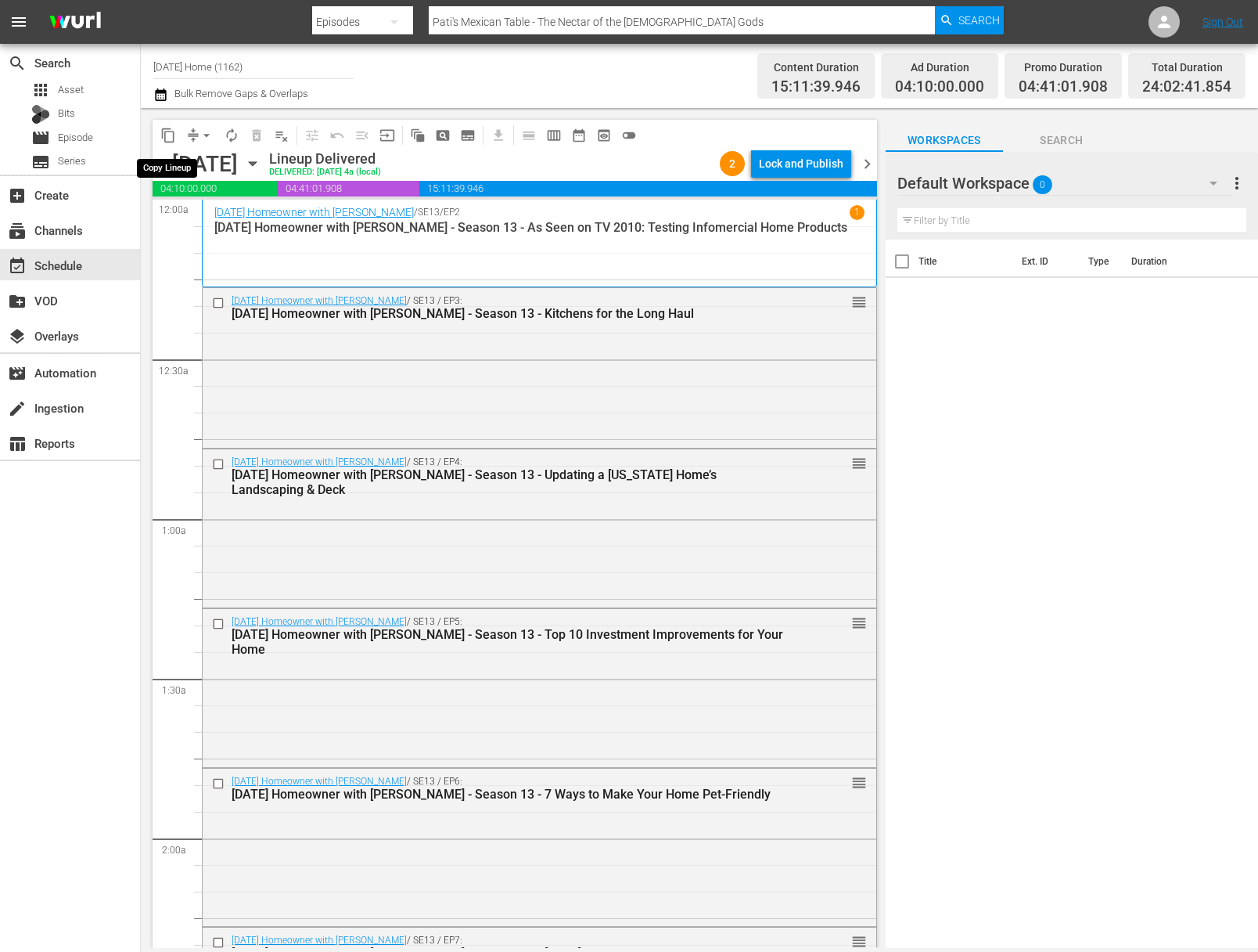
click at [167, 133] on span "content_copy" at bounding box center [168, 135] width 15 height 15
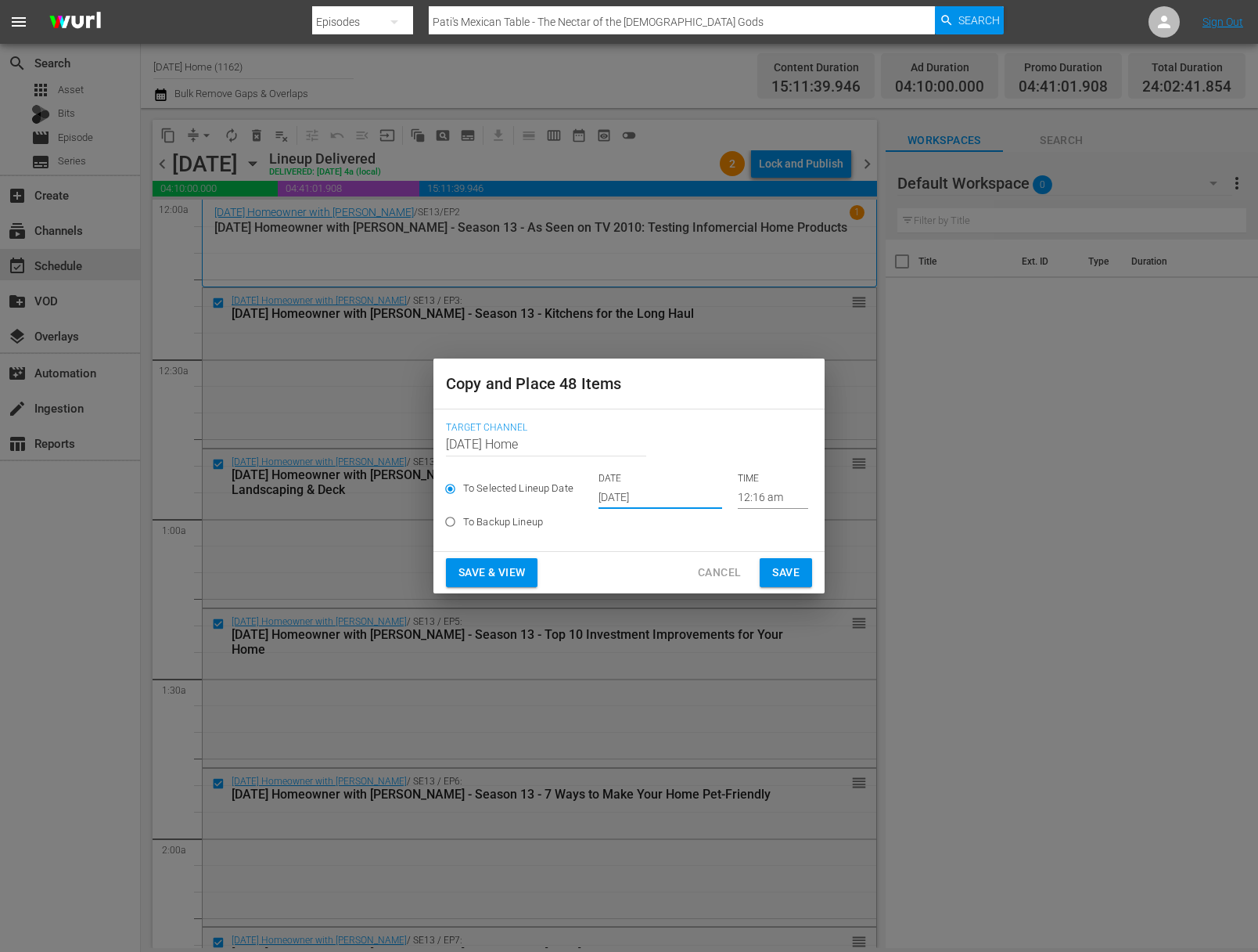
click at [665, 490] on input "[DATE]" at bounding box center [661, 497] width 124 height 24
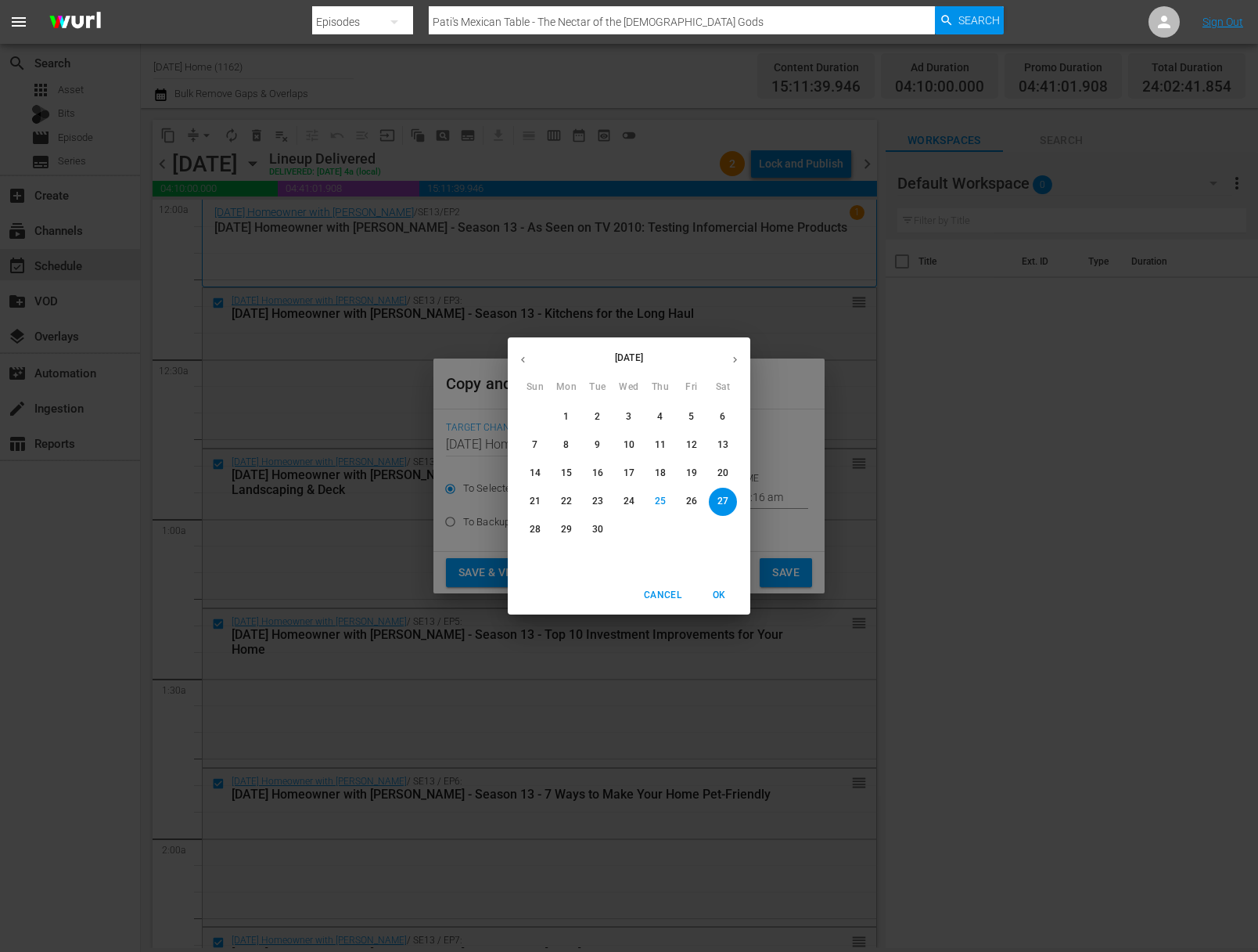
click at [573, 531] on span "29" at bounding box center [566, 529] width 28 height 14
type input "[DATE]"
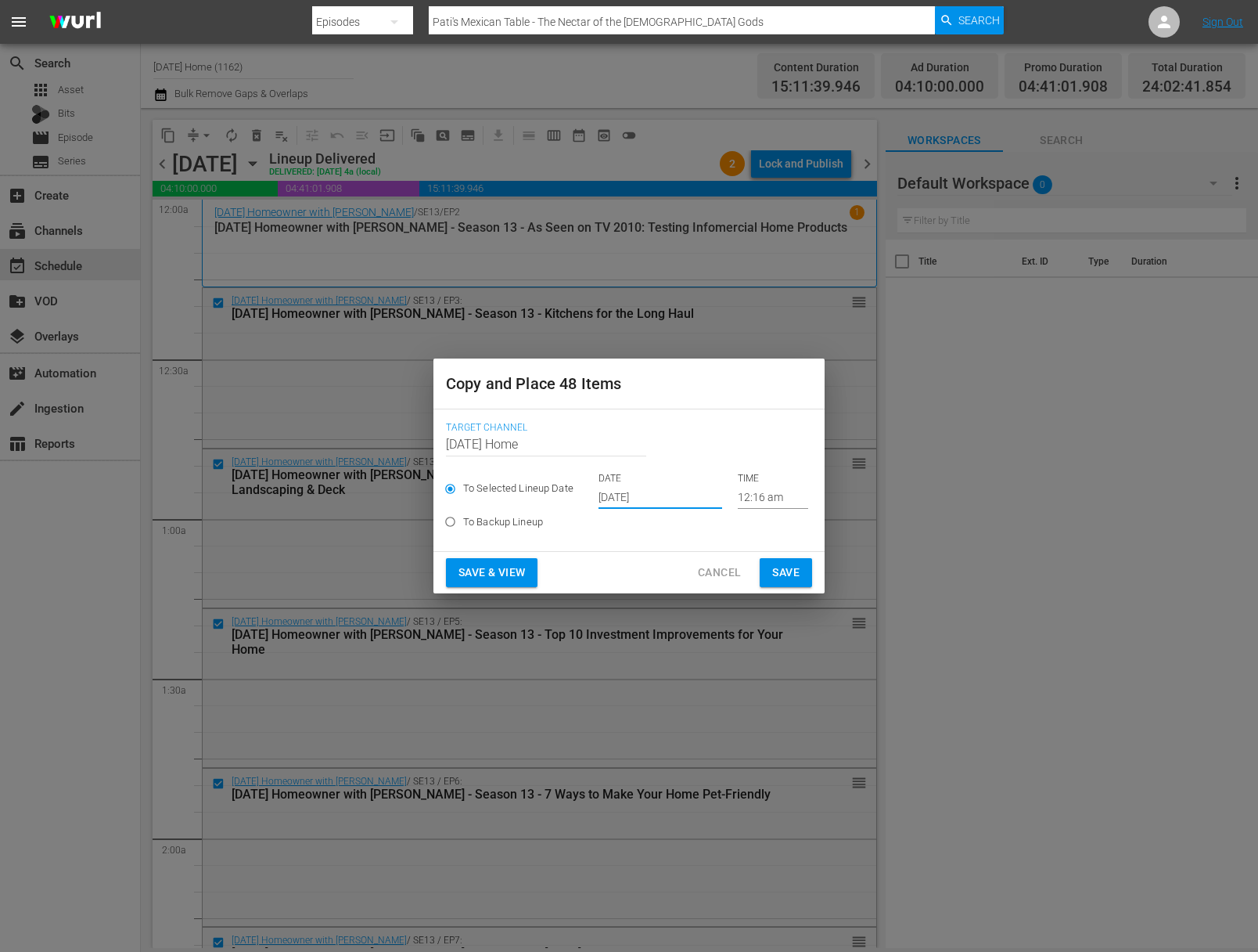
click at [738, 494] on input "12:16 am" at bounding box center [773, 497] width 70 height 24
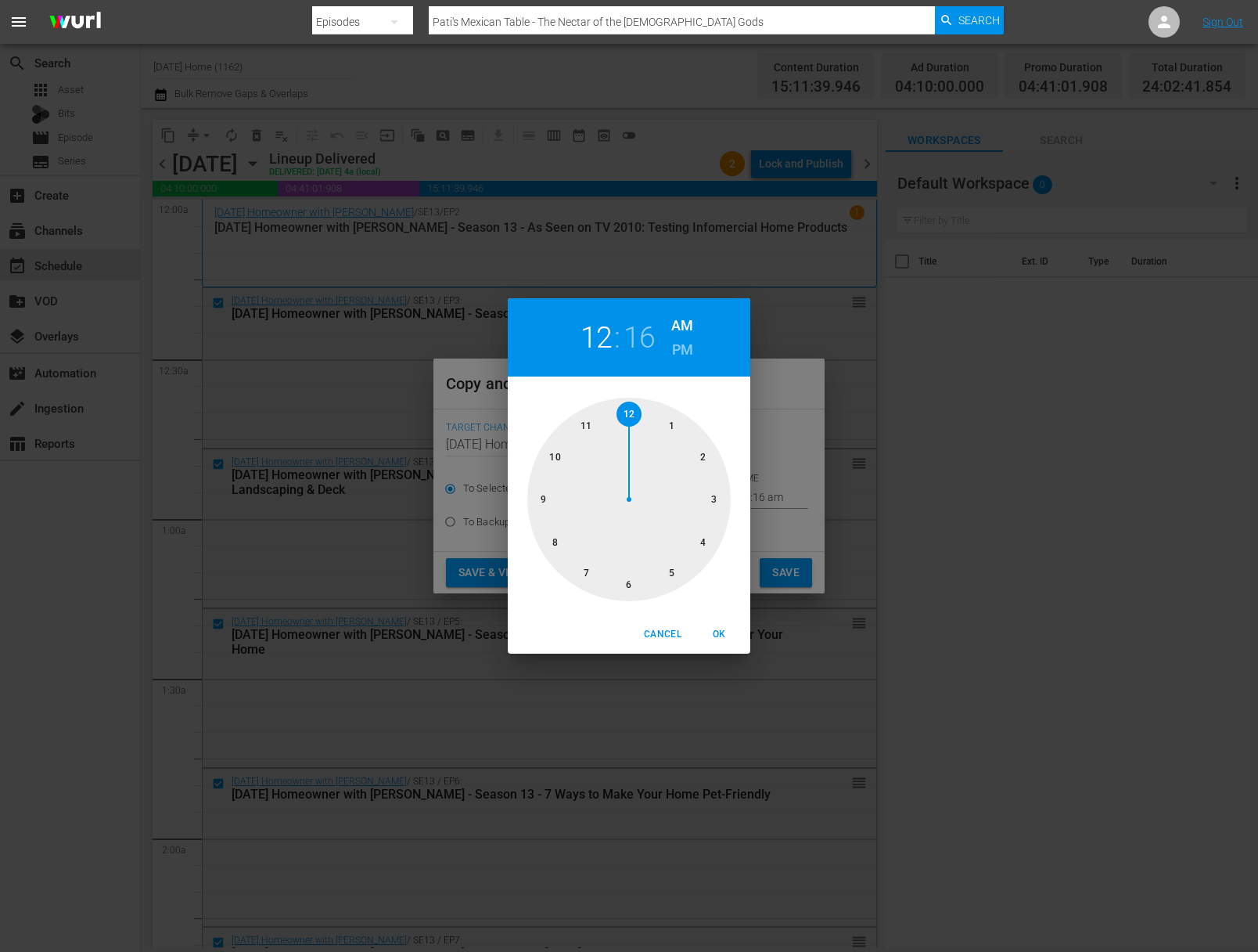
click at [558, 457] on div at bounding box center [629, 500] width 204 height 204
click at [712, 631] on span "OK" at bounding box center [719, 634] width 37 height 16
type input "10:16 am"
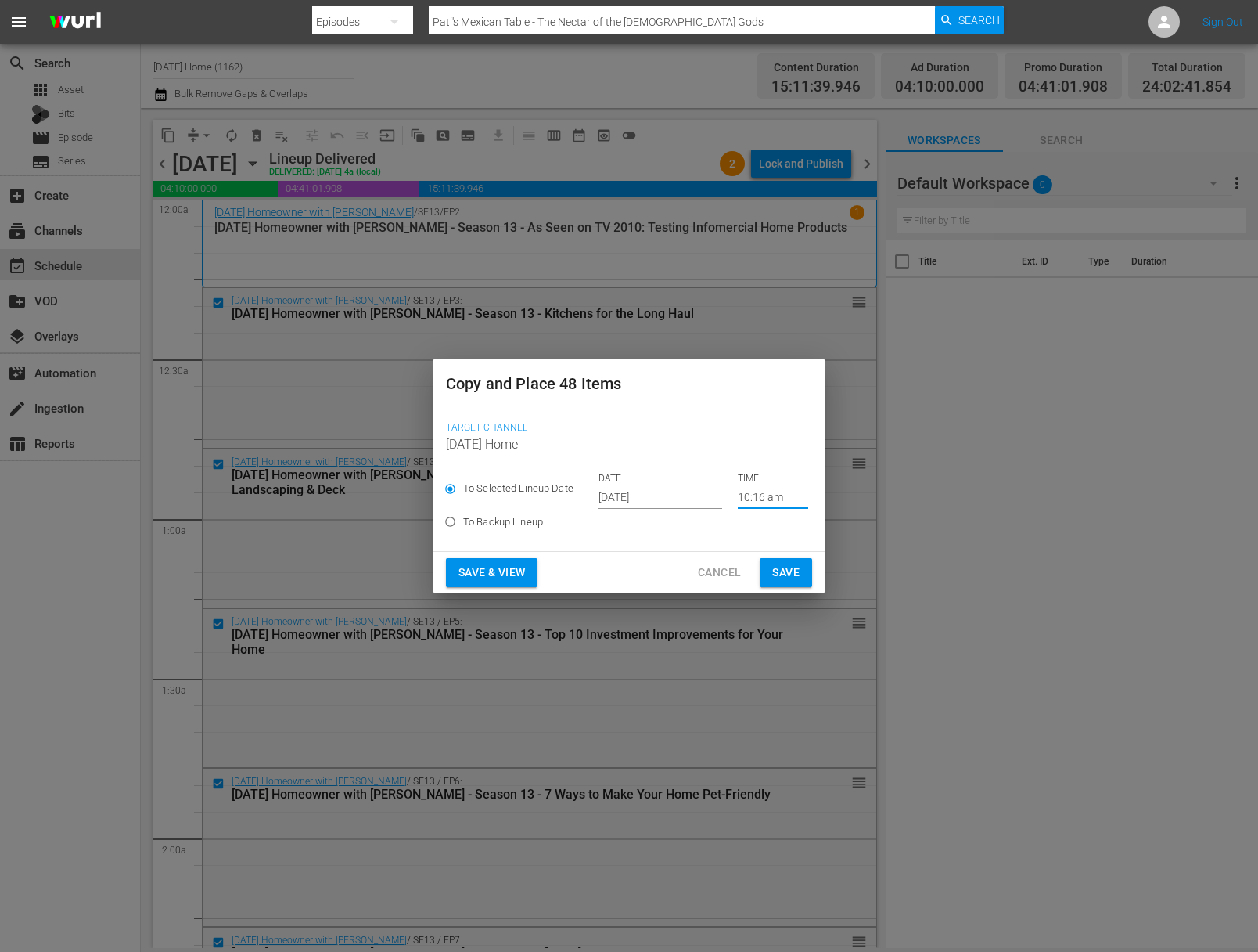
click at [784, 564] on span "Save" at bounding box center [786, 572] width 27 height 20
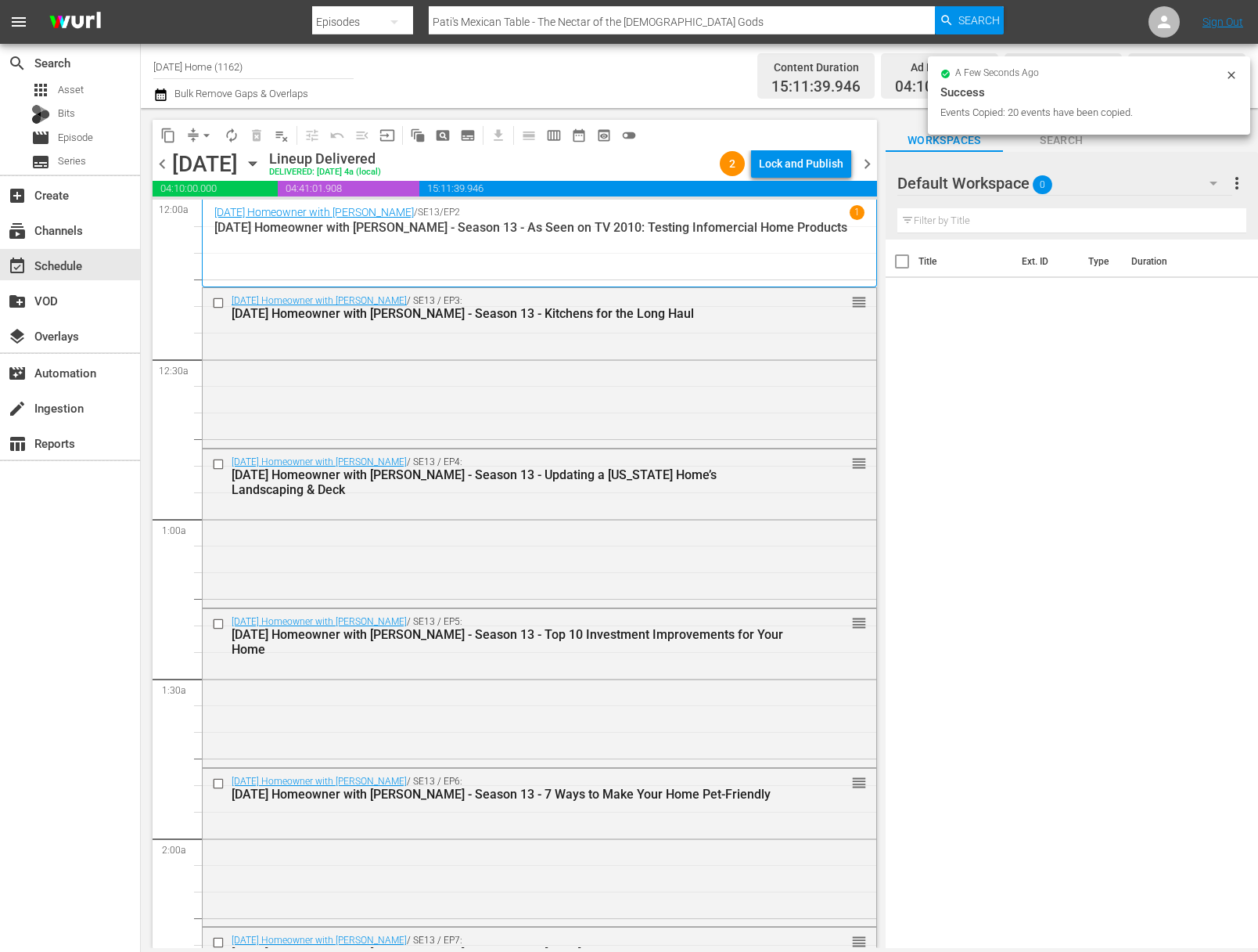
click at [261, 160] on icon "button" at bounding box center [253, 164] width 17 height 17
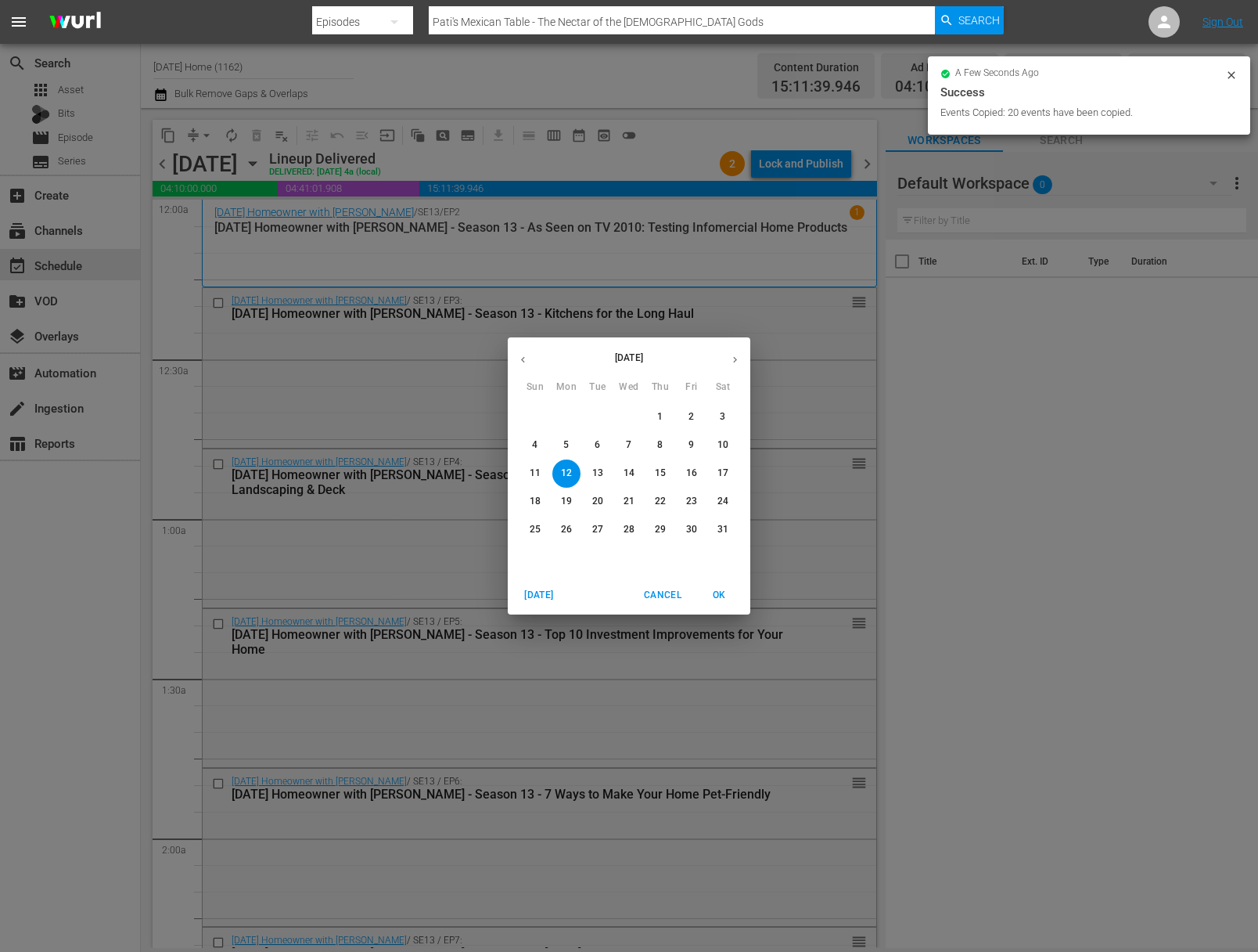
click at [733, 357] on icon "button" at bounding box center [735, 360] width 12 height 12
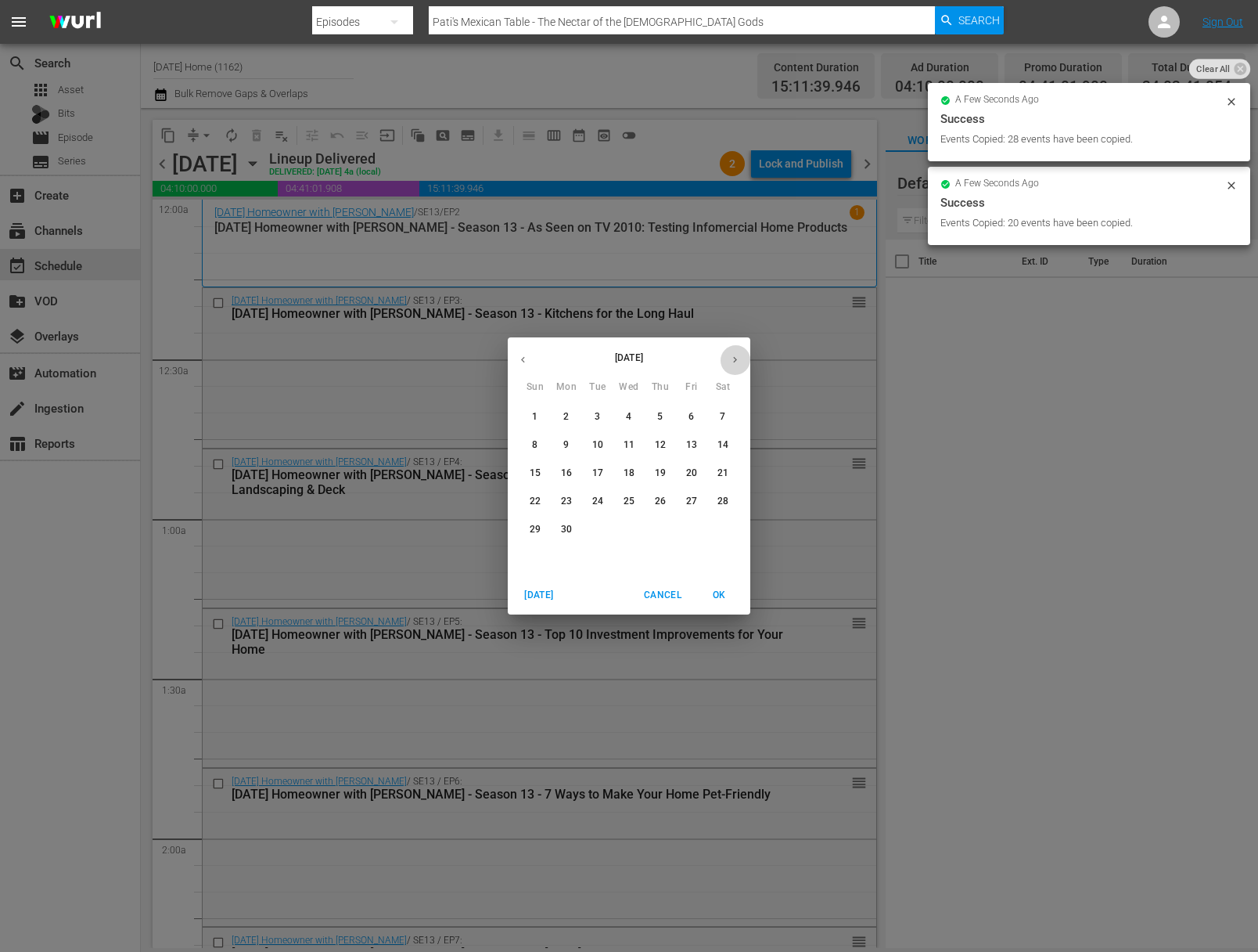
click at [739, 363] on icon "button" at bounding box center [735, 360] width 12 height 12
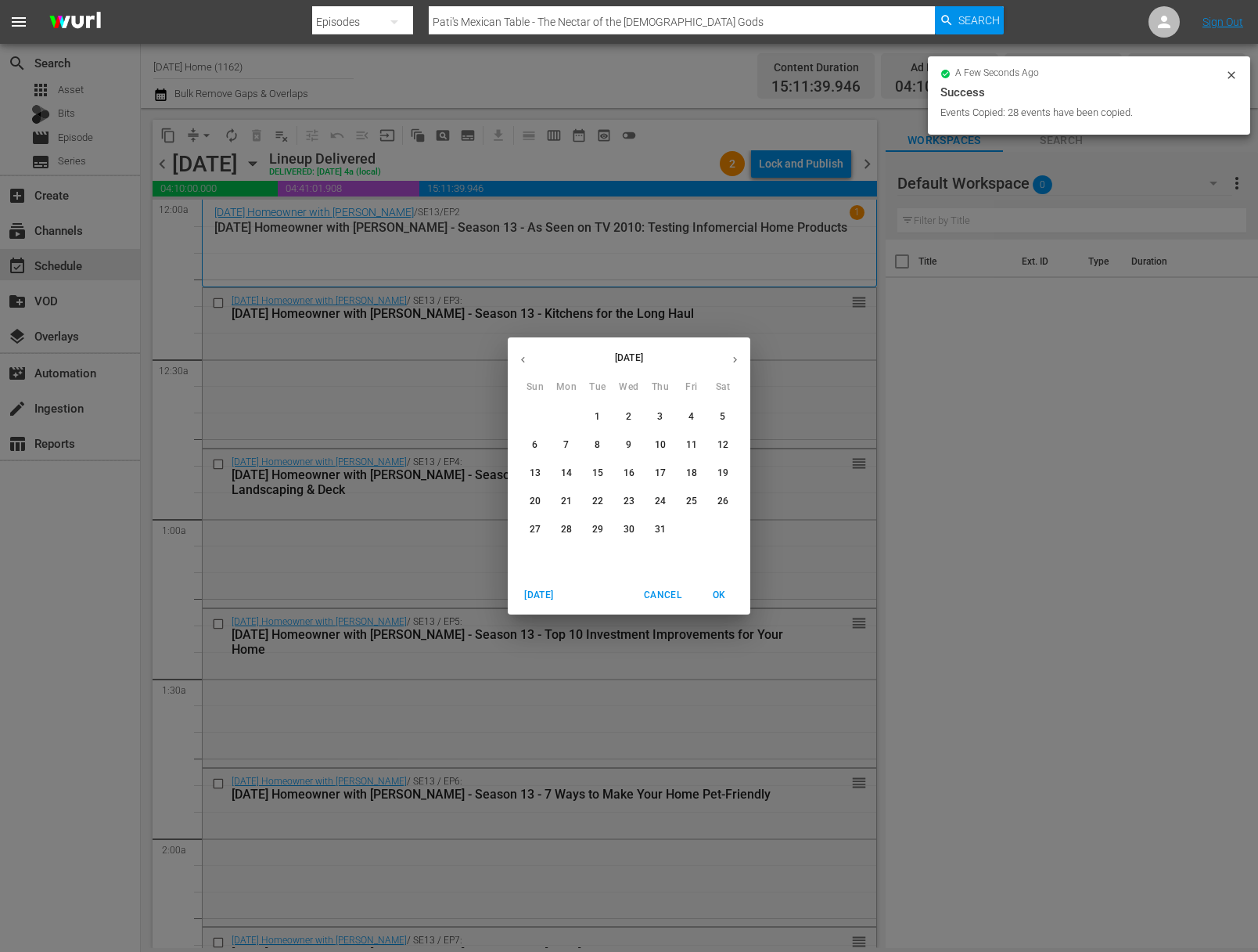
click at [739, 363] on icon "button" at bounding box center [735, 360] width 12 height 12
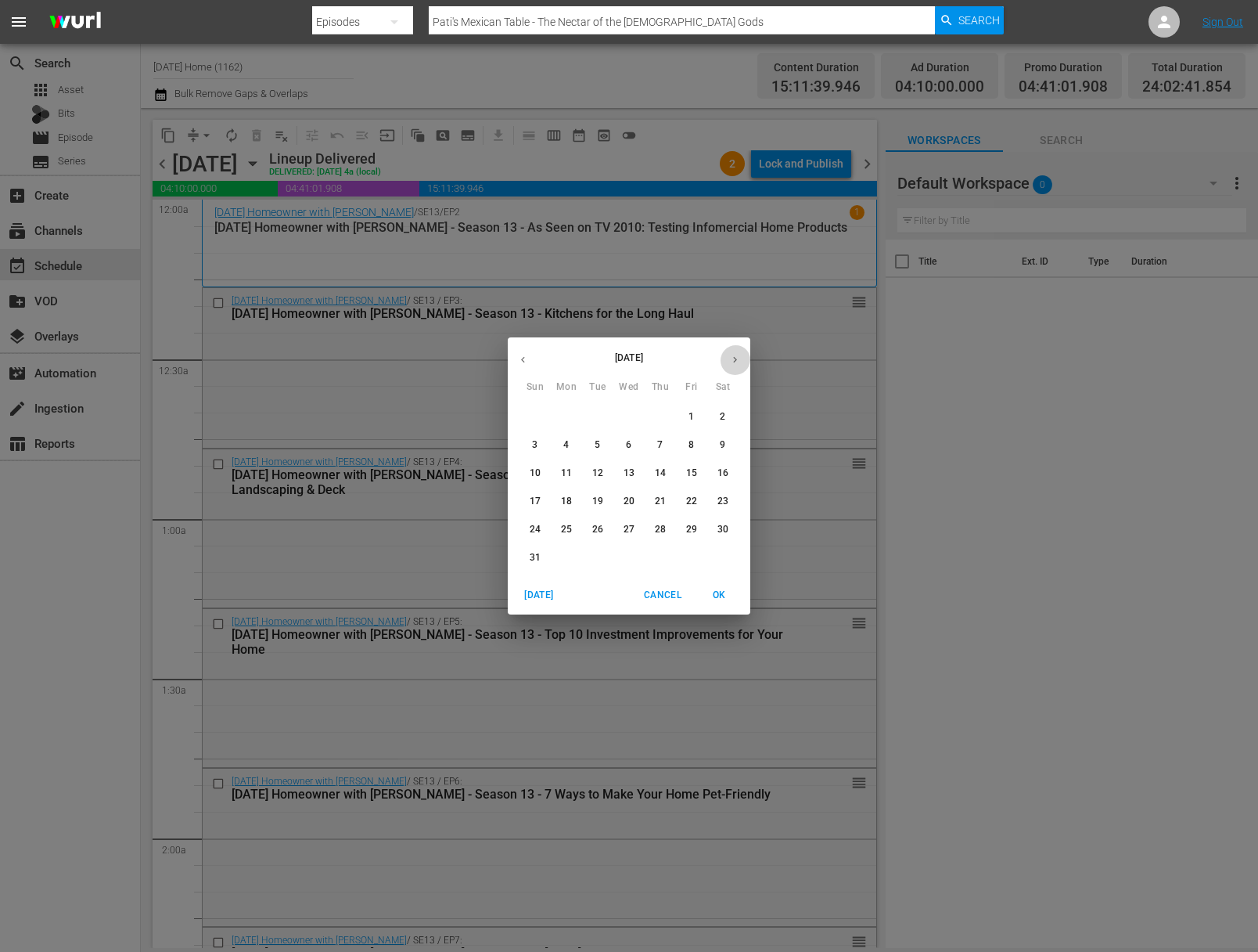
click at [739, 363] on icon "button" at bounding box center [735, 360] width 12 height 12
click at [572, 535] on span "29" at bounding box center [566, 529] width 28 height 14
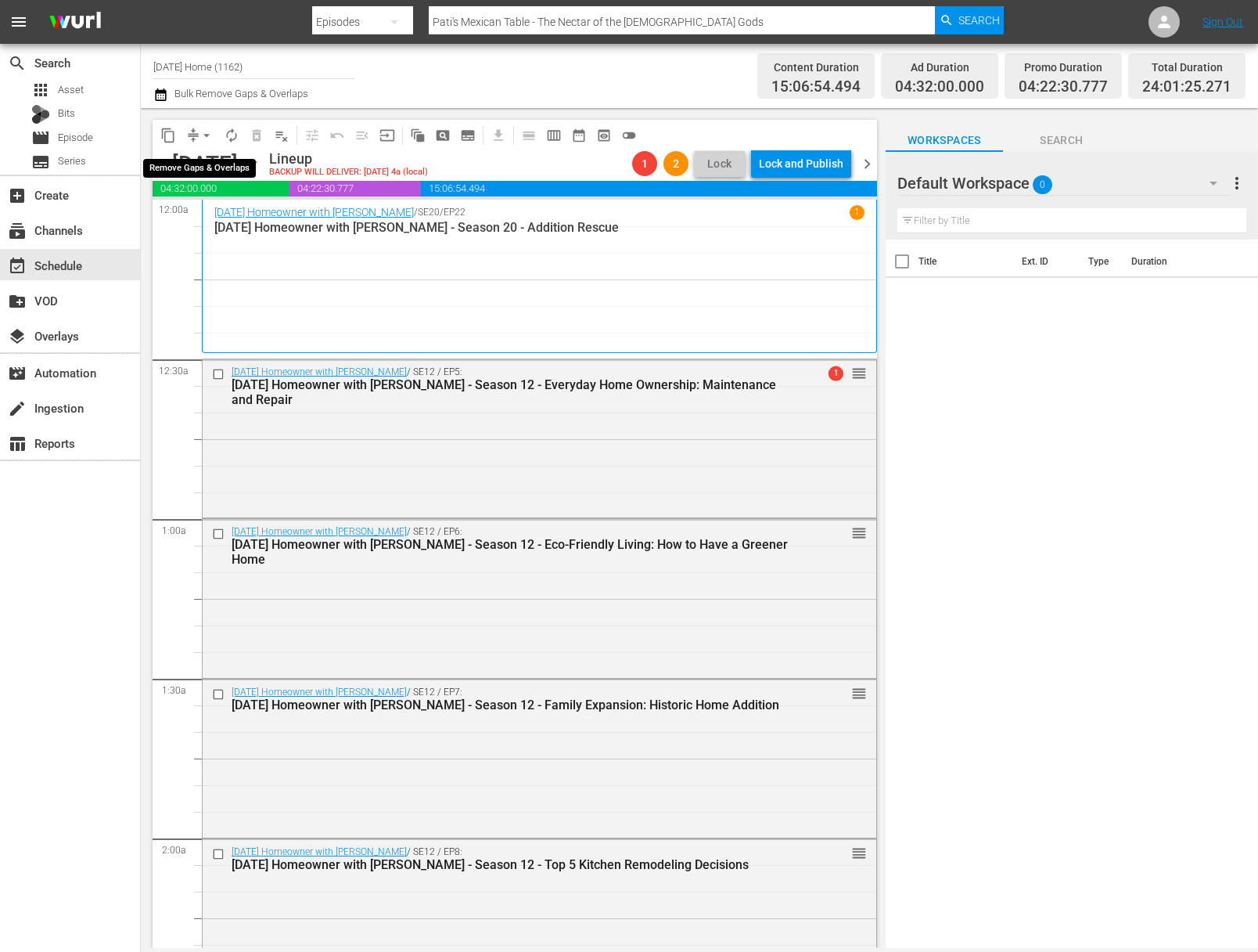
click at [204, 136] on span "arrow_drop_down" at bounding box center [206, 135] width 15 height 15
click at [216, 216] on li "Align to End of Previous Day" at bounding box center [208, 219] width 165 height 25
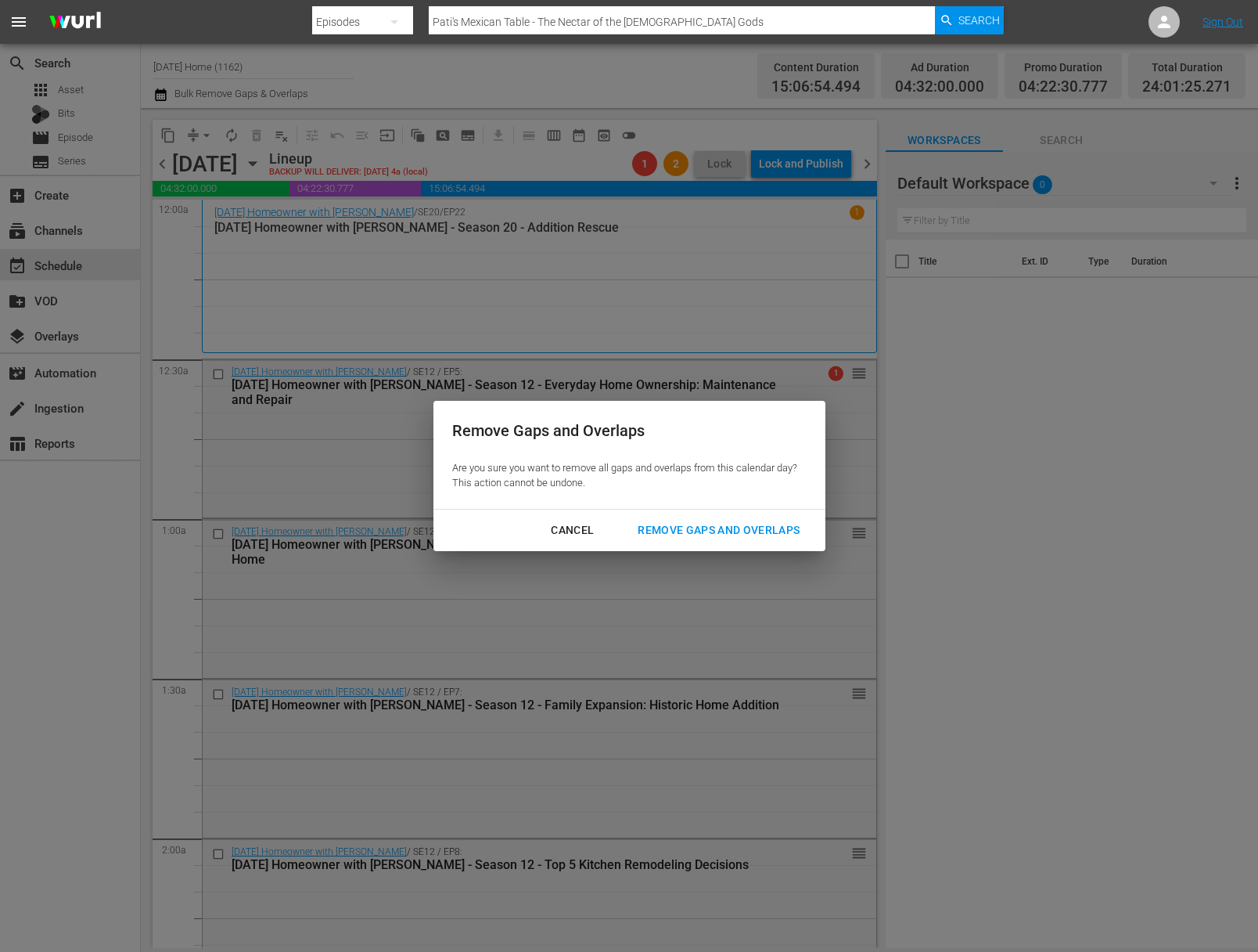
click at [758, 516] on button "Remove Gaps and Overlaps" at bounding box center [718, 530] width 199 height 29
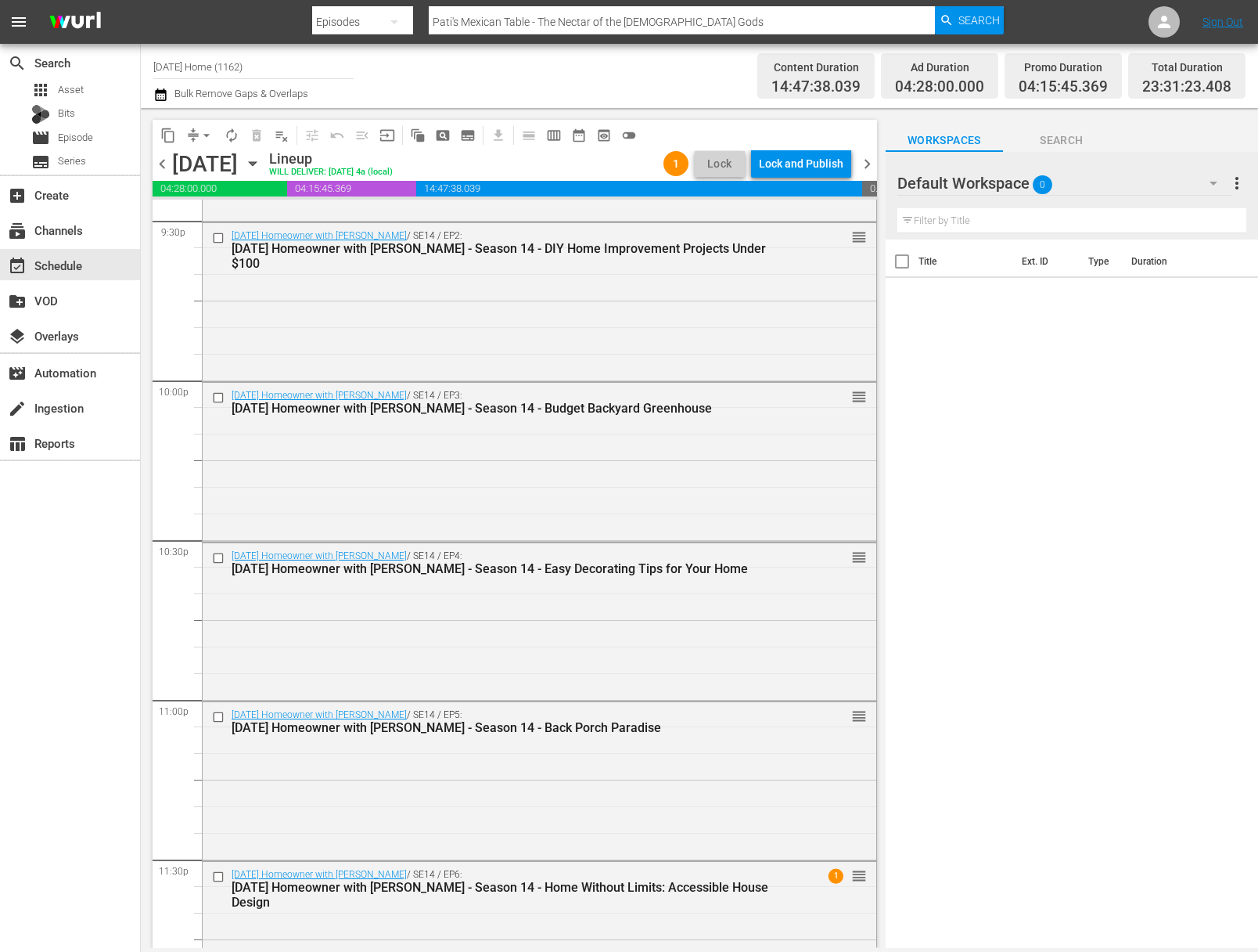
scroll to position [6918, 0]
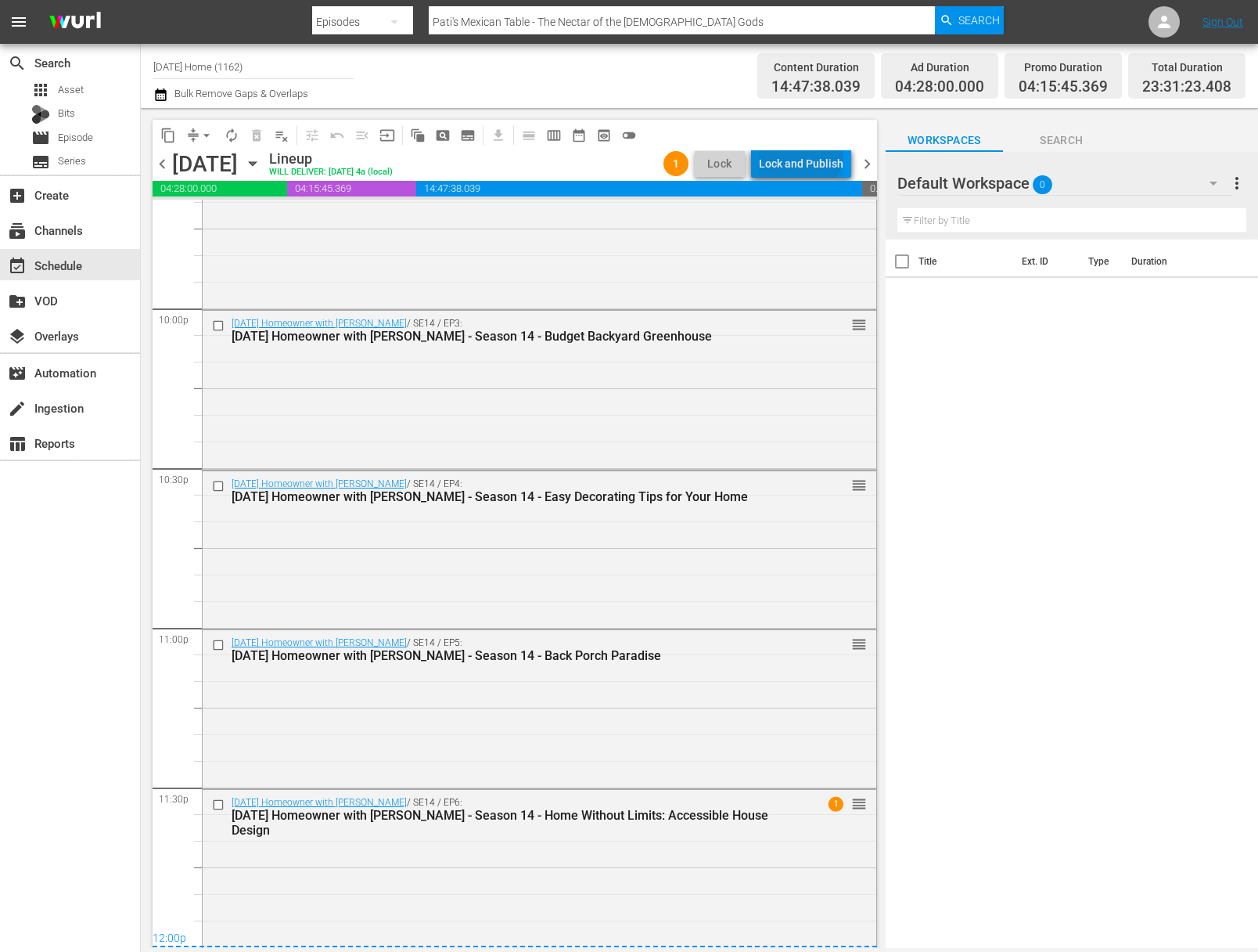
click at [803, 154] on div "Lock and Publish" at bounding box center [802, 163] width 85 height 28
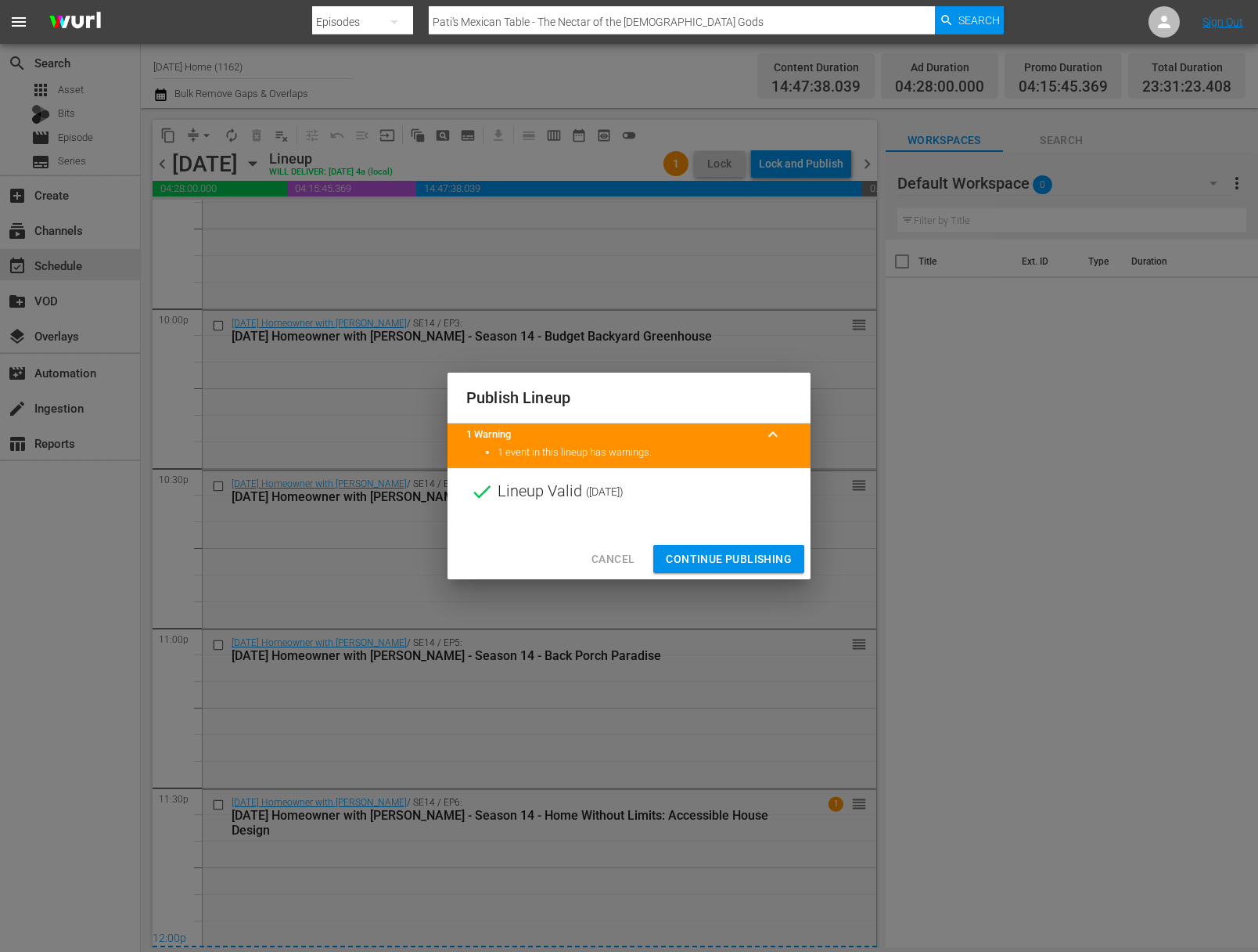
click at [737, 556] on span "Continue Publishing" at bounding box center [729, 559] width 126 height 20
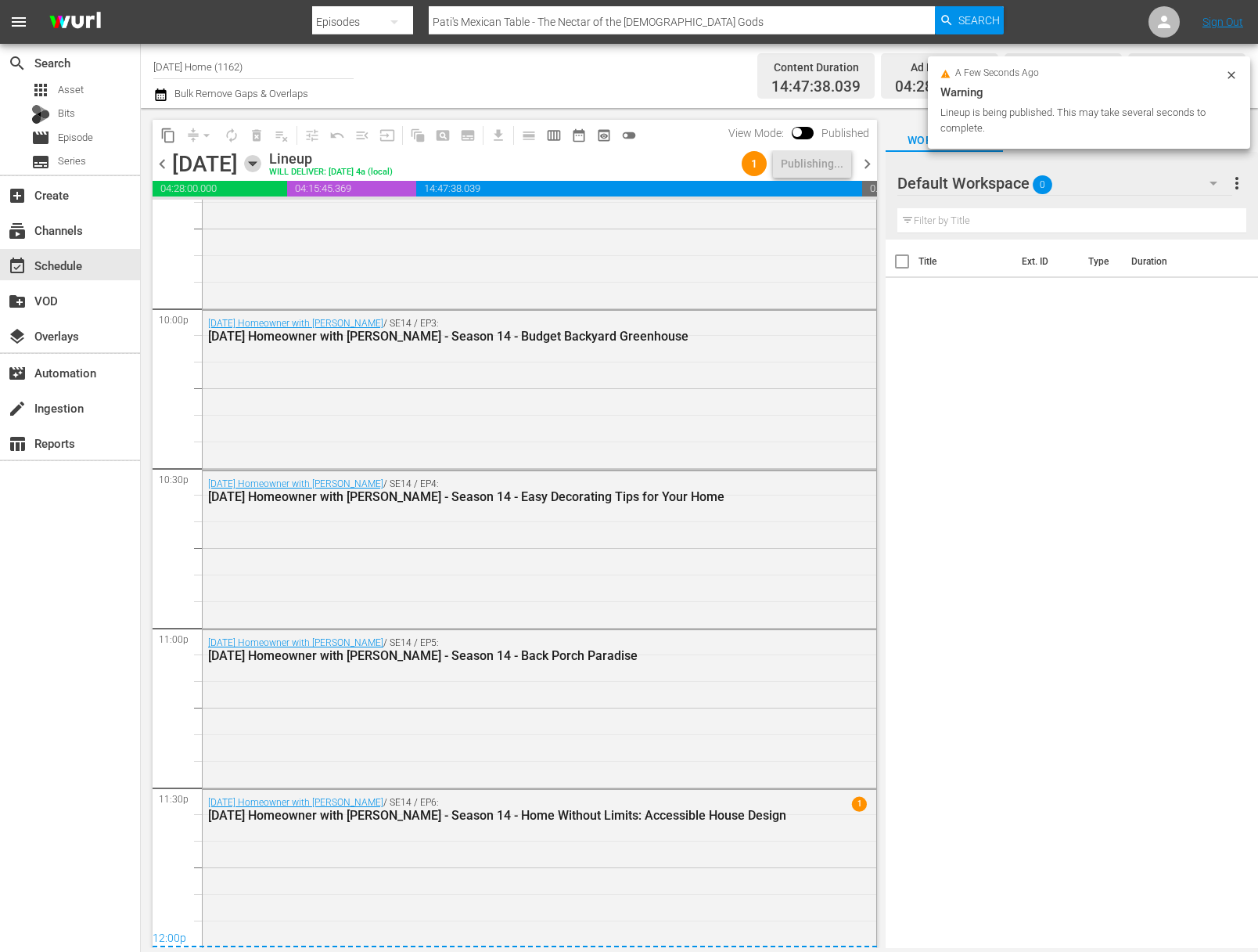
click at [261, 166] on icon "button" at bounding box center [253, 164] width 17 height 17
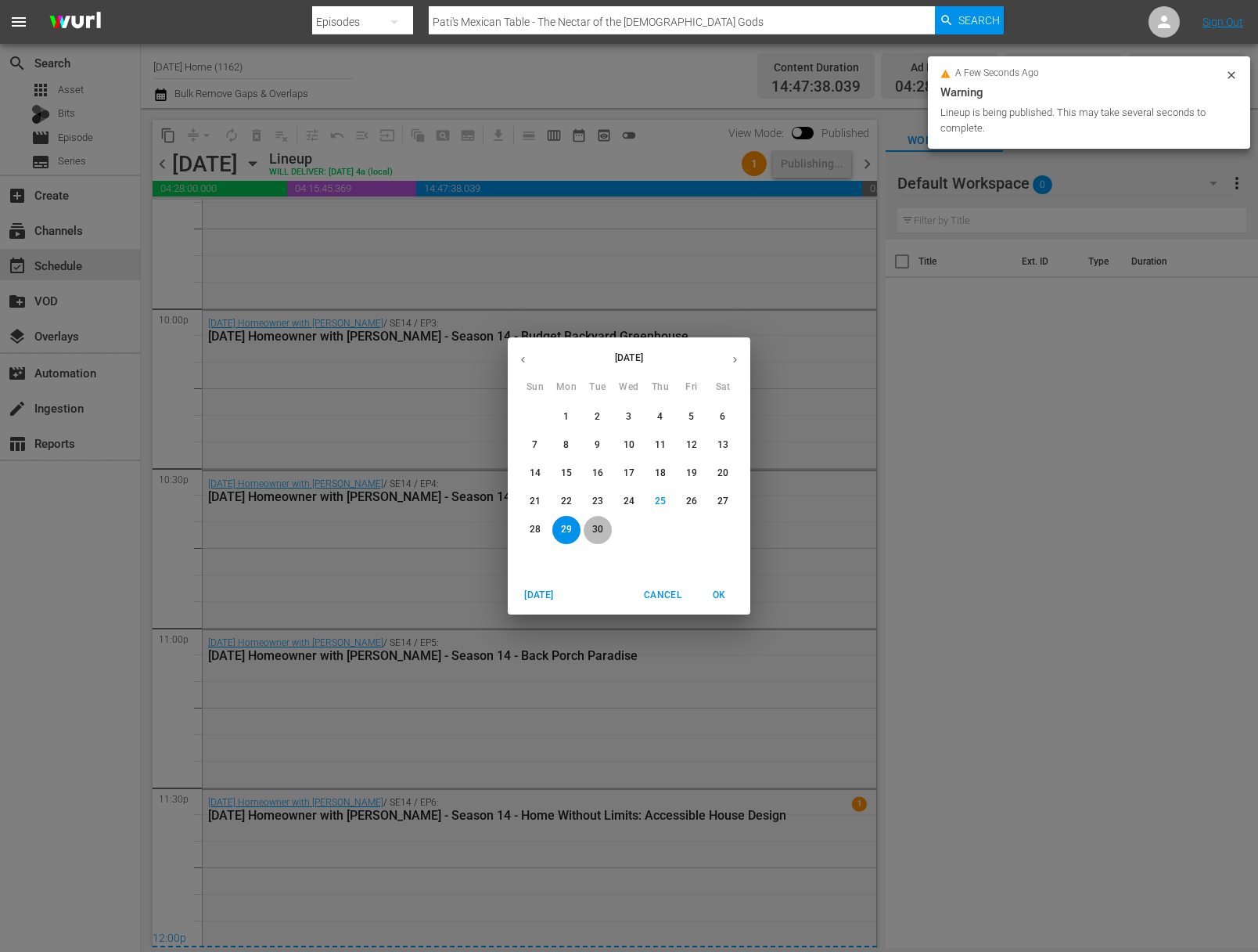
click at [601, 535] on p "30" at bounding box center [597, 529] width 11 height 14
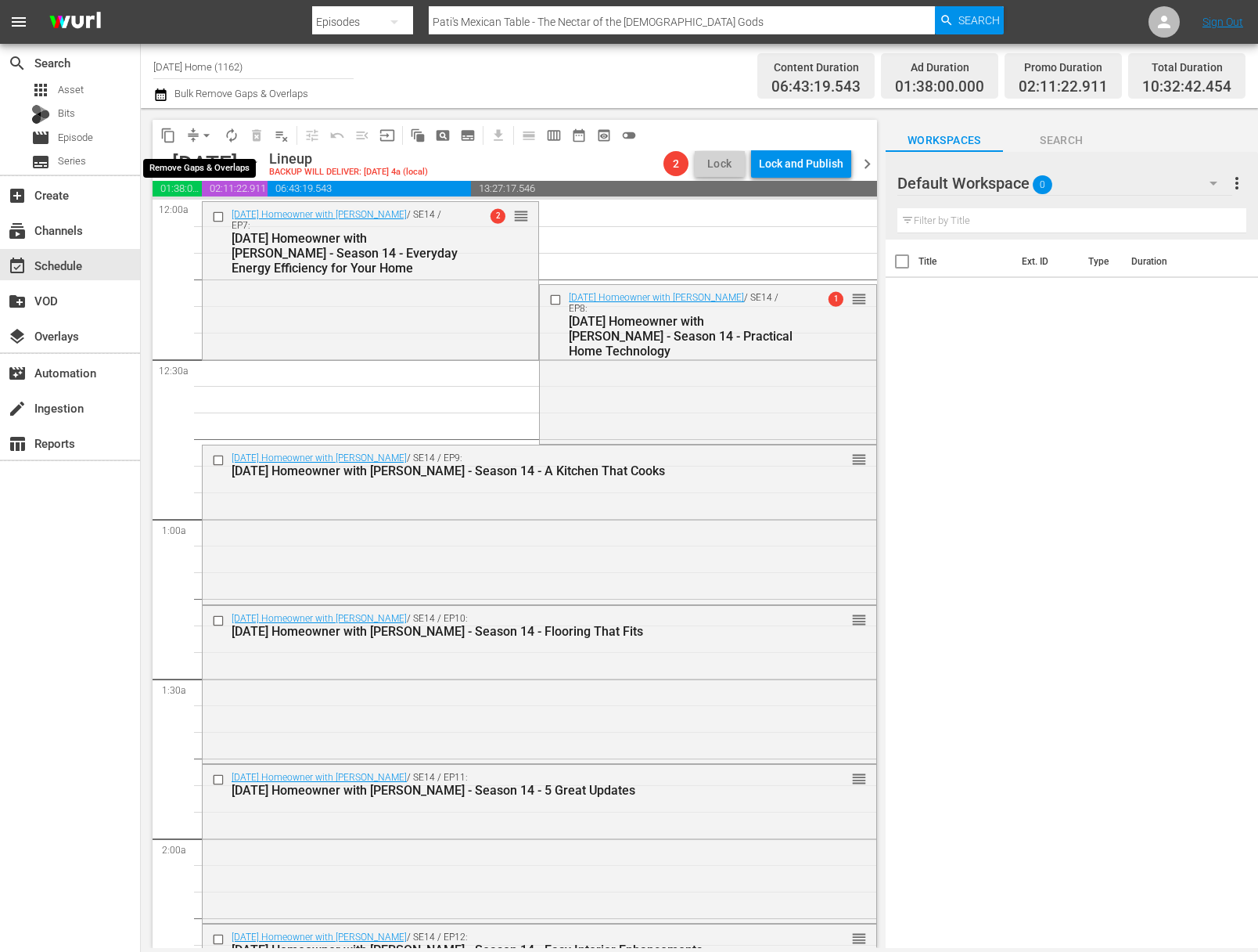
click at [201, 129] on span "arrow_drop_down" at bounding box center [206, 135] width 15 height 15
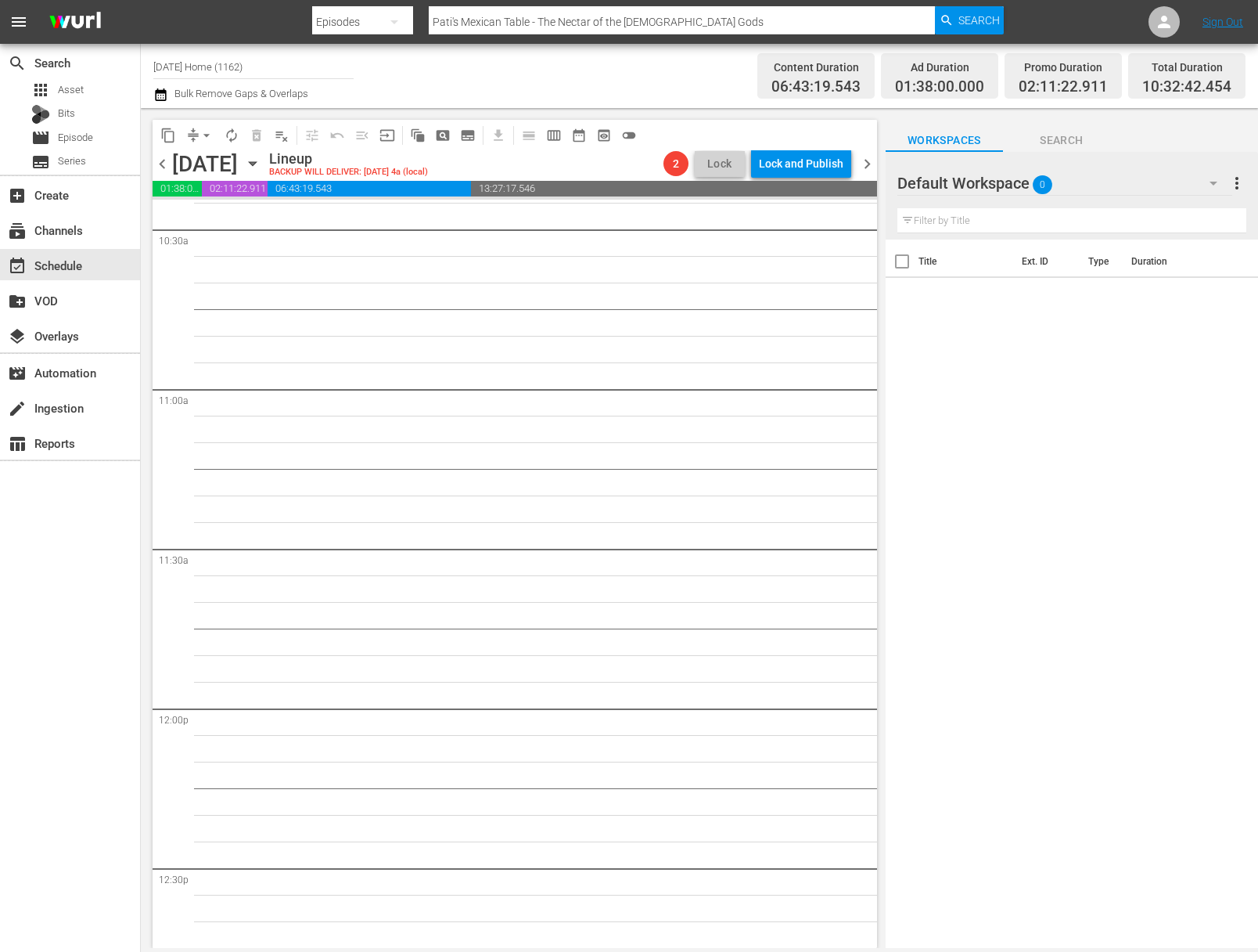
scroll to position [2886, 0]
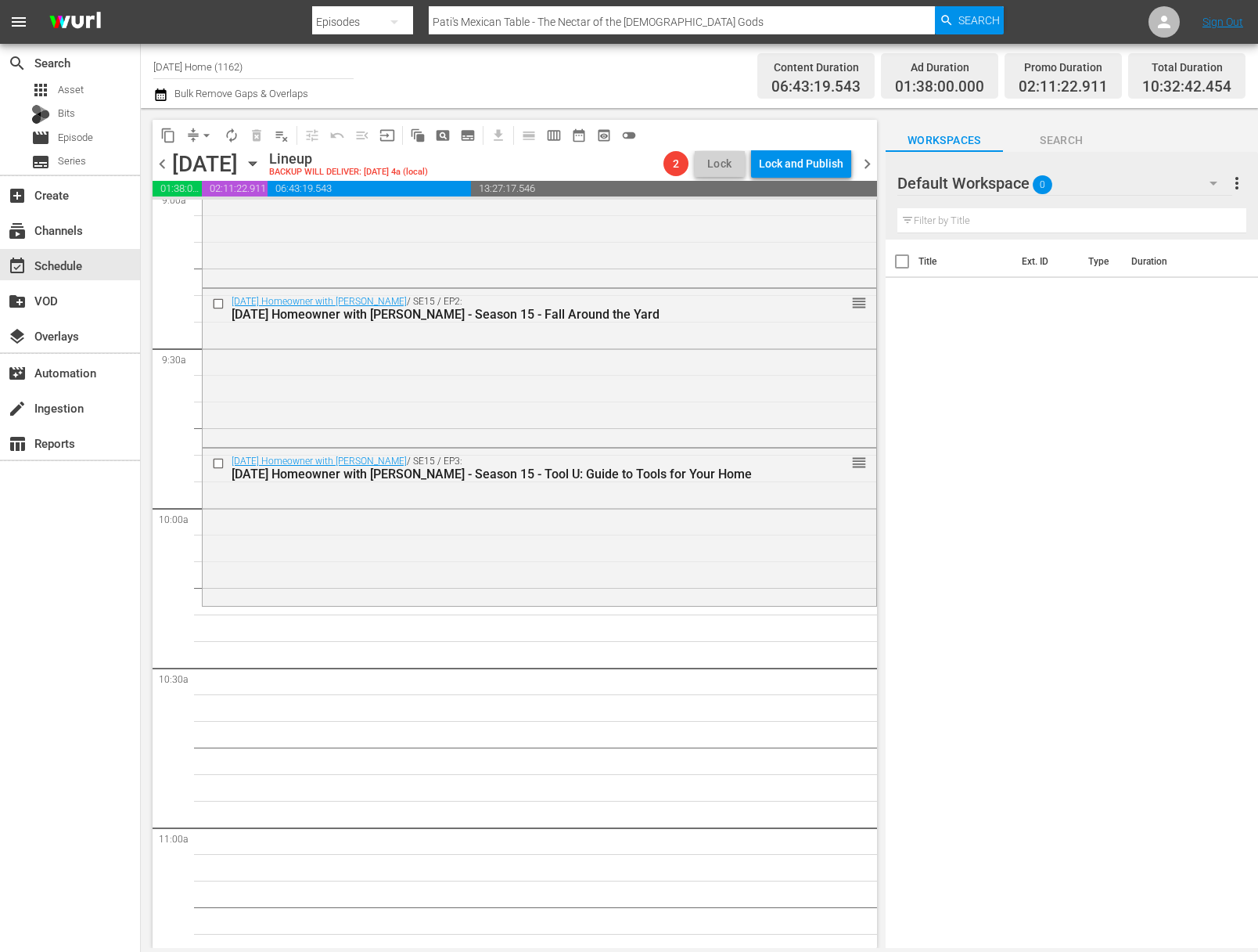
click at [256, 162] on icon "button" at bounding box center [252, 164] width 7 height 4
click at [261, 167] on icon "button" at bounding box center [253, 164] width 17 height 17
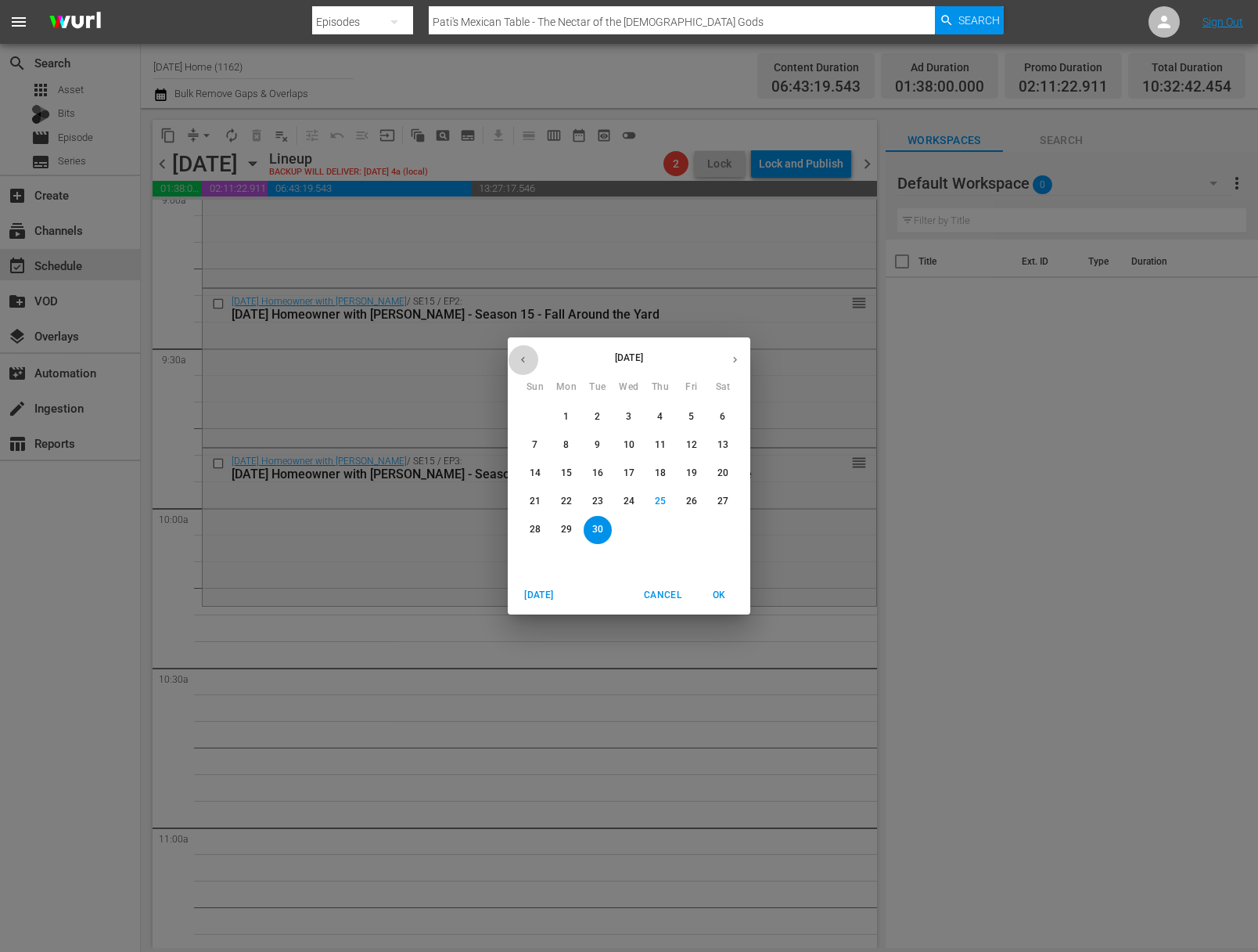
click at [511, 356] on button "button" at bounding box center [523, 360] width 31 height 31
click at [525, 362] on icon "button" at bounding box center [523, 360] width 12 height 12
click at [597, 481] on button "13" at bounding box center [597, 473] width 28 height 28
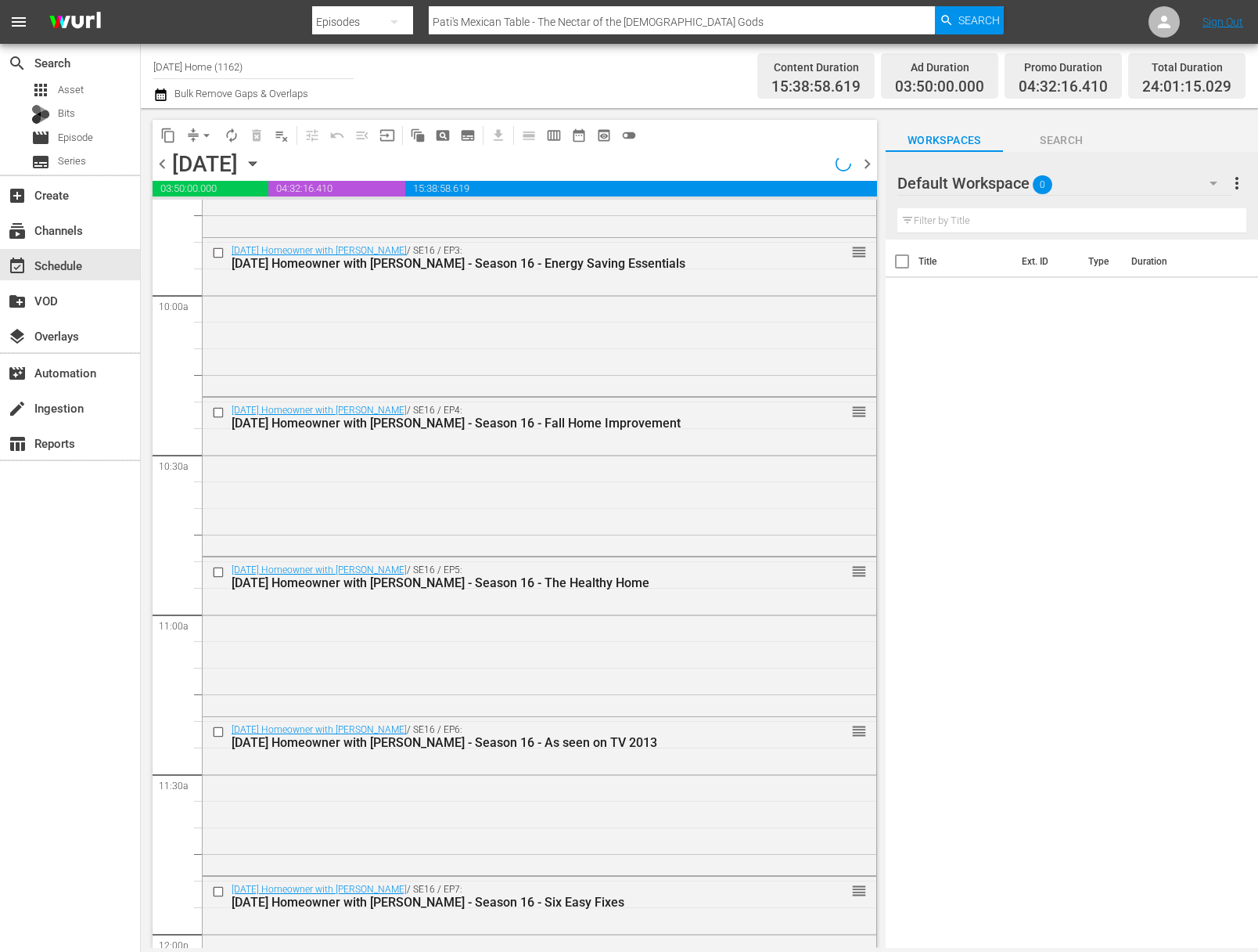
scroll to position [3018, 0]
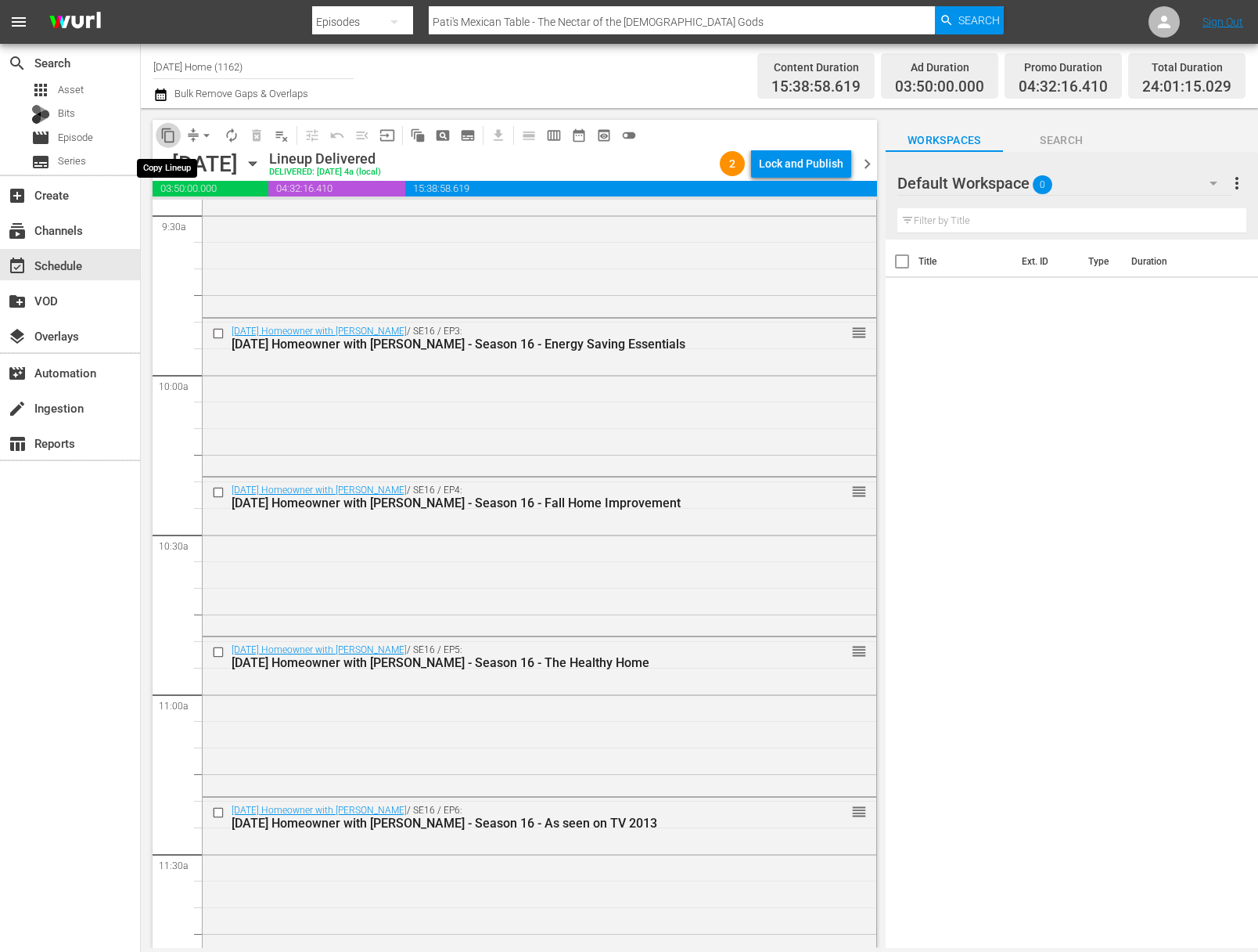
click at [167, 136] on span "content_copy" at bounding box center [168, 135] width 15 height 15
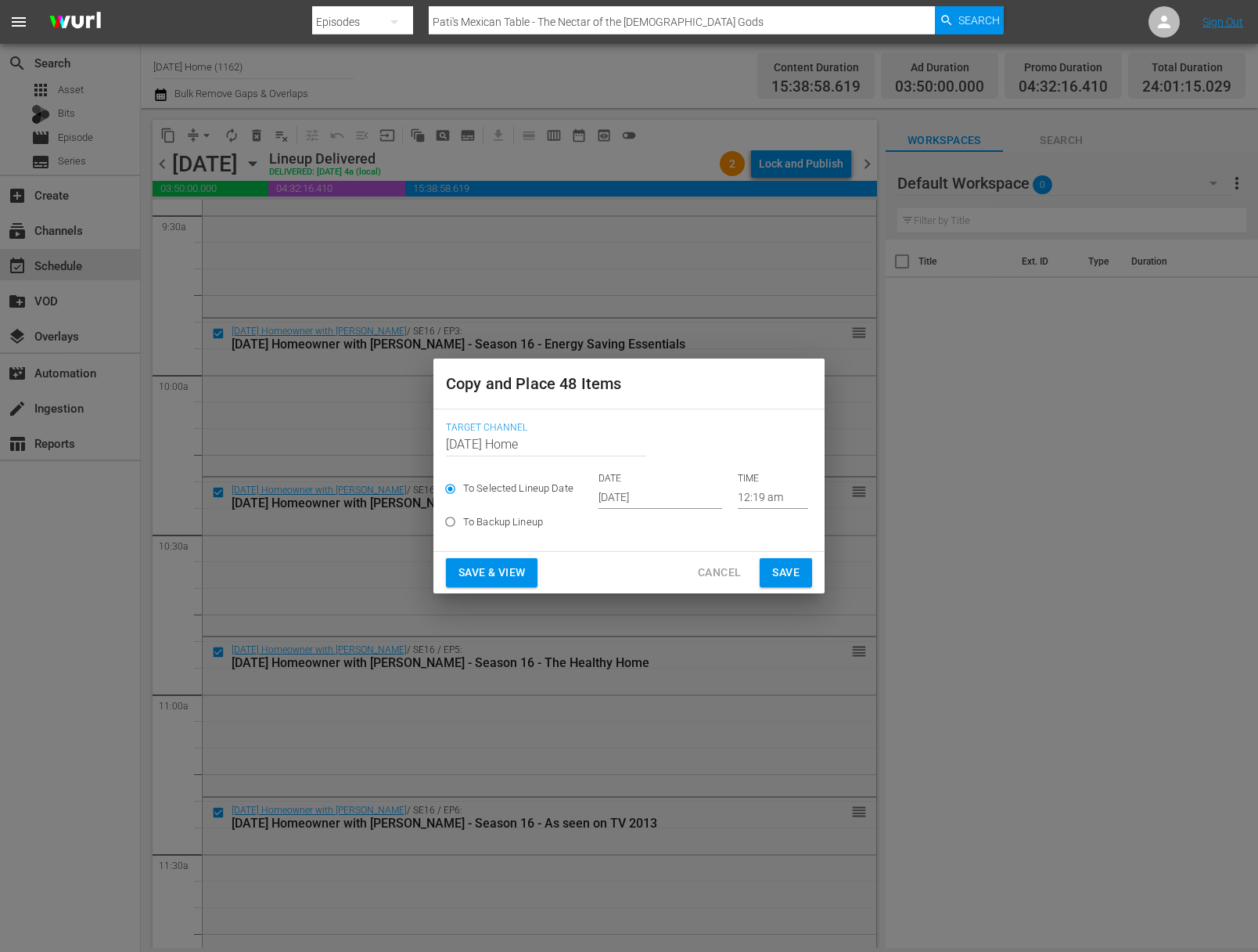
click at [655, 497] on input "[DATE]" at bounding box center [661, 497] width 124 height 24
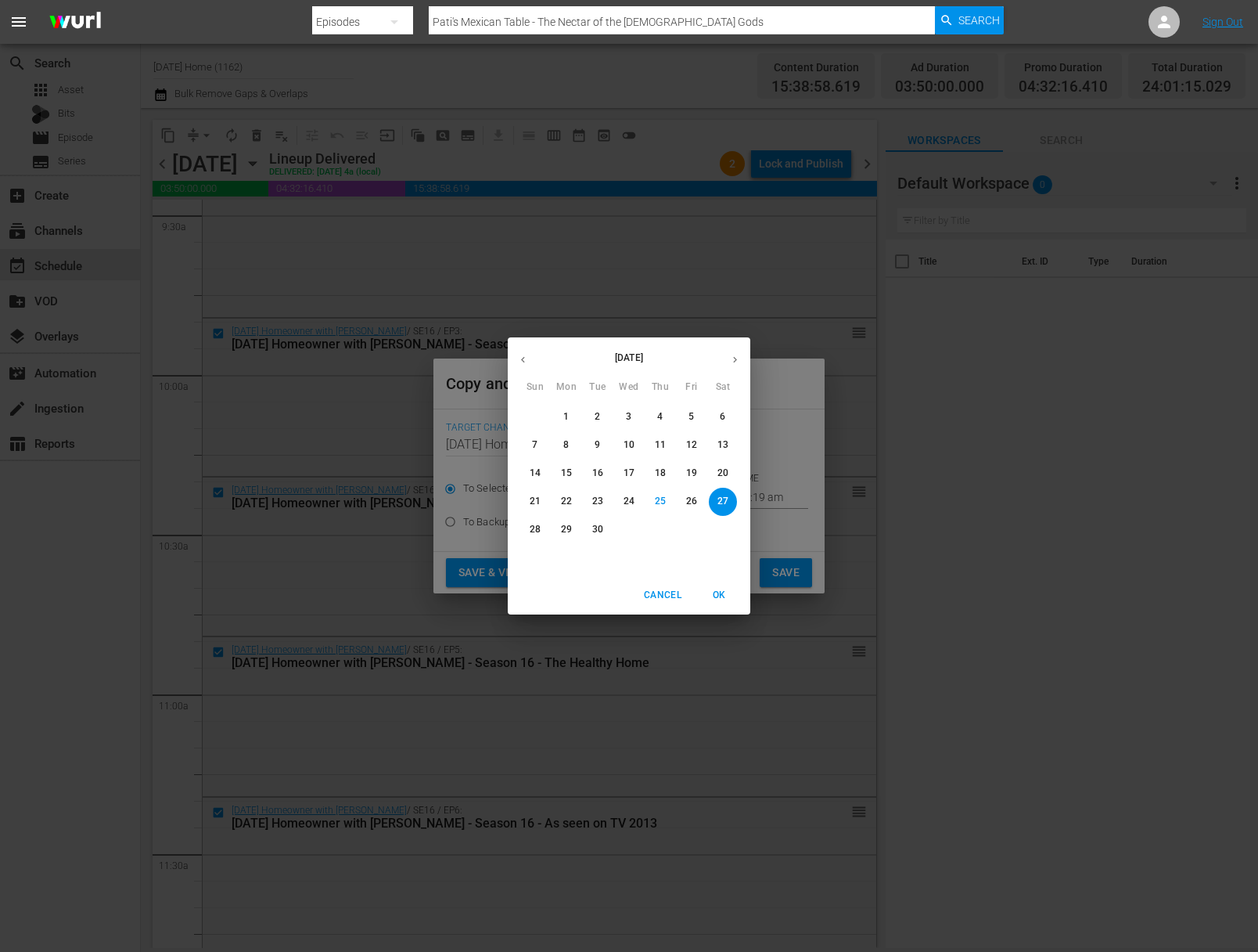
click at [597, 533] on p "30" at bounding box center [597, 529] width 11 height 14
type input "[DATE]"
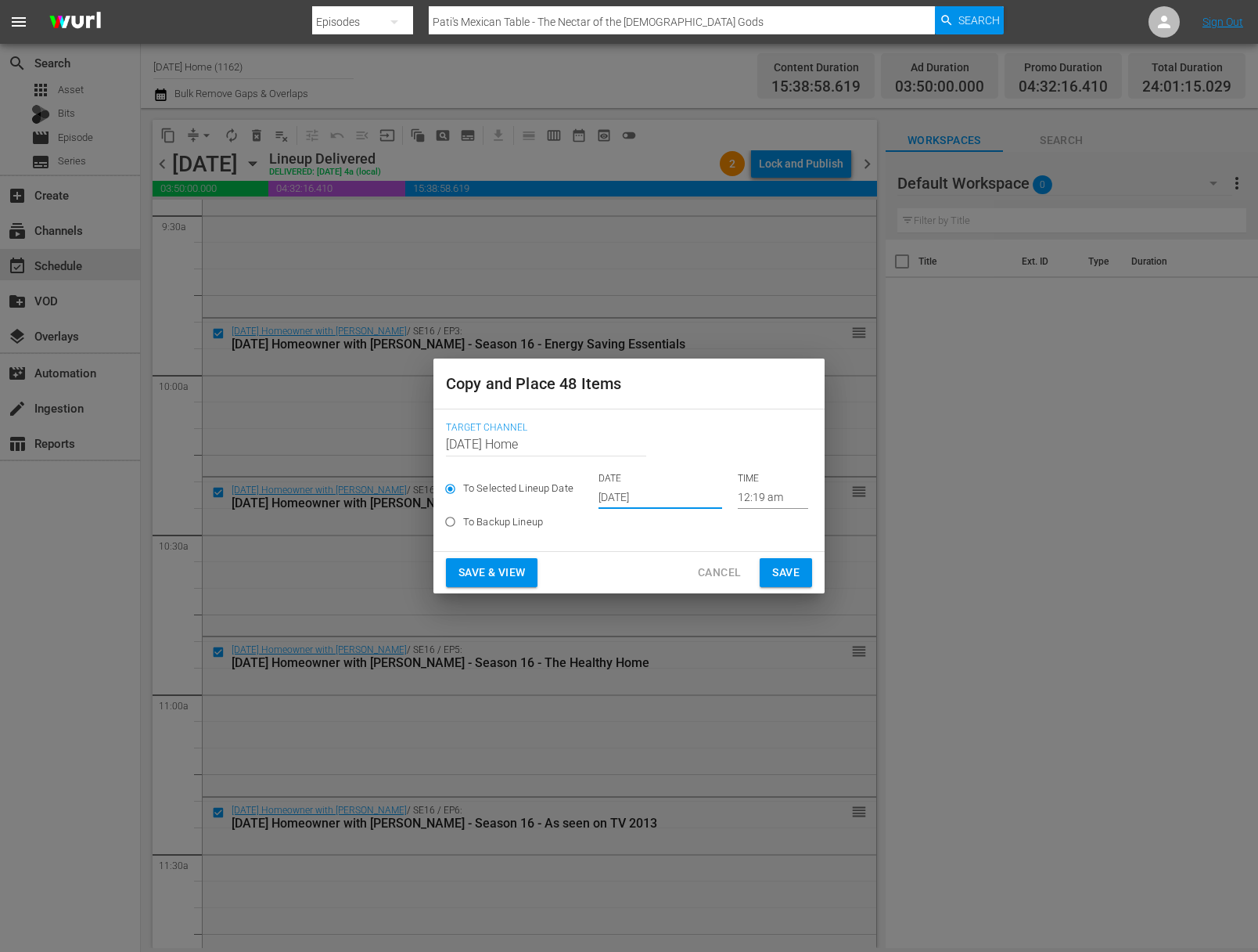
click at [745, 490] on input "12:19 am" at bounding box center [773, 497] width 70 height 24
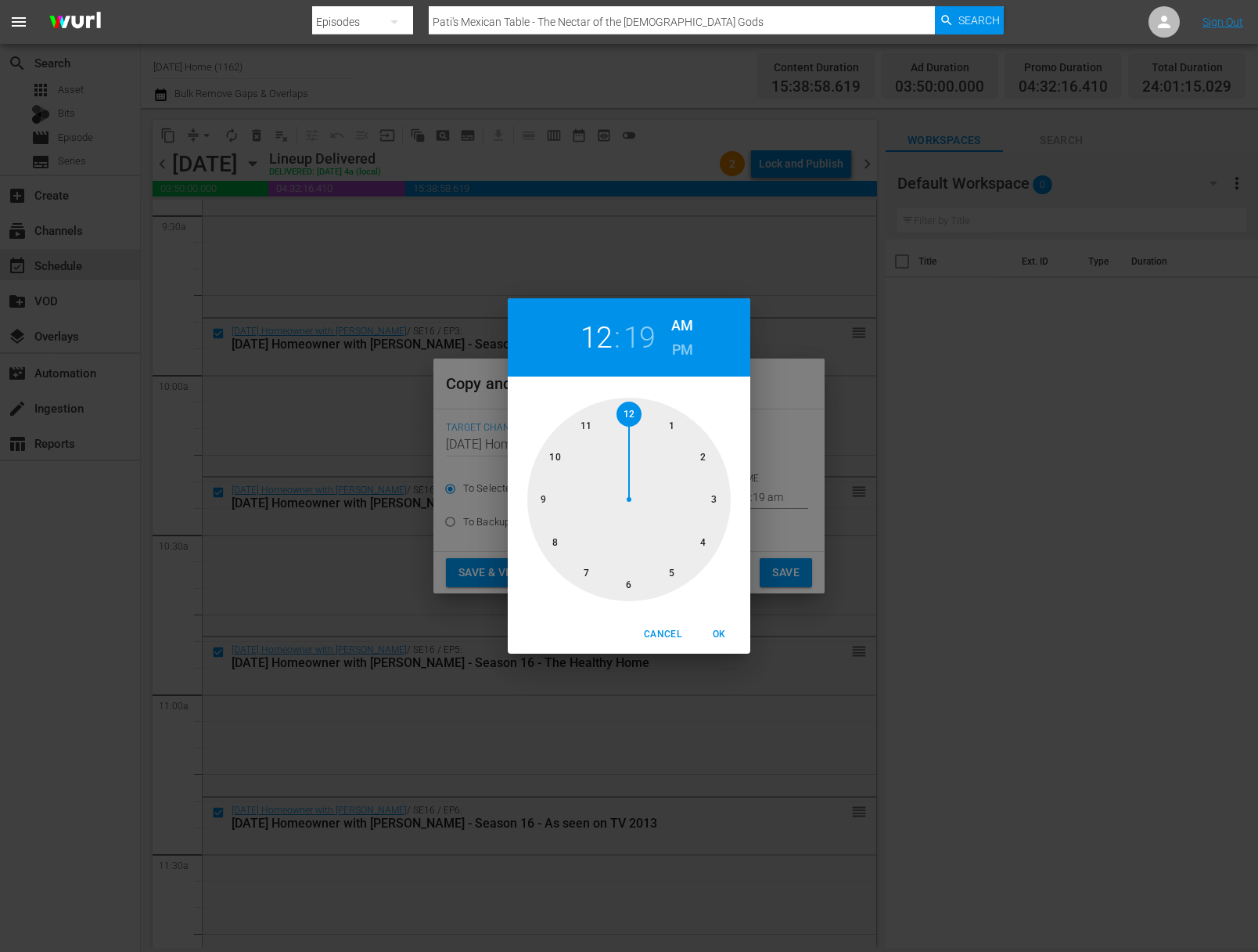
click at [563, 454] on div at bounding box center [629, 500] width 204 height 204
click at [713, 503] on div at bounding box center [629, 500] width 204 height 204
click at [687, 322] on h6 "AM" at bounding box center [683, 326] width 22 height 25
click at [713, 630] on span "OK" at bounding box center [719, 634] width 37 height 16
type input "10:15 am"
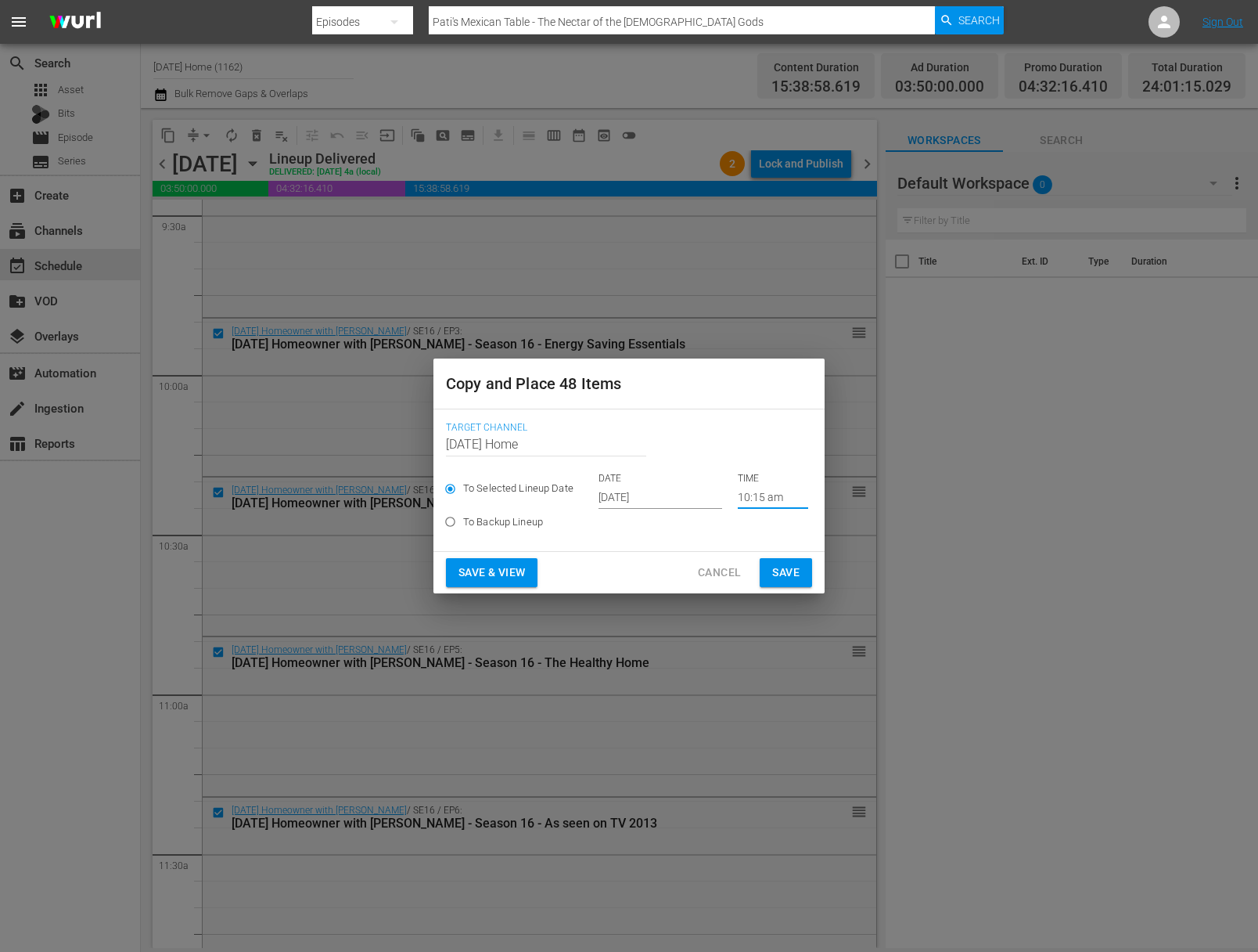
click at [777, 580] on span "Save" at bounding box center [786, 572] width 27 height 20
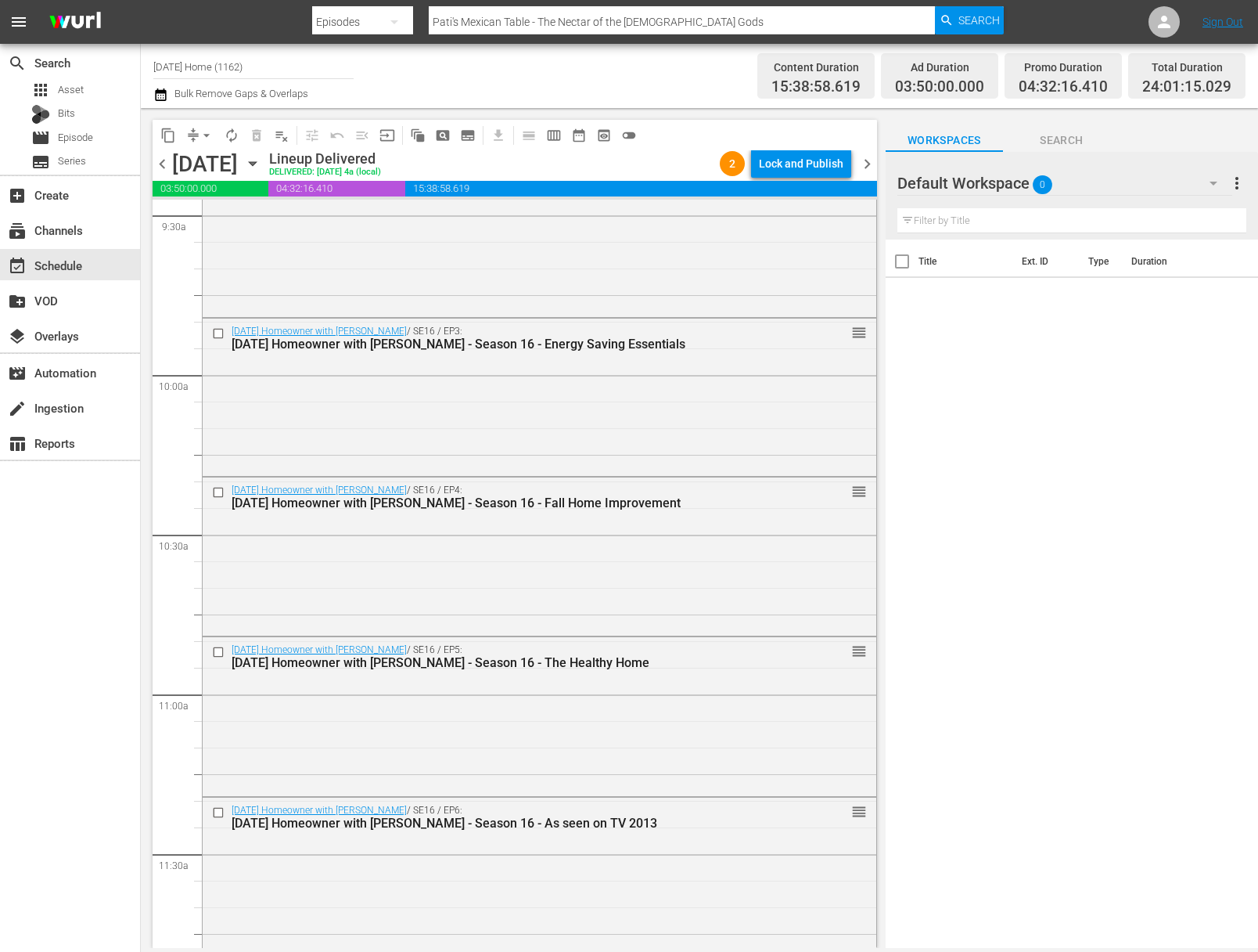
click at [266, 157] on div "[DATE] [DATE]" at bounding box center [219, 164] width 93 height 25
click at [256, 163] on icon "button" at bounding box center [252, 164] width 7 height 4
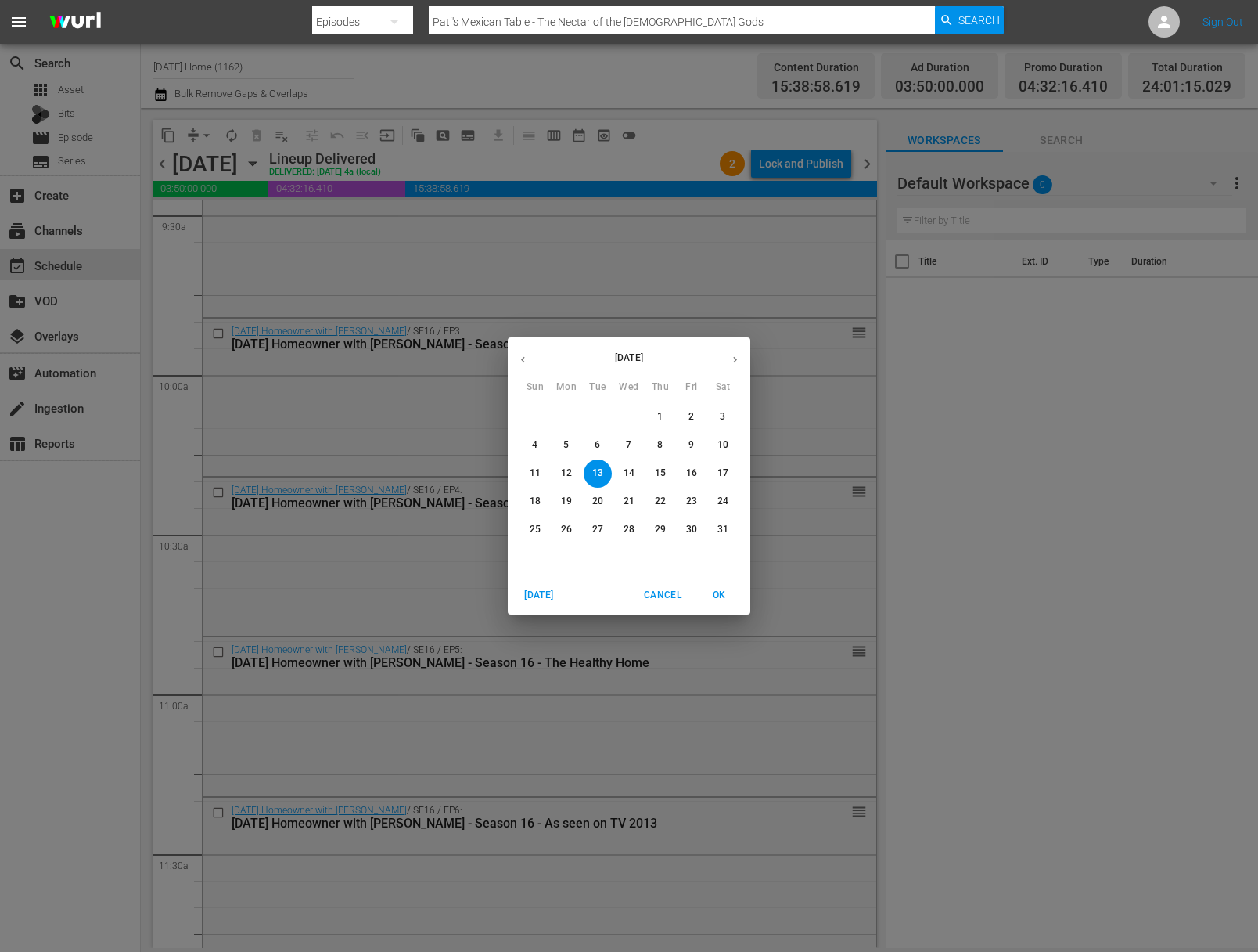
click at [727, 348] on button "button" at bounding box center [735, 360] width 31 height 31
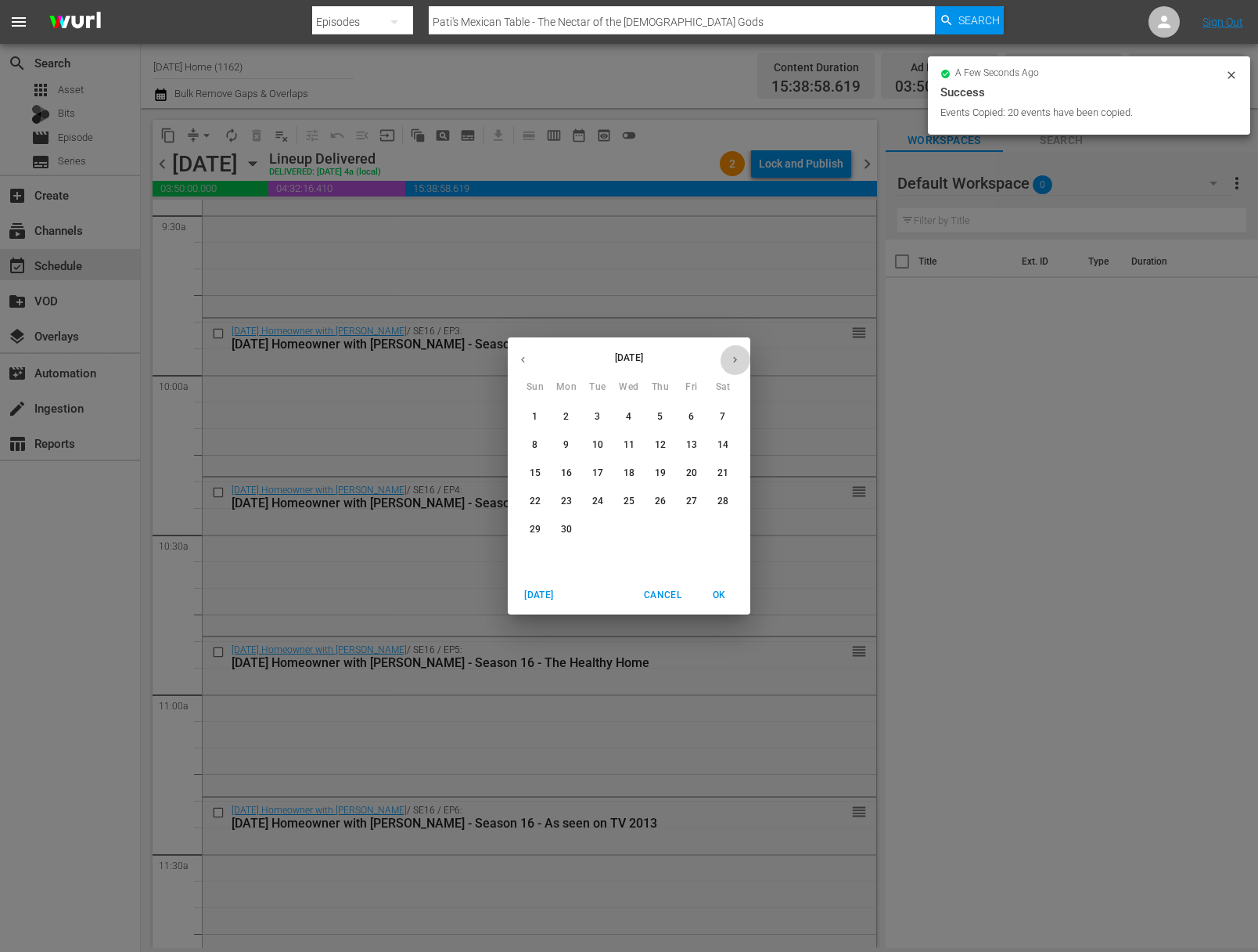
click at [735, 357] on icon "button" at bounding box center [735, 360] width 12 height 12
click at [600, 530] on p "30" at bounding box center [597, 529] width 11 height 14
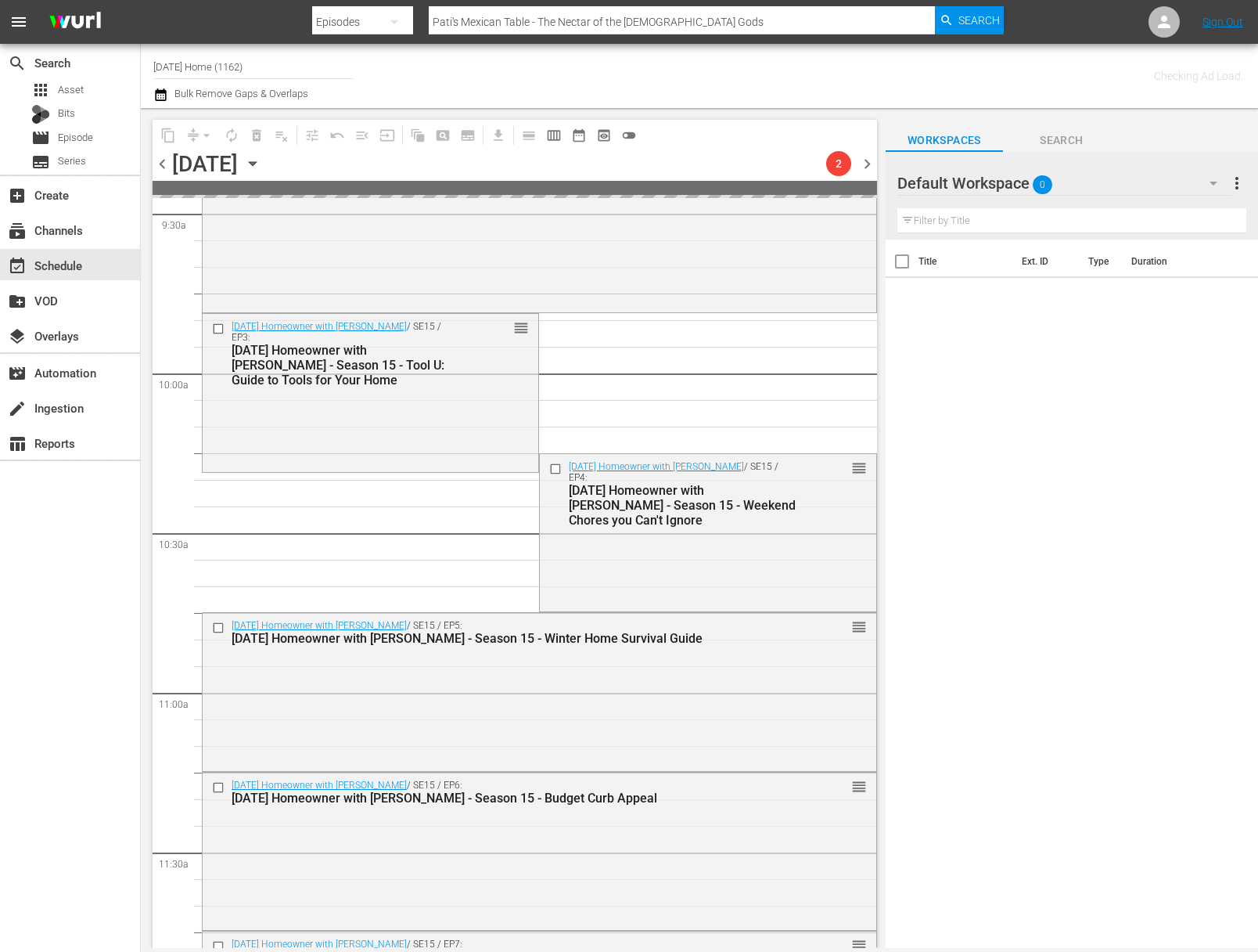
scroll to position [2859, 0]
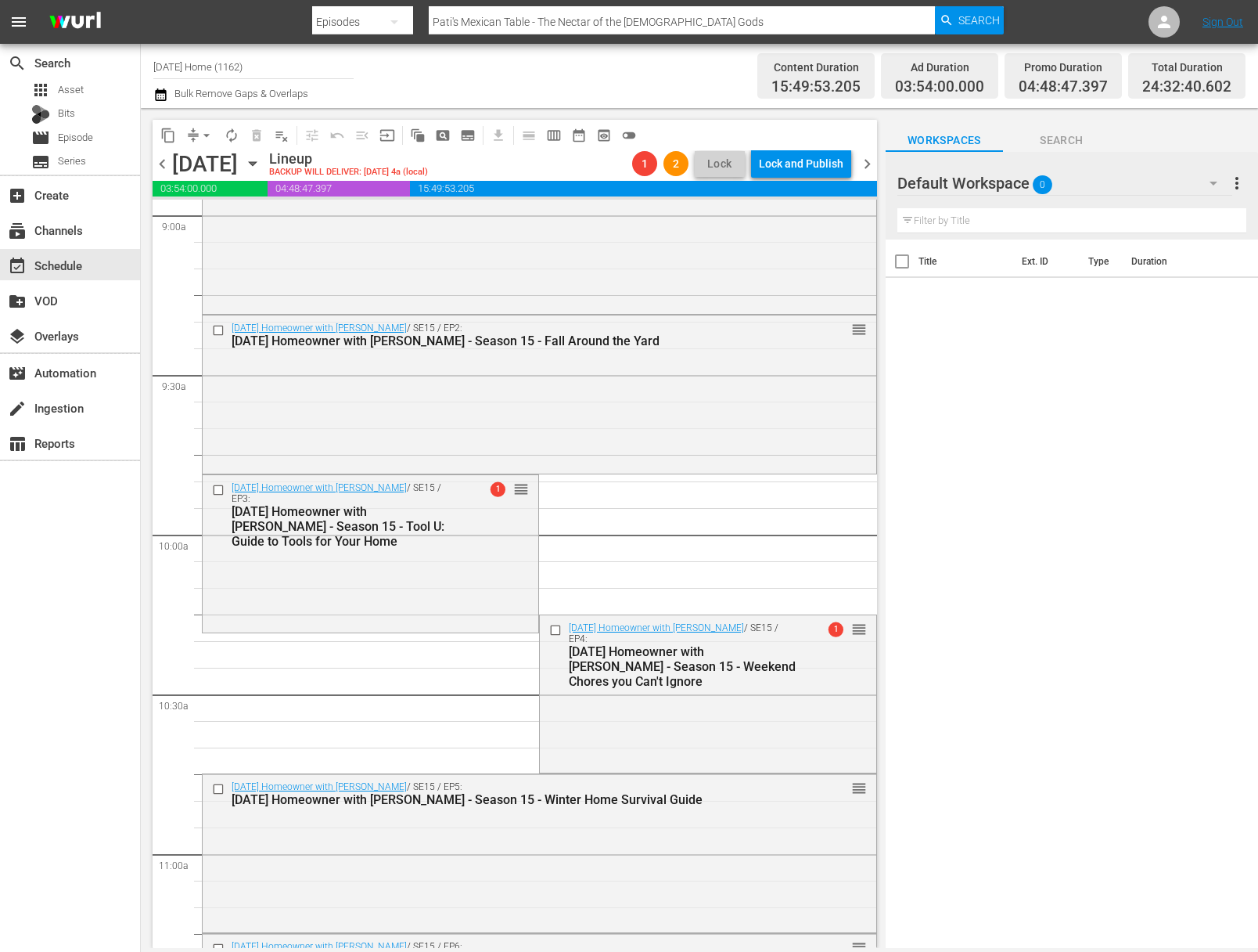
click at [207, 135] on span "arrow_drop_down" at bounding box center [206, 135] width 15 height 15
click at [211, 214] on li "Align to End of Previous Day" at bounding box center [208, 219] width 165 height 25
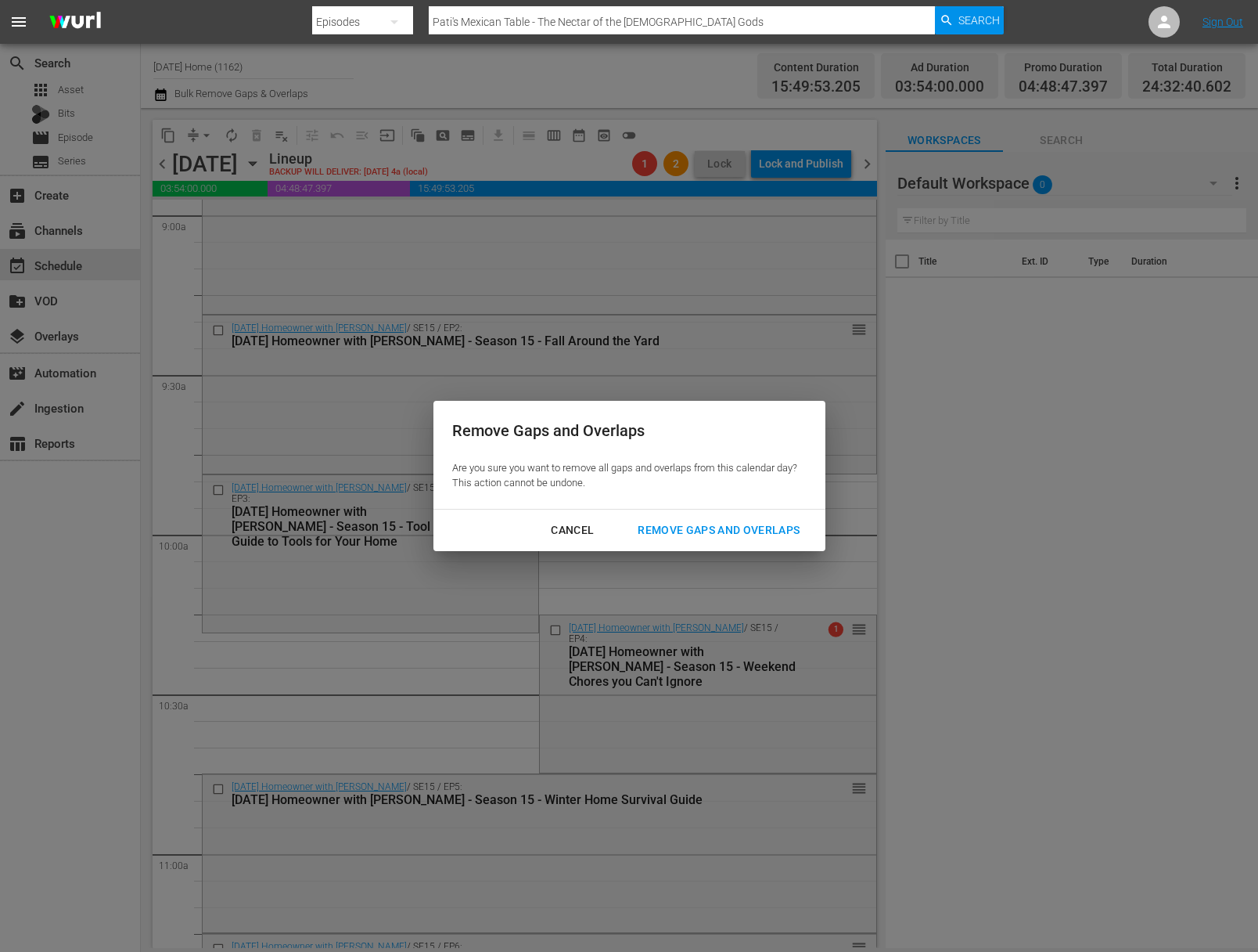
click at [763, 531] on div "Remove Gaps and Overlaps" at bounding box center [718, 530] width 187 height 20
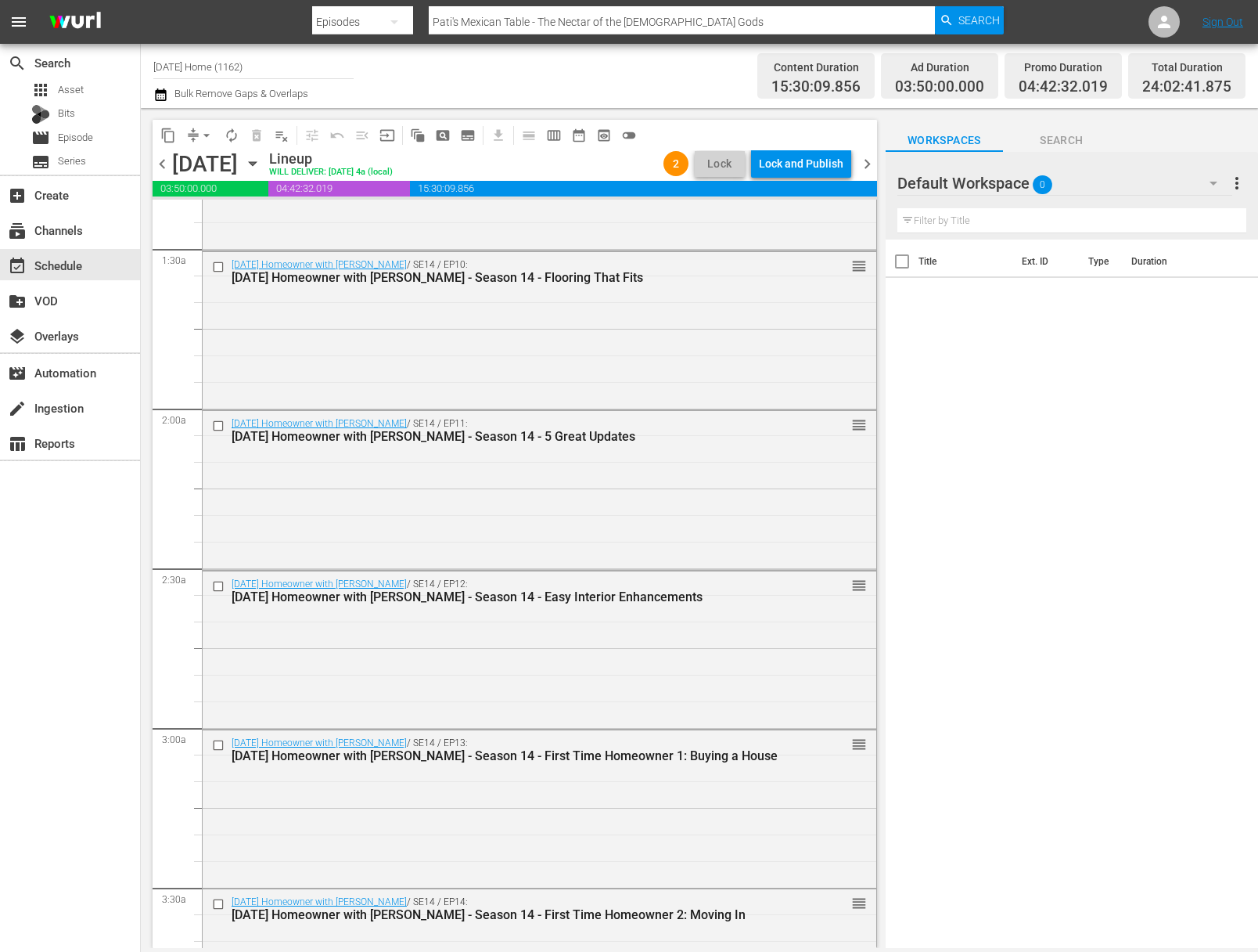
scroll to position [0, 0]
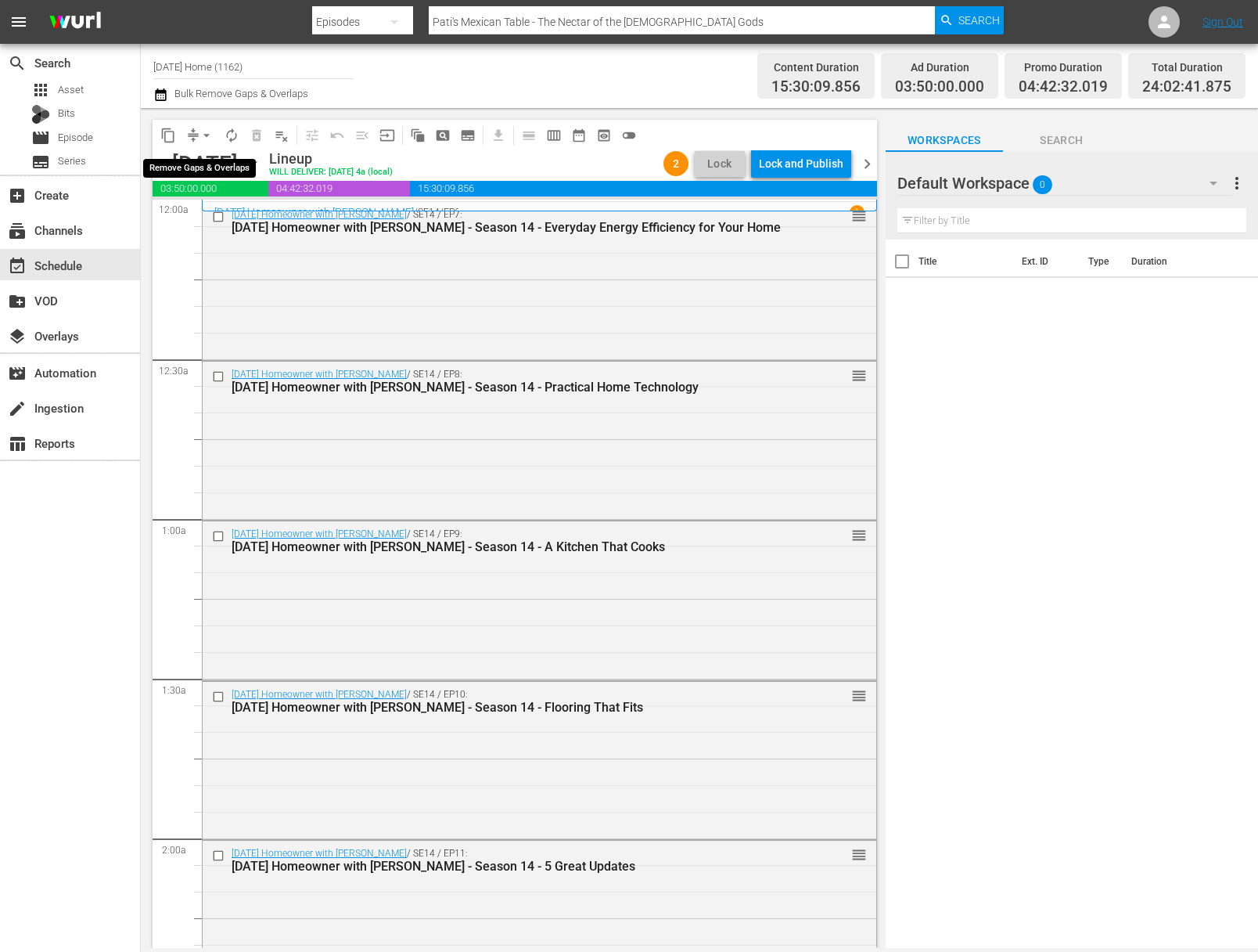
click at [205, 135] on span "arrow_drop_down" at bounding box center [206, 135] width 15 height 15
click at [215, 206] on li "Align to End of Previous Day" at bounding box center [208, 219] width 165 height 25
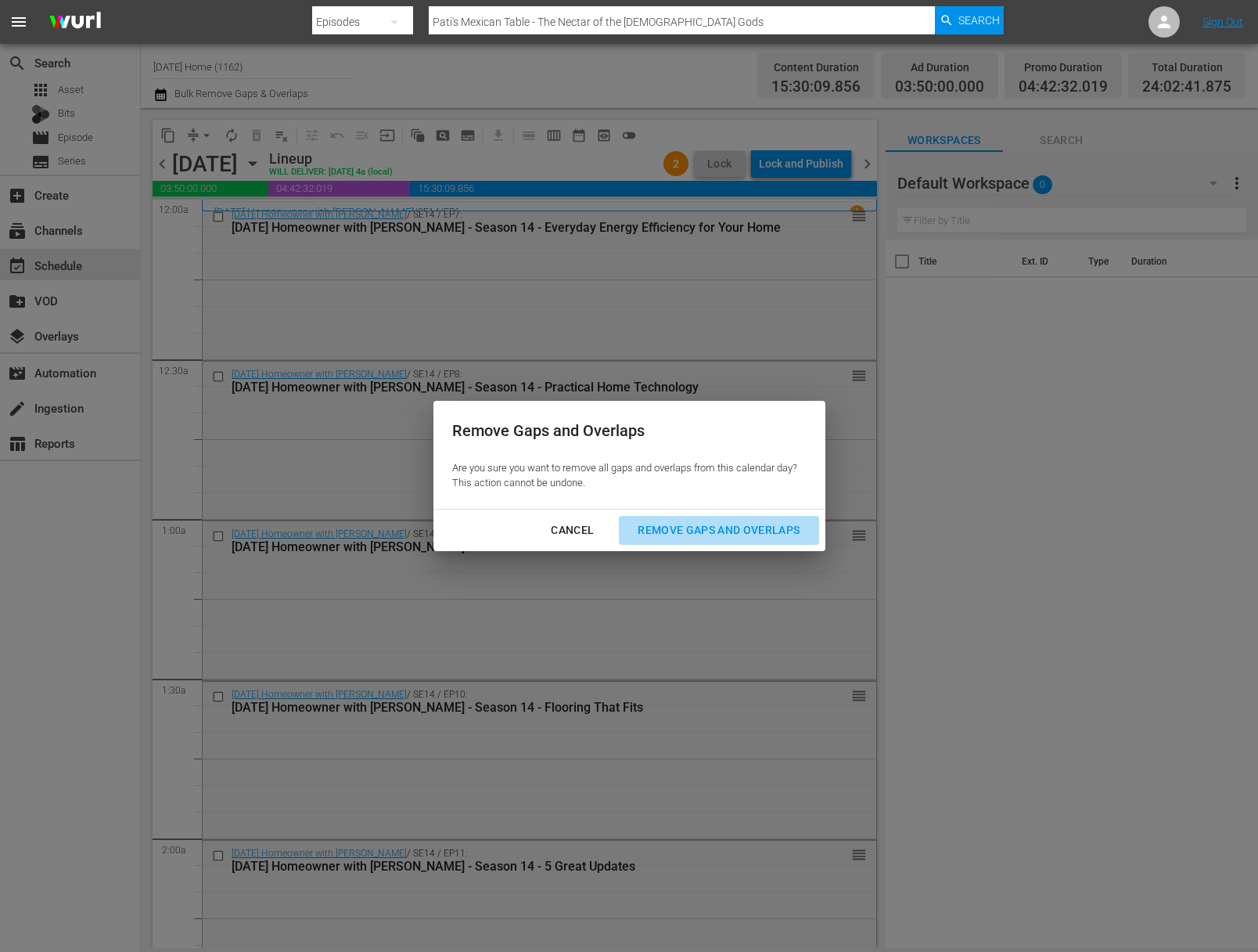
click at [705, 536] on div "Remove Gaps and Overlaps" at bounding box center [718, 530] width 187 height 20
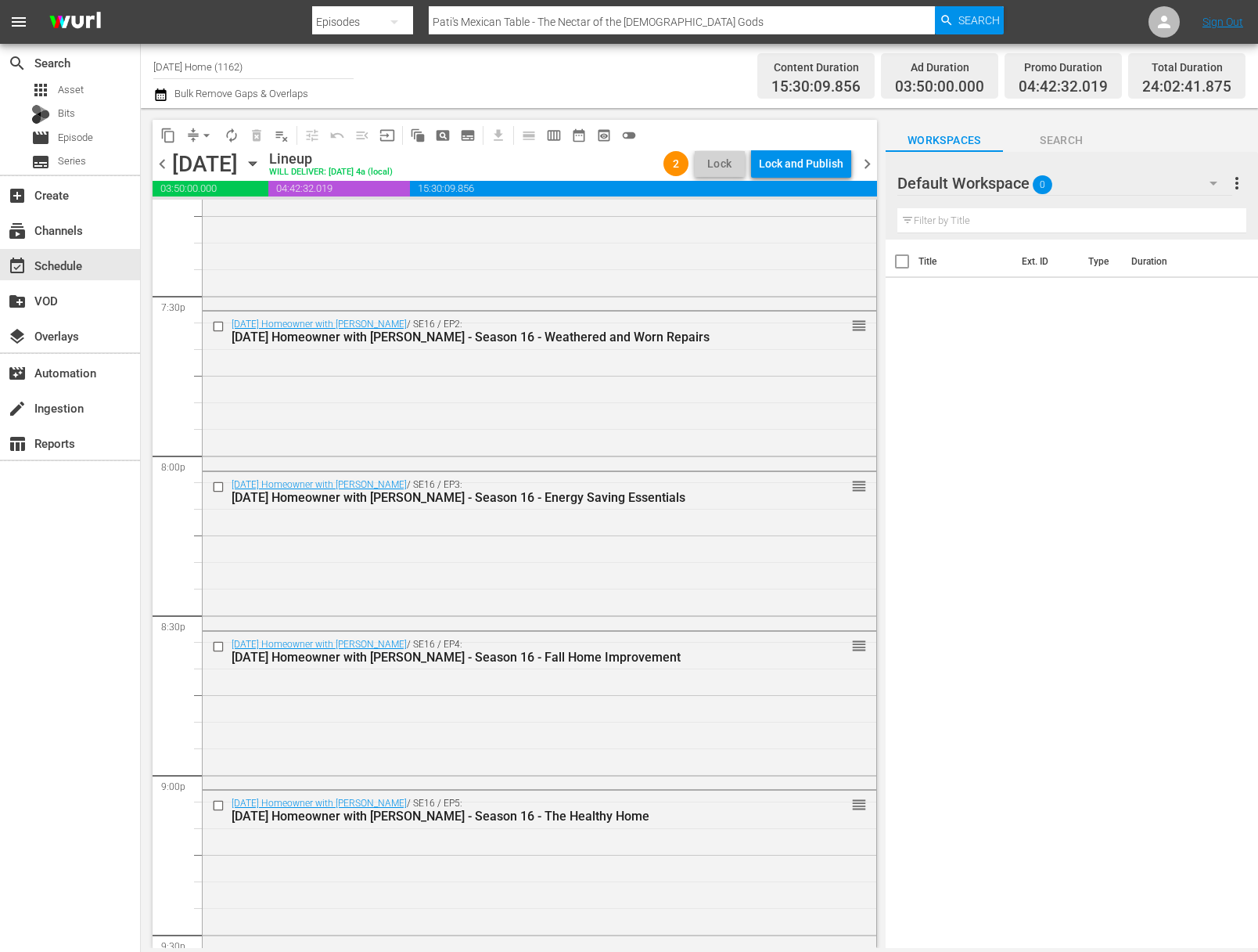
scroll to position [6932, 0]
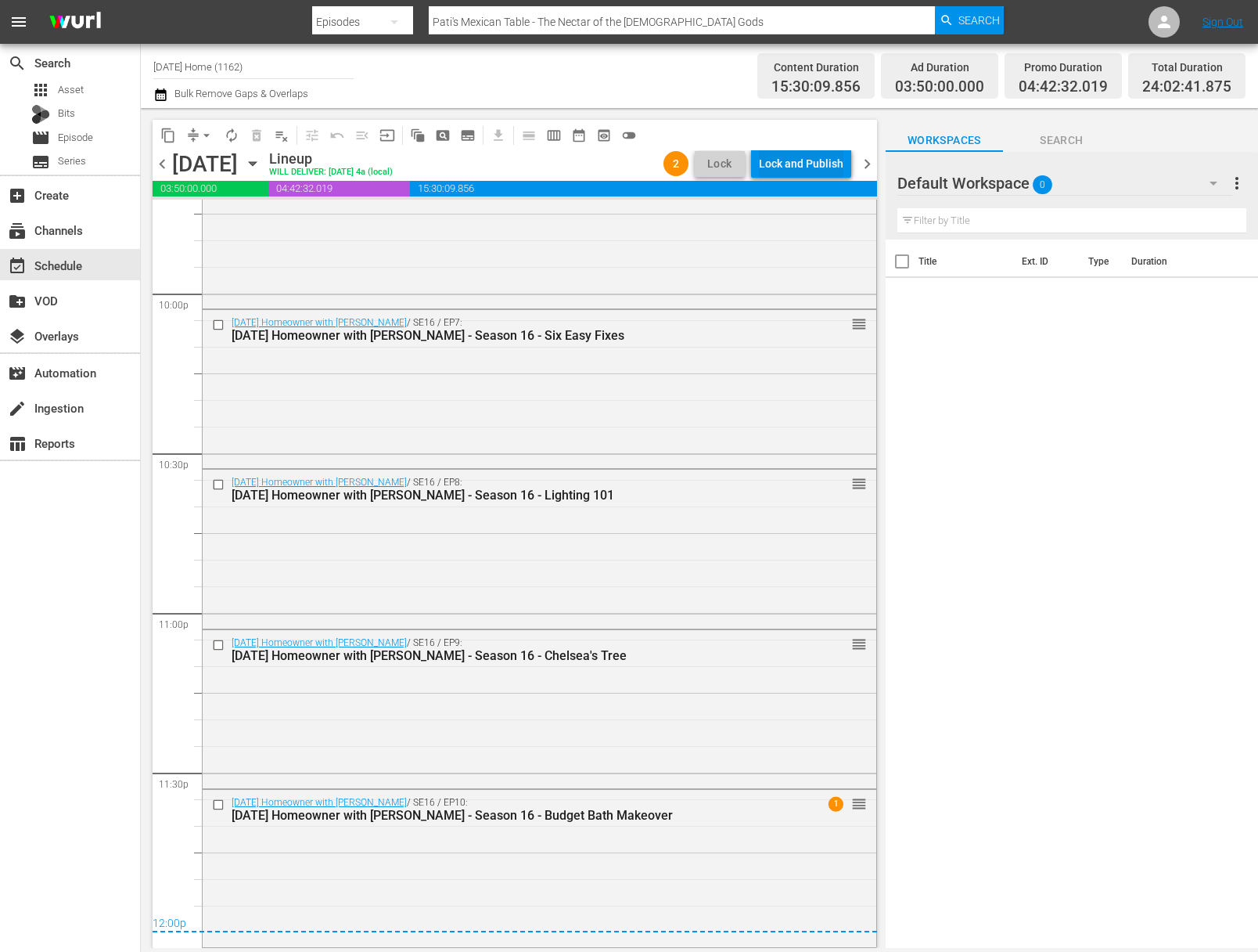
click at [816, 164] on div "Lock and Publish" at bounding box center [802, 163] width 85 height 28
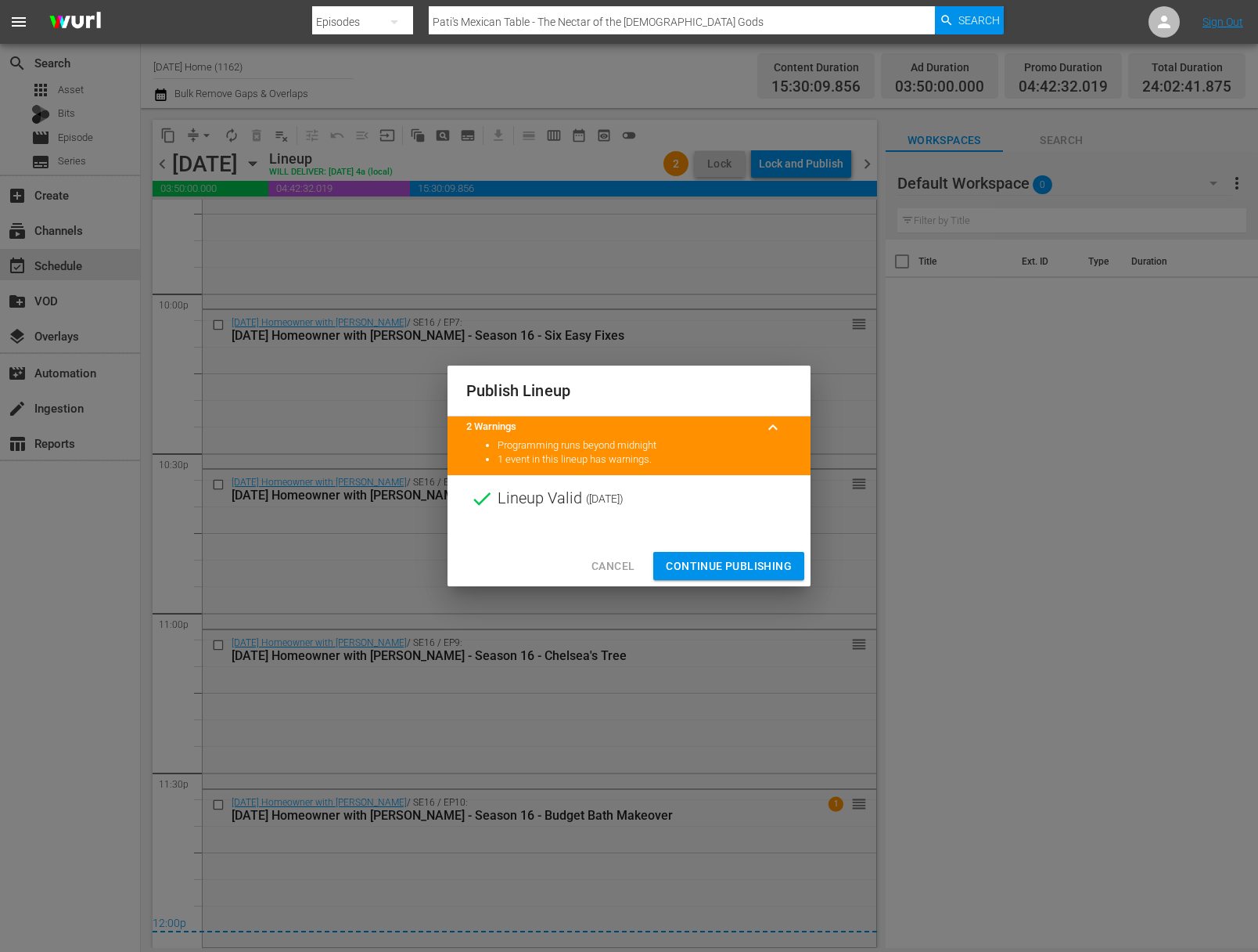
click at [739, 565] on span "Continue Publishing" at bounding box center [729, 566] width 126 height 20
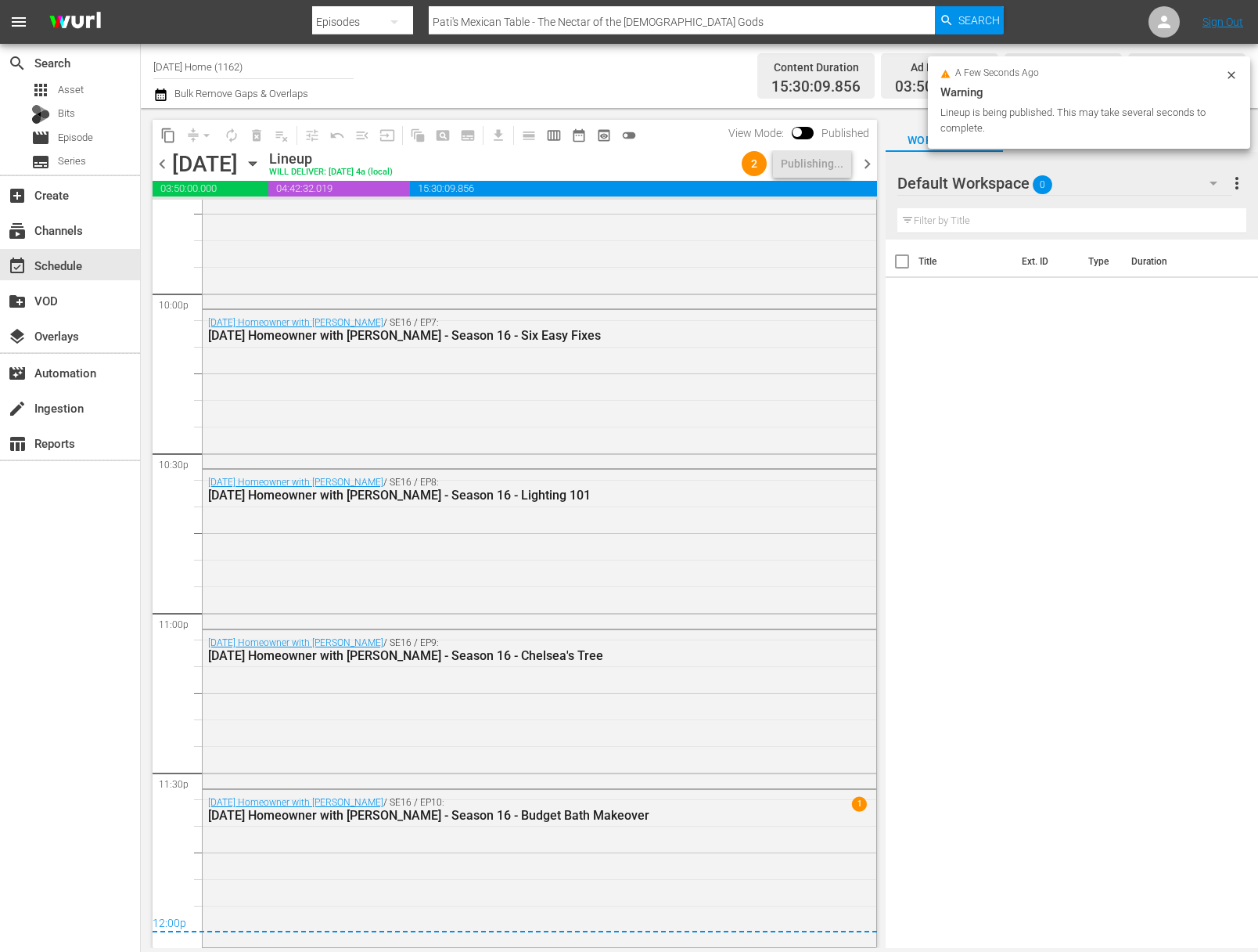
click at [261, 171] on icon "button" at bounding box center [253, 164] width 17 height 17
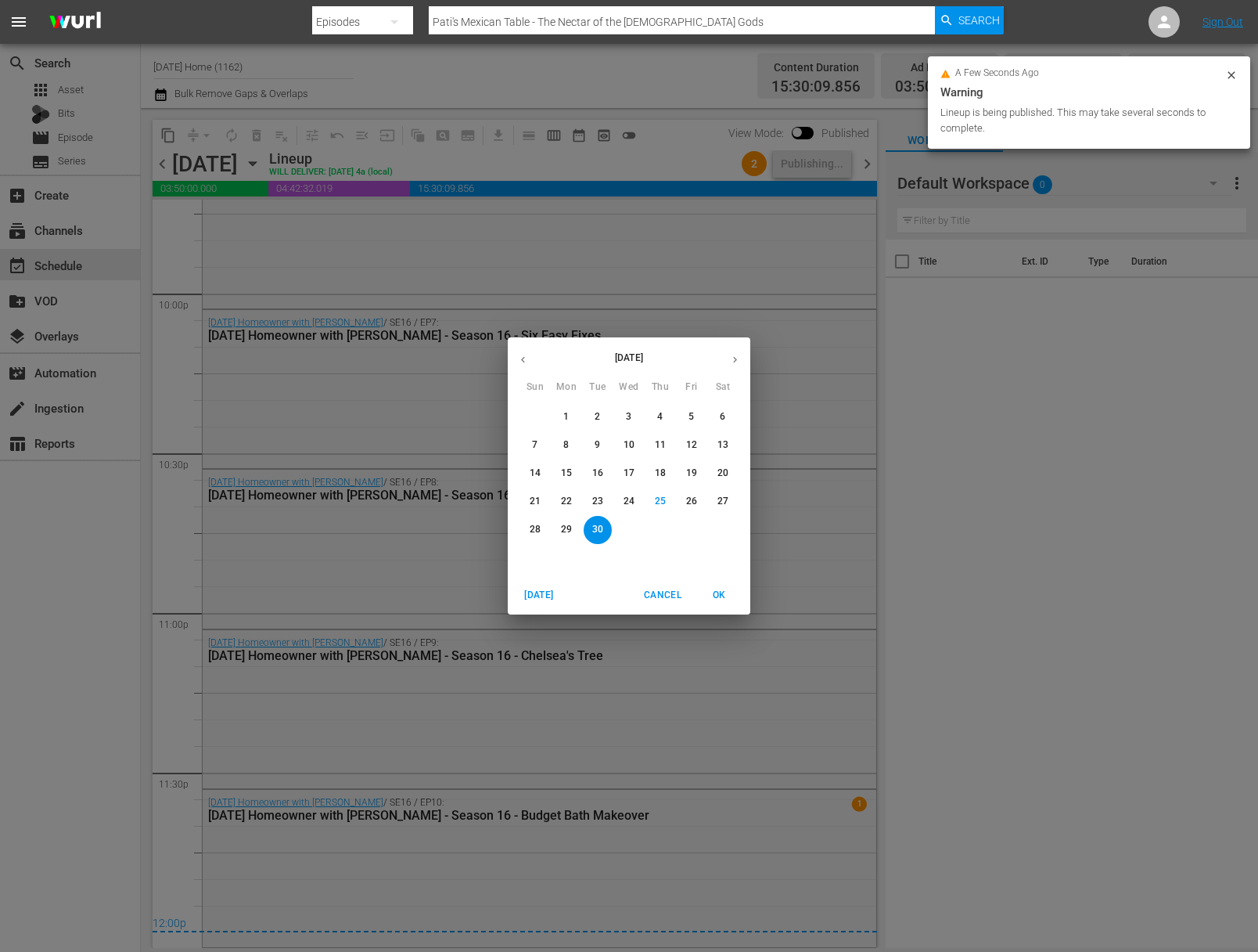
click at [724, 348] on div "[DATE]" at bounding box center [629, 360] width 243 height 31
click at [732, 352] on button "button" at bounding box center [735, 360] width 31 height 31
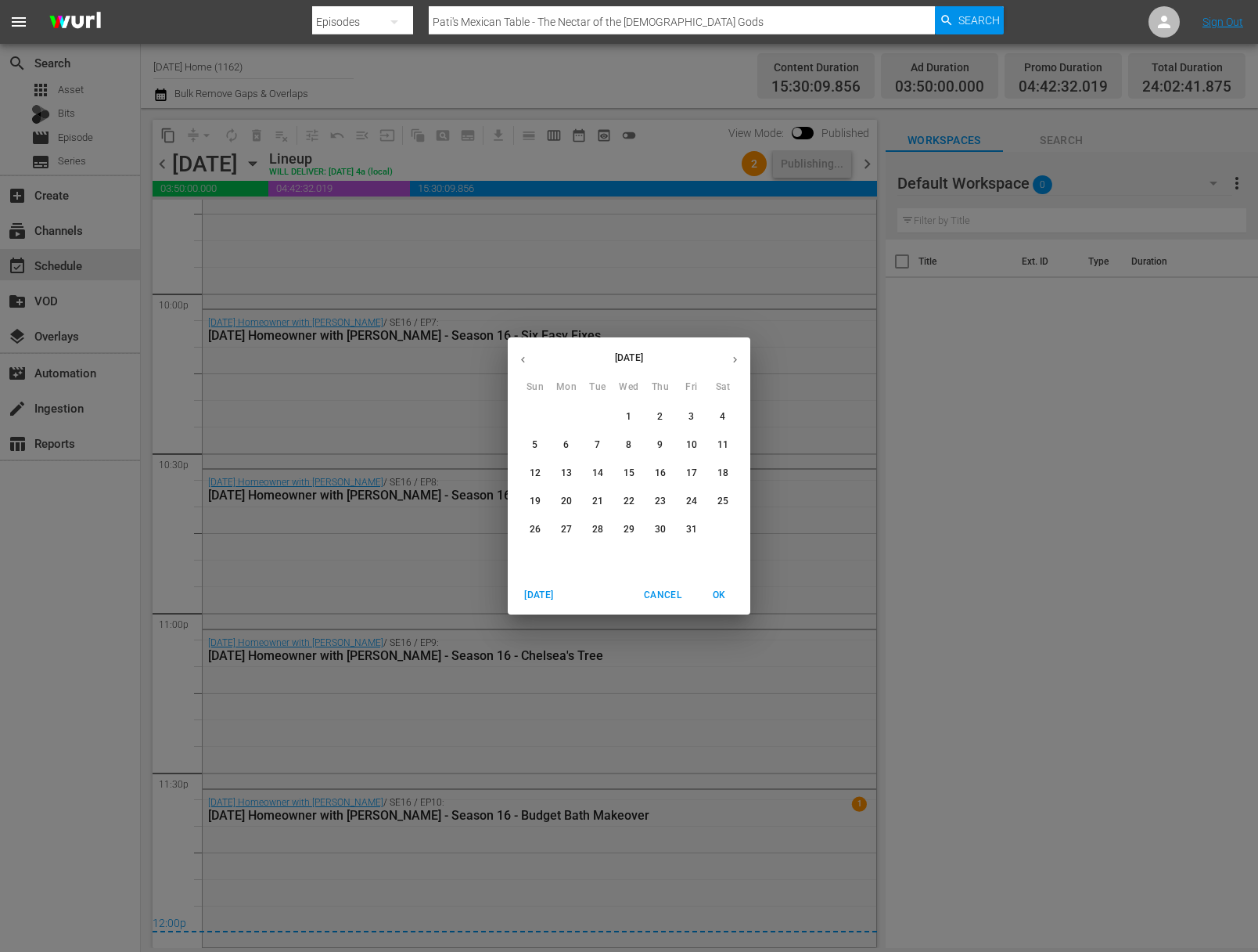
click at [638, 416] on span "1" at bounding box center [629, 417] width 28 height 14
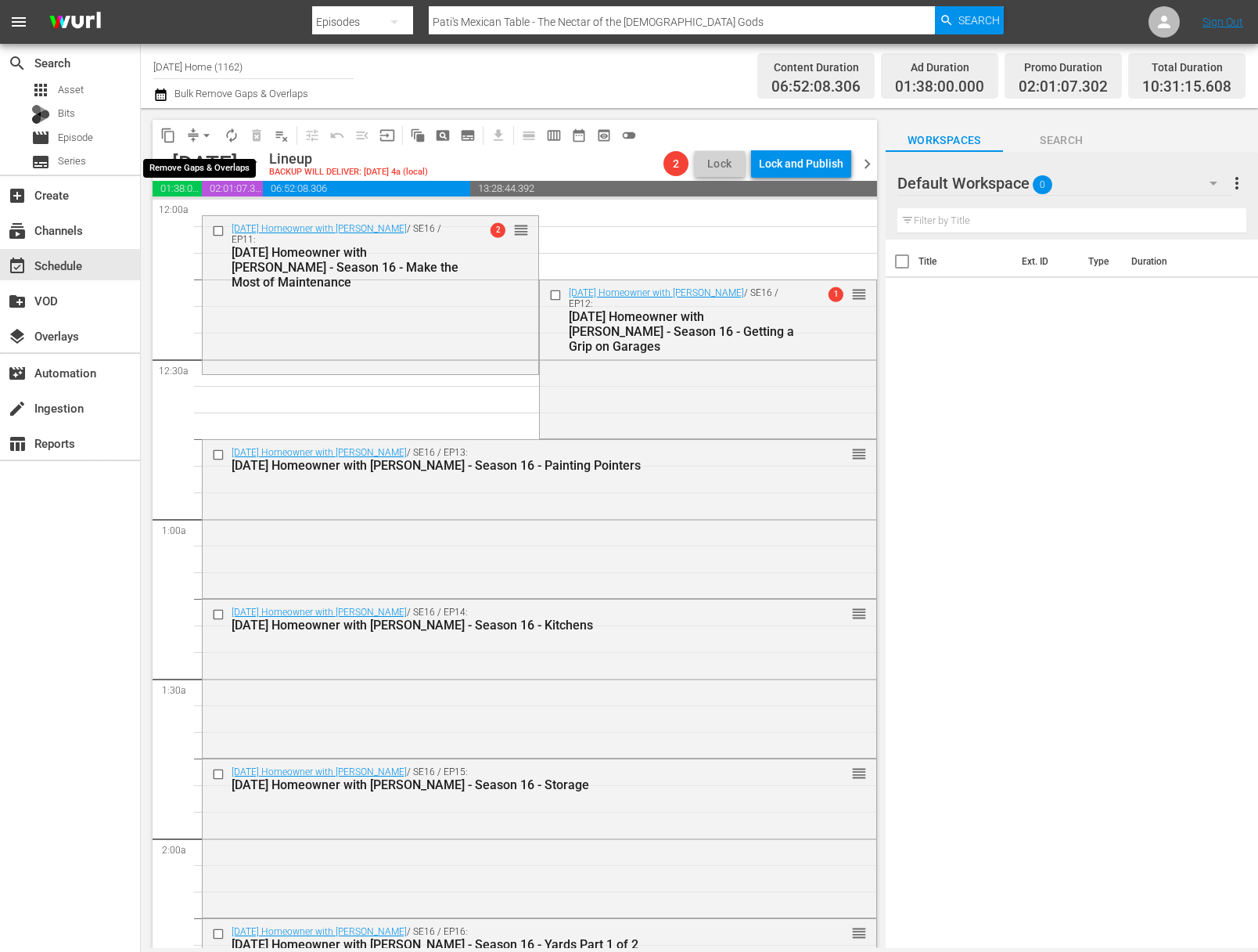
click at [212, 137] on span "arrow_drop_down" at bounding box center [206, 135] width 15 height 15
click at [239, 195] on li "Align to First Episode" at bounding box center [207, 193] width 129 height 25
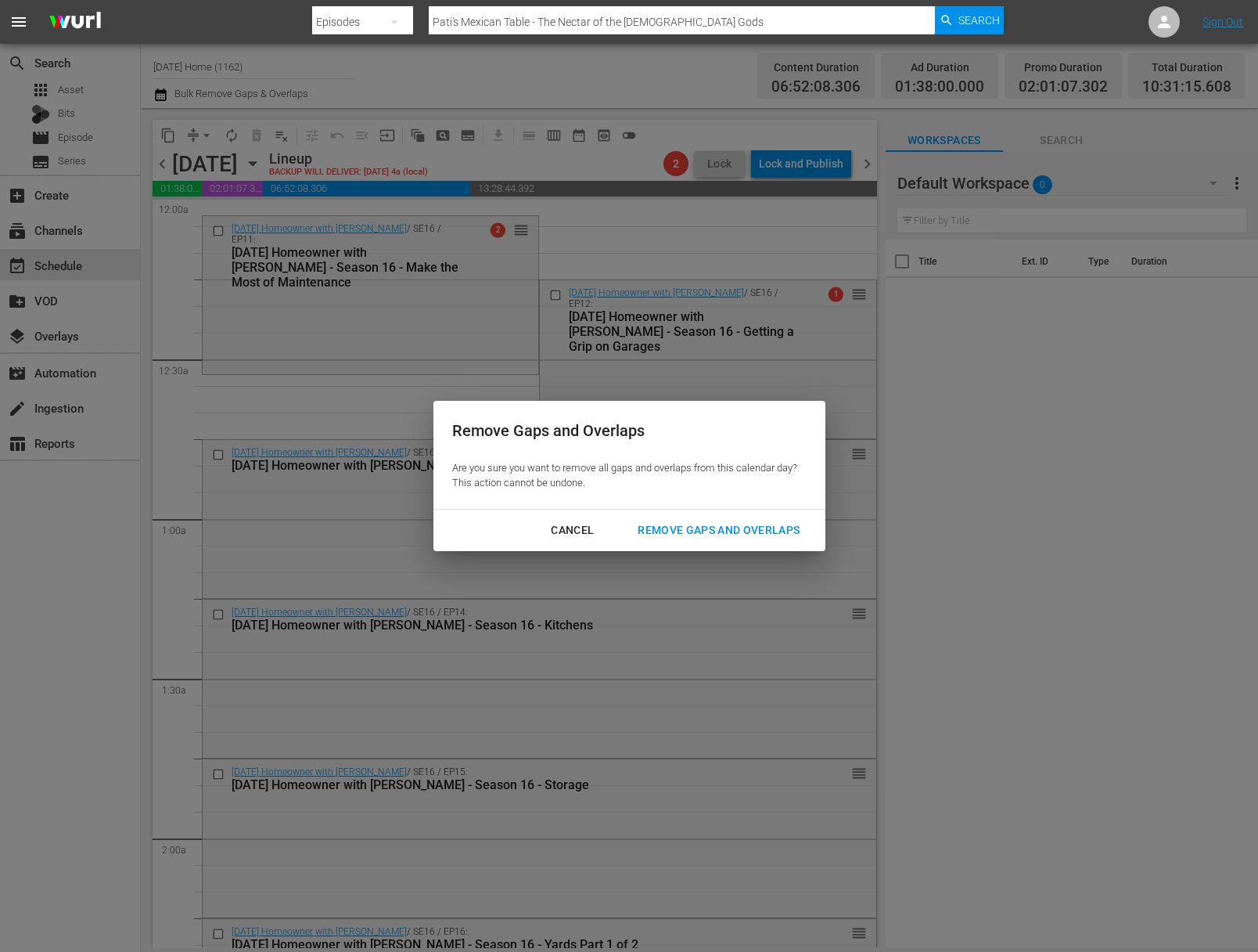
click at [585, 522] on div "Cancel" at bounding box center [573, 530] width 68 height 20
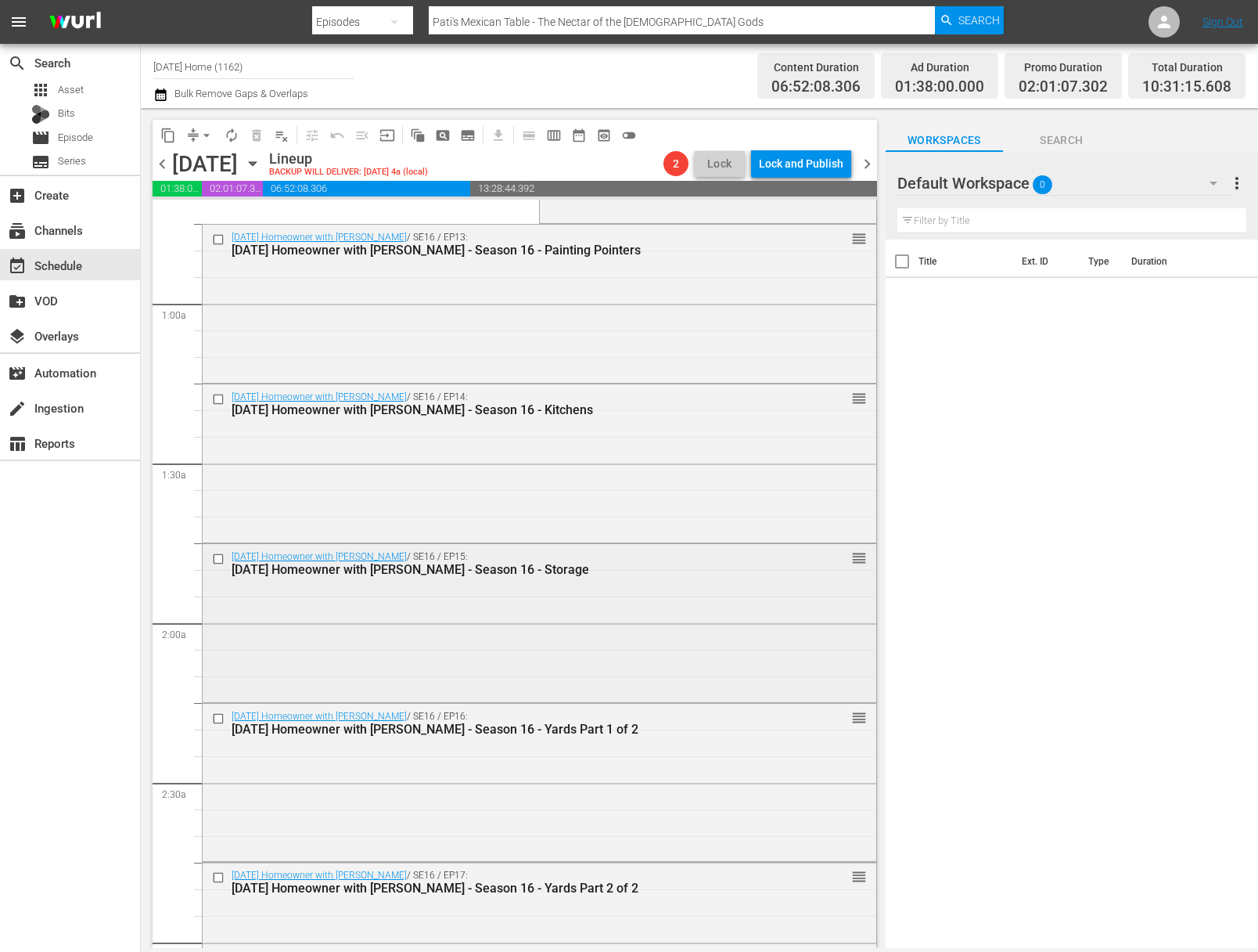
scroll to position [336, 0]
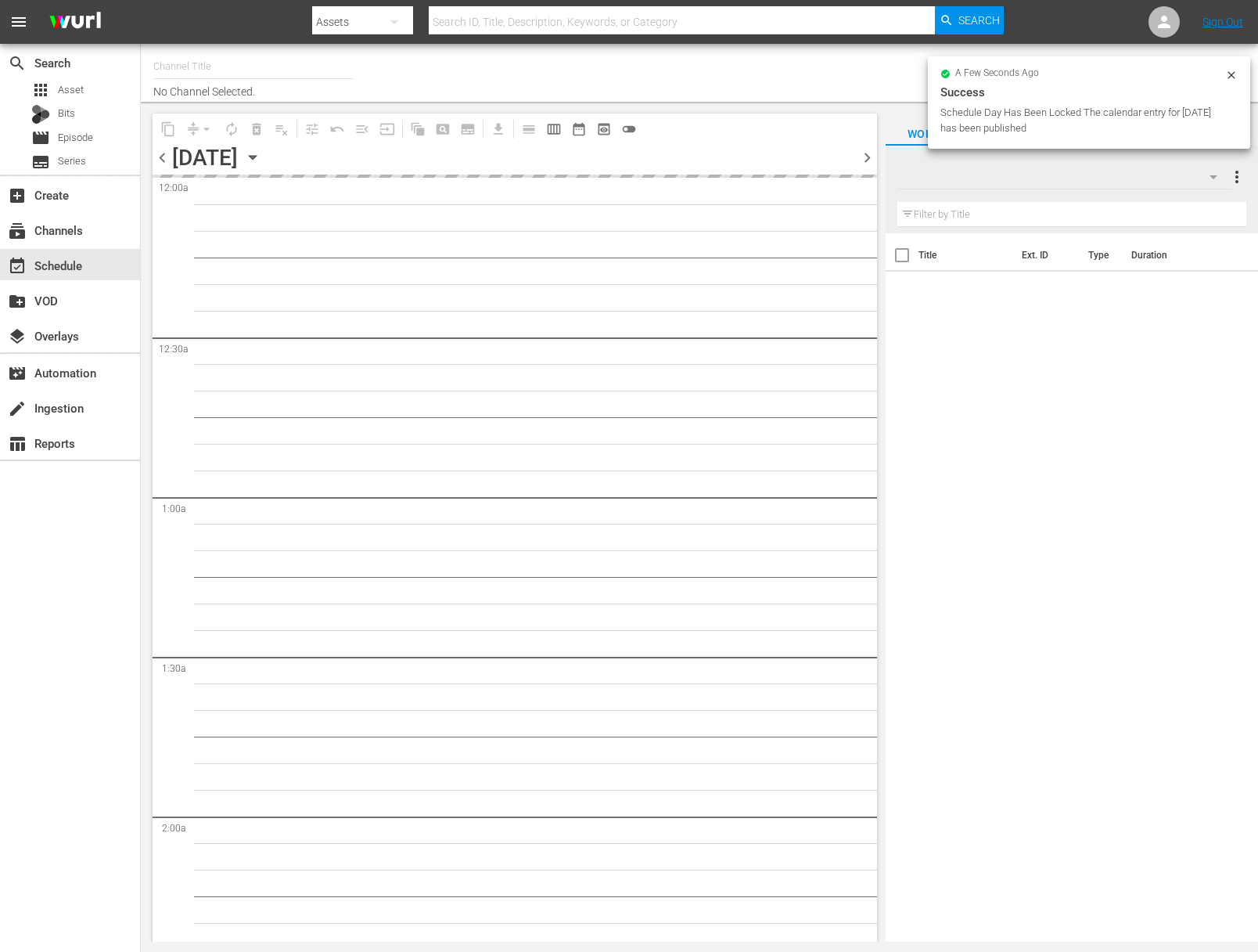
type input "[DATE] Home (1162)"
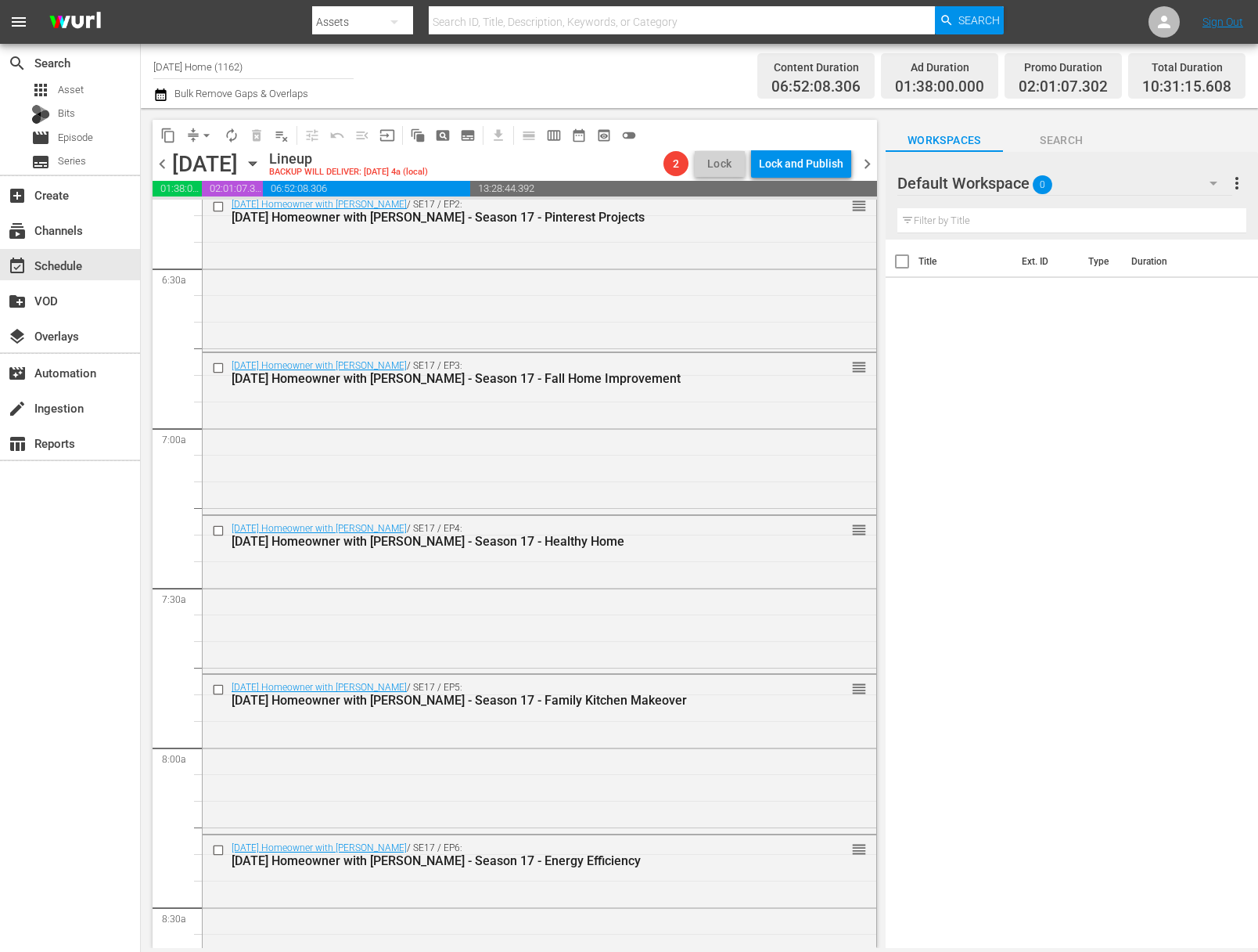
scroll to position [2477, 0]
